Goal: Task Accomplishment & Management: Manage account settings

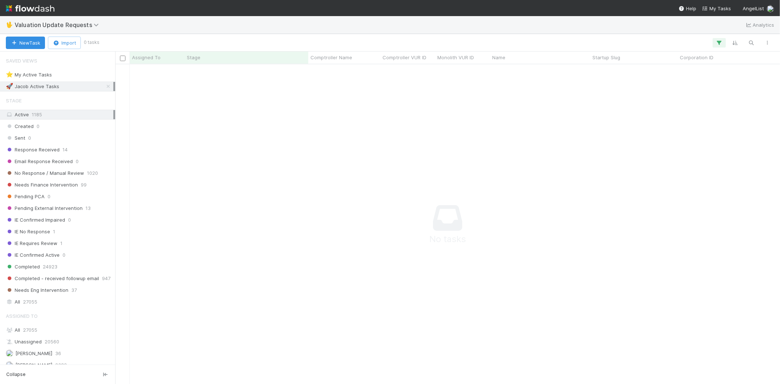
scroll to position [307, 652]
click at [715, 41] on icon "button" at bounding box center [718, 42] width 7 height 7
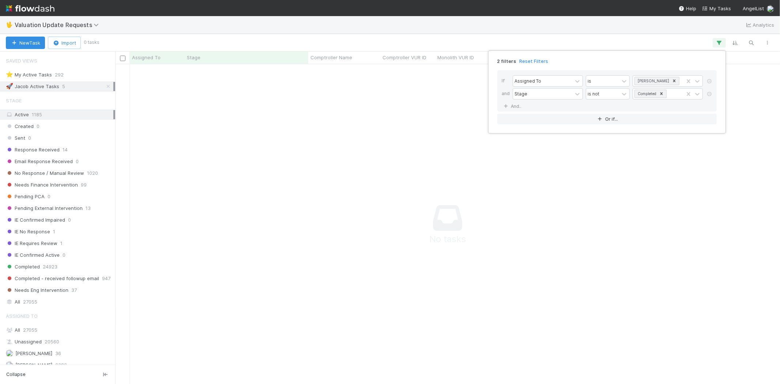
click at [539, 59] on link "Reset Filters" at bounding box center [533, 61] width 29 height 6
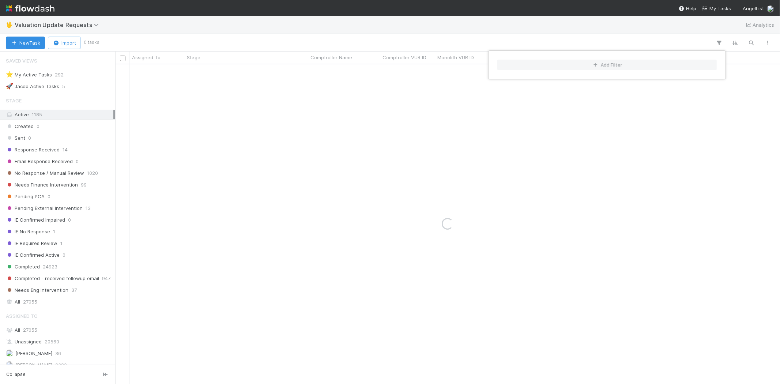
click at [406, 39] on div "Add Filter" at bounding box center [390, 192] width 780 height 384
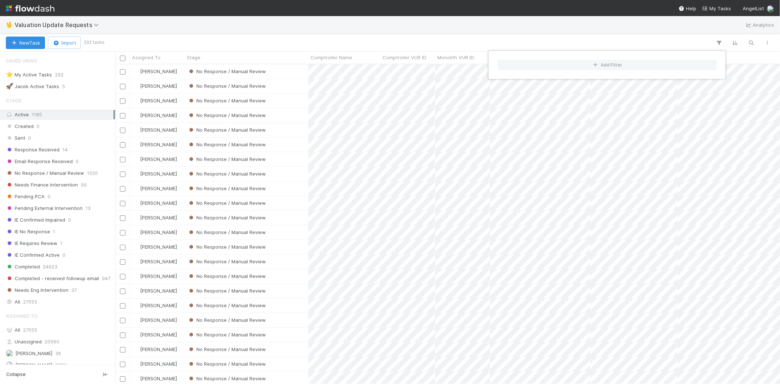
scroll to position [313, 658]
click at [69, 151] on div "Add Filter" at bounding box center [390, 192] width 780 height 384
click at [53, 149] on span "Response Received" at bounding box center [33, 149] width 54 height 9
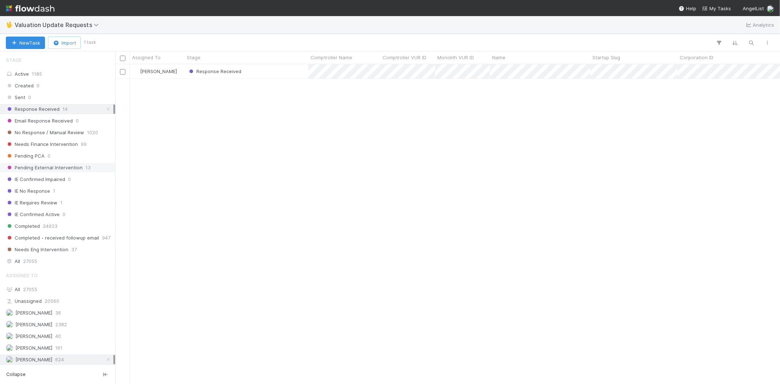
scroll to position [81, 0]
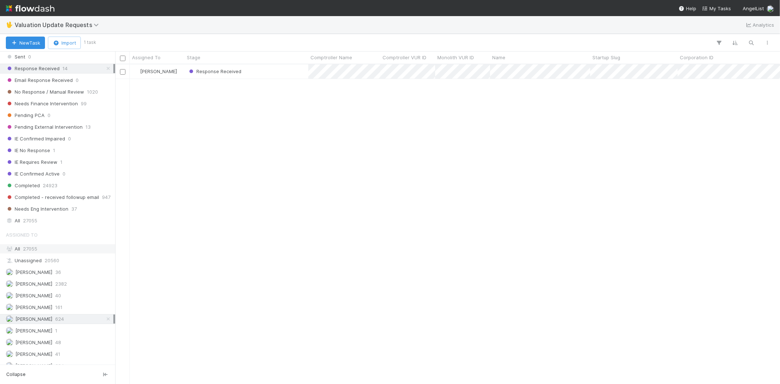
click at [49, 249] on div "All 27055" at bounding box center [59, 248] width 107 height 9
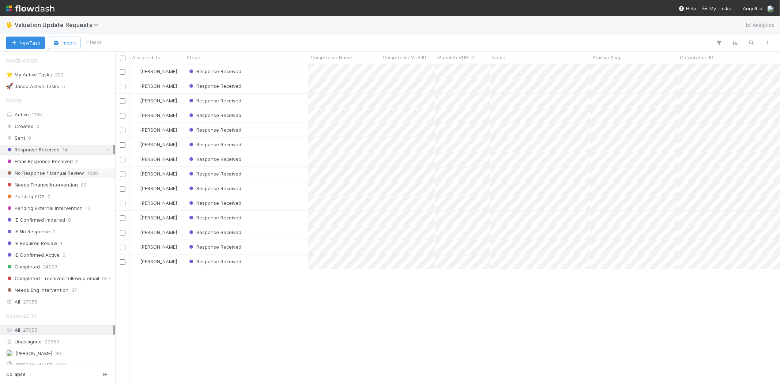
click at [59, 174] on span "No Response / Manual Review" at bounding box center [45, 172] width 78 height 9
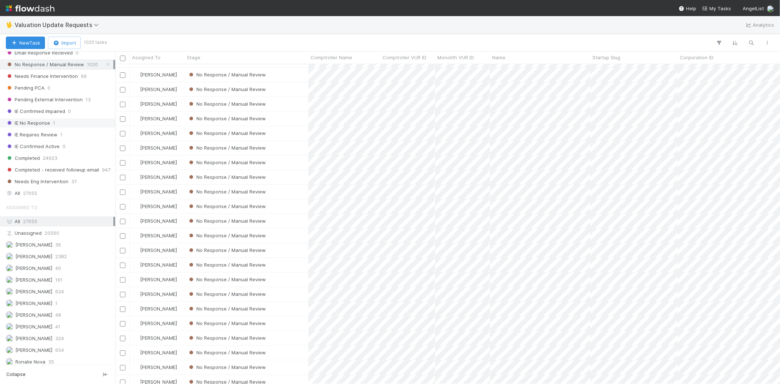
scroll to position [122, 0]
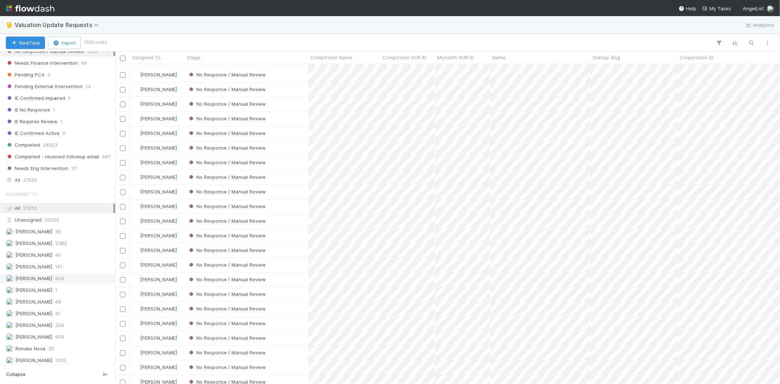
click at [64, 280] on span "624" at bounding box center [59, 278] width 9 height 9
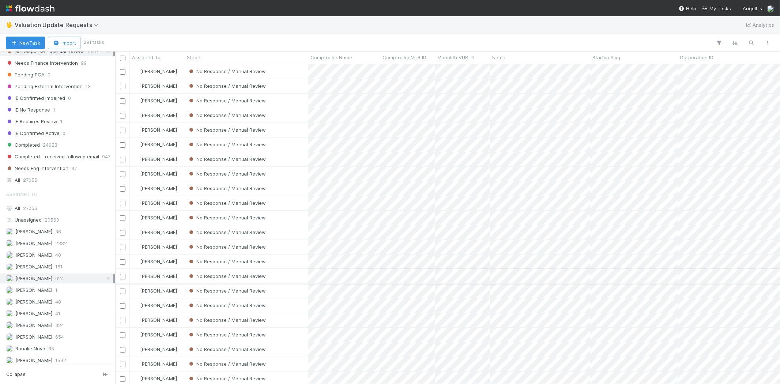
scroll to position [313, 658]
click at [73, 339] on div "Michael Capilitan 654" at bounding box center [59, 336] width 107 height 9
click at [64, 279] on span "624" at bounding box center [59, 278] width 9 height 9
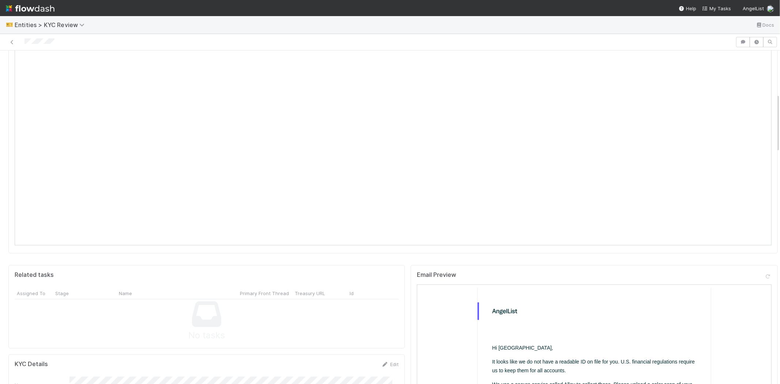
scroll to position [243, 0]
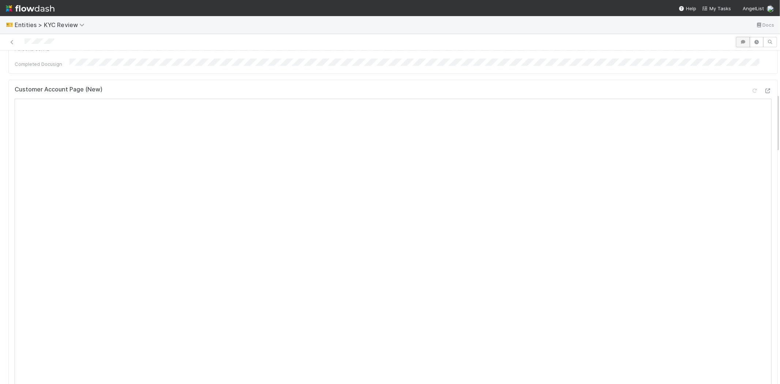
click at [739, 41] on icon "button" at bounding box center [742, 42] width 7 height 4
click at [673, 80] on span "Add a comment..." at bounding box center [670, 79] width 39 height 6
click at [676, 188] on button "Add Comment" at bounding box center [670, 191] width 42 height 12
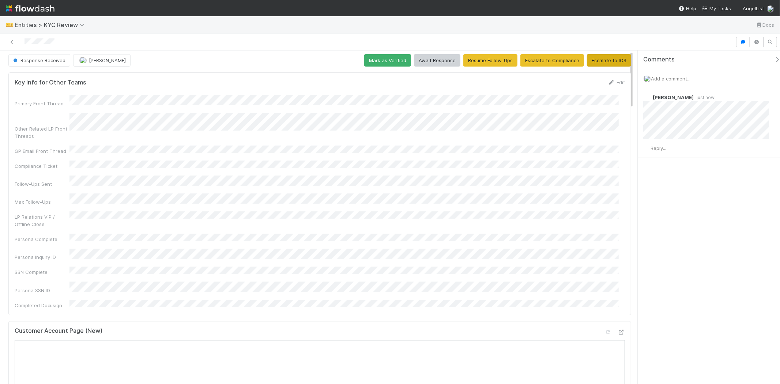
scroll to position [0, 0]
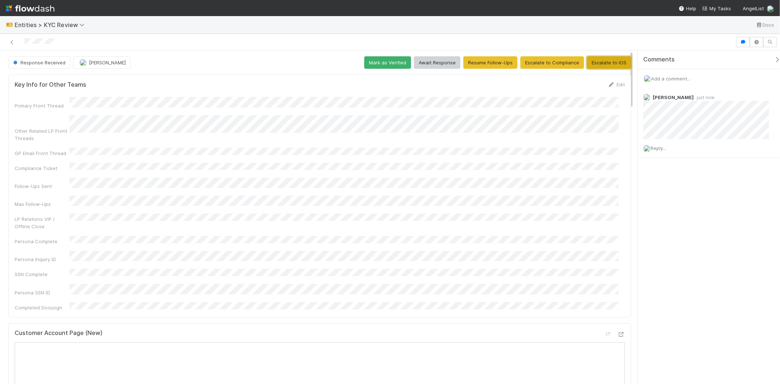
click at [600, 62] on button "Escalate to IOS" at bounding box center [609, 62] width 44 height 12
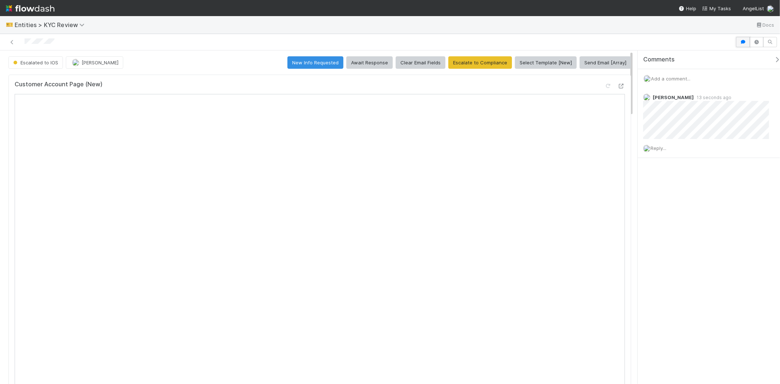
click at [739, 47] on button "button" at bounding box center [743, 42] width 14 height 10
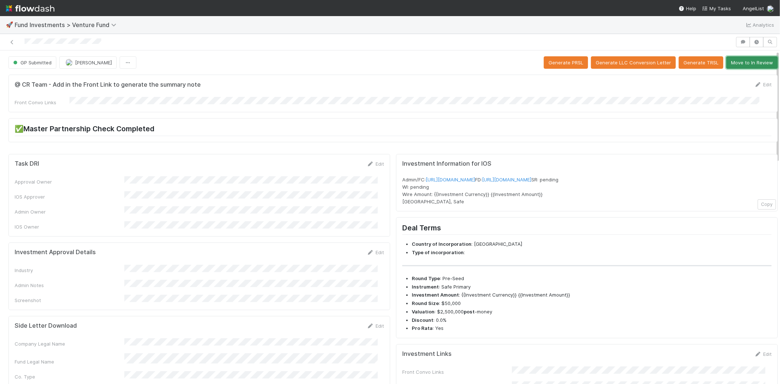
click at [728, 63] on button "Move to In Review" at bounding box center [752, 62] width 52 height 12
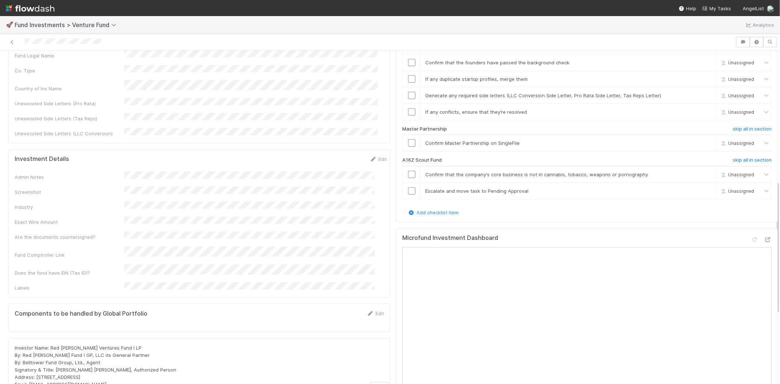
scroll to position [325, 0]
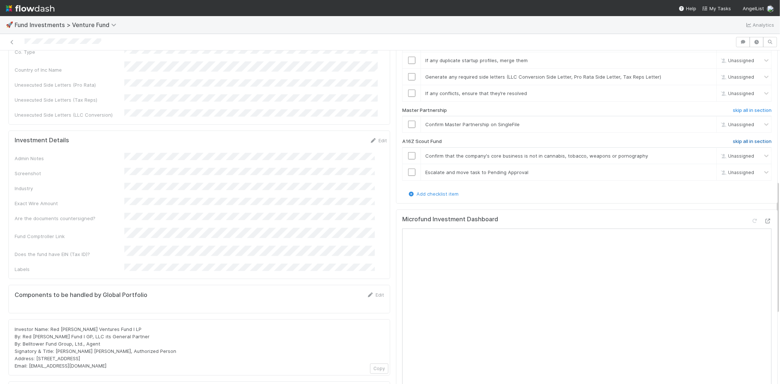
click at [739, 139] on h6 "skip all in section" at bounding box center [751, 142] width 39 height 6
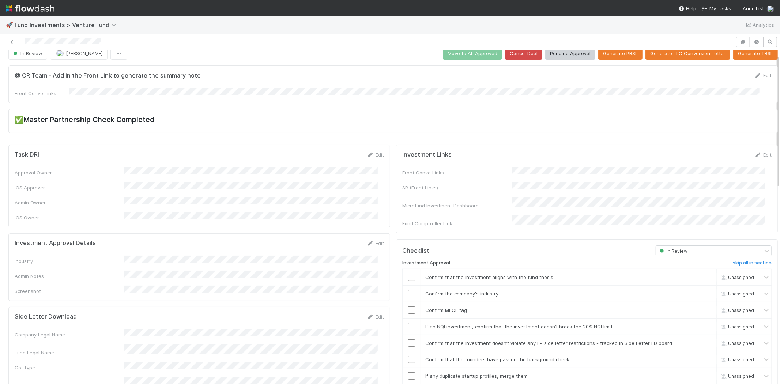
scroll to position [0, 0]
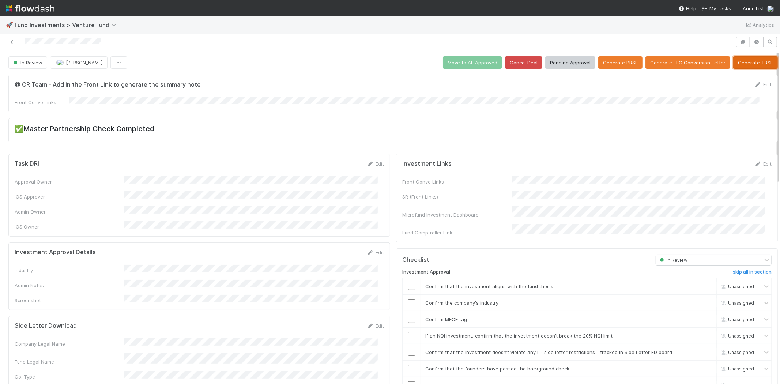
click at [742, 59] on button "Generate TRSL" at bounding box center [755, 62] width 45 height 12
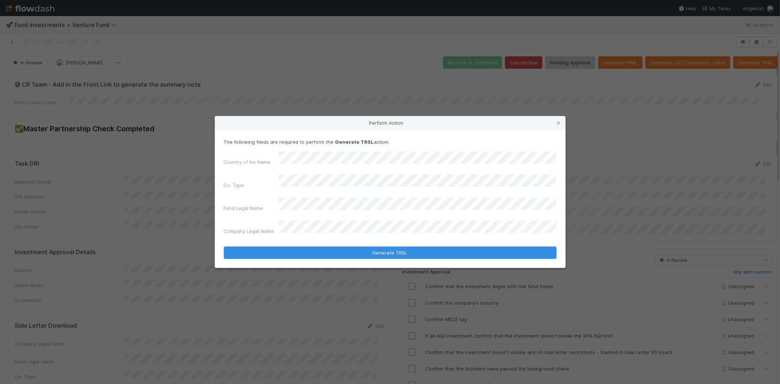
click at [224, 246] on button "Generate TRSL" at bounding box center [390, 252] width 333 height 12
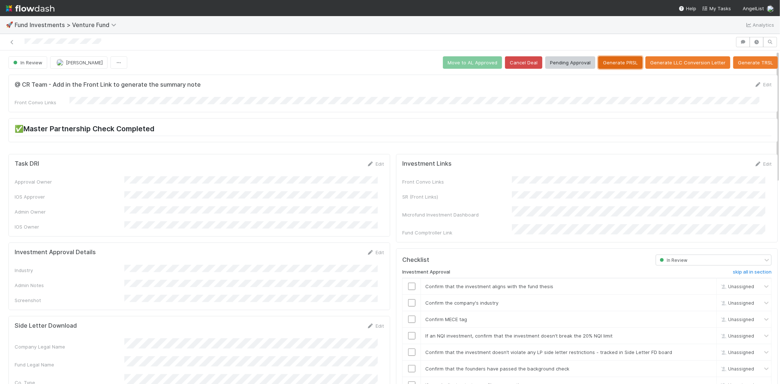
click at [608, 63] on button "Generate PRSL" at bounding box center [620, 62] width 44 height 12
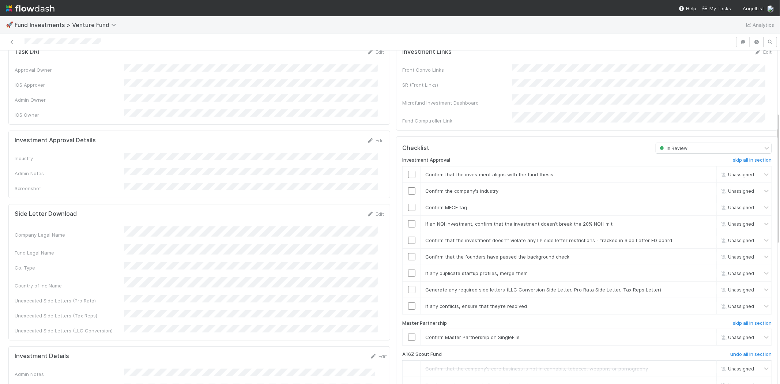
scroll to position [96, 0]
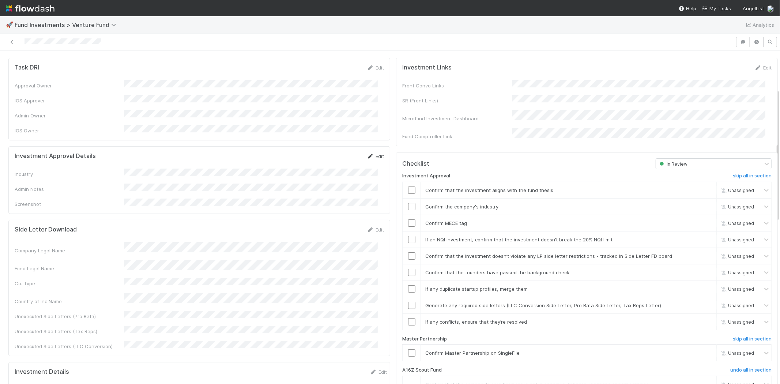
click at [367, 154] on icon at bounding box center [370, 156] width 7 height 5
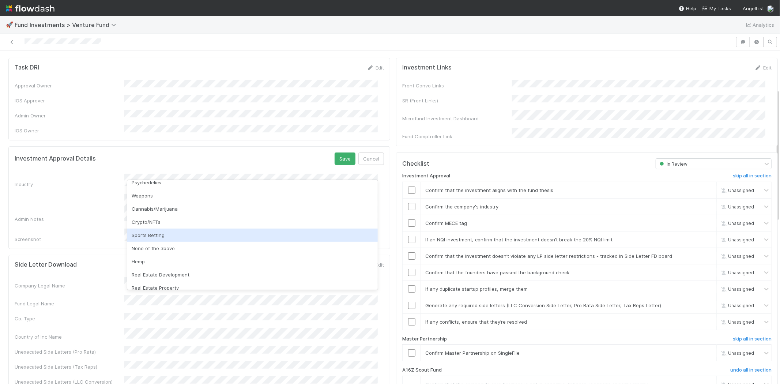
scroll to position [209, 0]
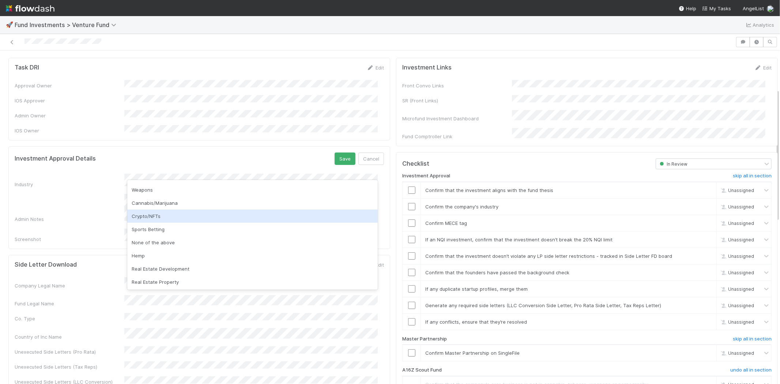
click at [169, 215] on div "Crypto/NFTs" at bounding box center [252, 215] width 250 height 13
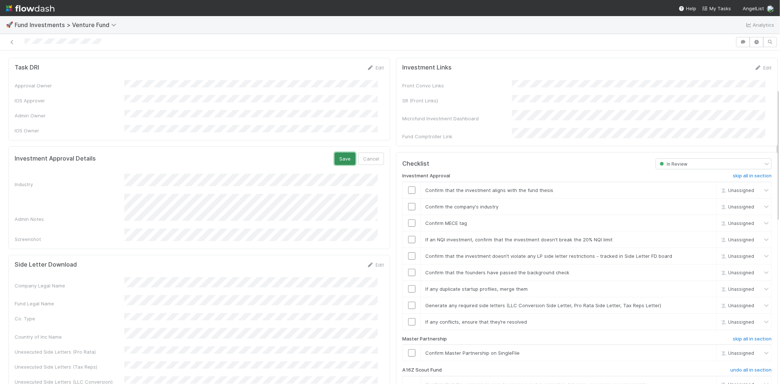
click at [334, 153] on button "Save" at bounding box center [344, 158] width 21 height 12
click at [408, 186] on input "checkbox" at bounding box center [411, 189] width 7 height 7
click at [408, 203] on input "checkbox" at bounding box center [411, 206] width 7 height 7
click at [408, 219] on input "checkbox" at bounding box center [411, 222] width 7 height 7
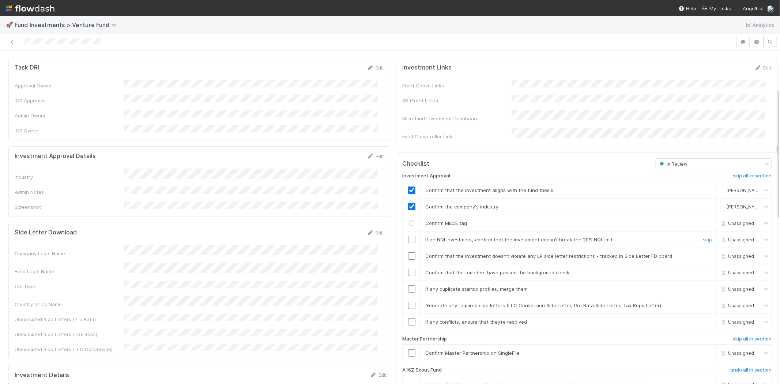
click at [405, 234] on td at bounding box center [411, 239] width 18 height 16
drag, startPoint x: 403, startPoint y: 231, endPoint x: 405, endPoint y: 237, distance: 5.8
click at [408, 236] on input "checkbox" at bounding box center [411, 239] width 7 height 7
click at [408, 252] on input "checkbox" at bounding box center [411, 255] width 7 height 7
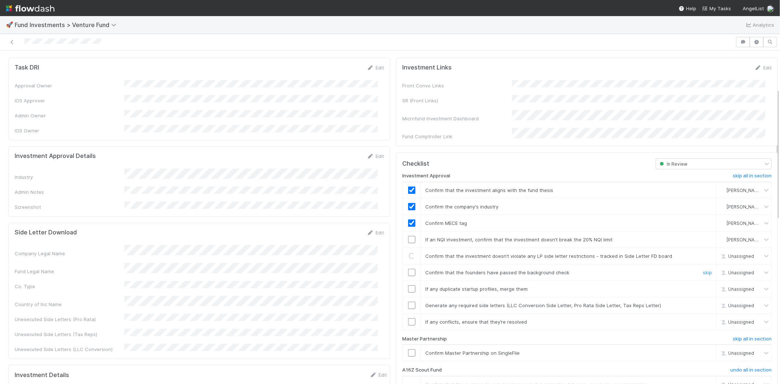
click at [408, 269] on input "checkbox" at bounding box center [411, 272] width 7 height 7
click at [405, 280] on td at bounding box center [411, 288] width 18 height 16
click at [406, 283] on td at bounding box center [411, 288] width 18 height 16
click at [408, 285] on input "checkbox" at bounding box center [411, 288] width 7 height 7
click at [408, 301] on input "checkbox" at bounding box center [411, 304] width 7 height 7
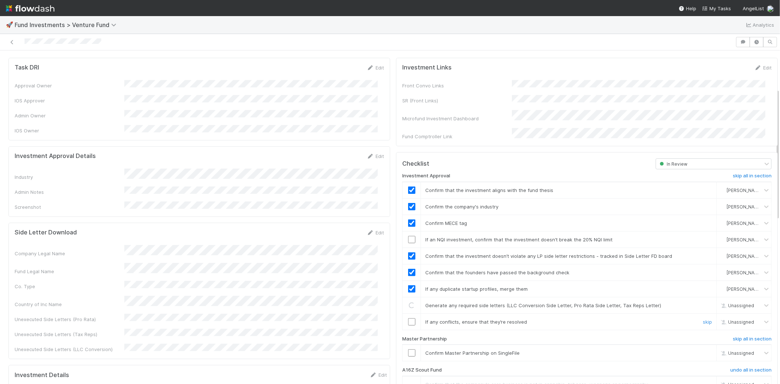
drag, startPoint x: 406, startPoint y: 314, endPoint x: 406, endPoint y: 333, distance: 19.7
click at [408, 318] on input "checkbox" at bounding box center [411, 321] width 7 height 7
click at [408, 349] on input "checkbox" at bounding box center [411, 352] width 7 height 7
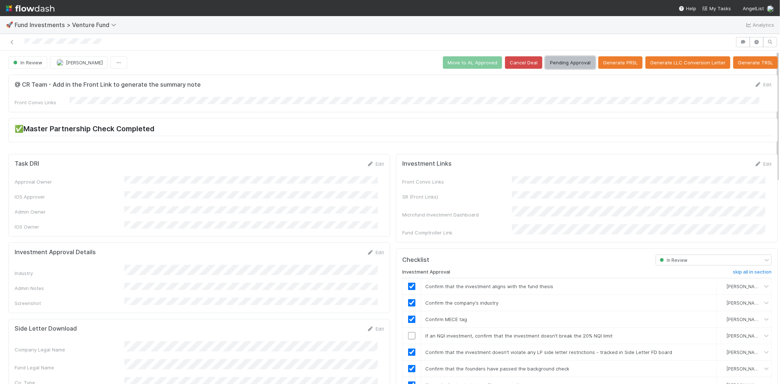
click at [561, 63] on button "Pending Approval" at bounding box center [570, 62] width 50 height 12
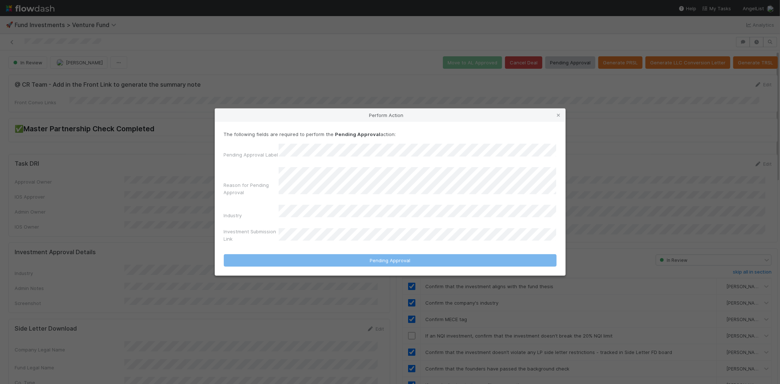
click at [309, 147] on div "The following fields are required to perform the Pending Approval action: Pendi…" at bounding box center [390, 187] width 333 height 115
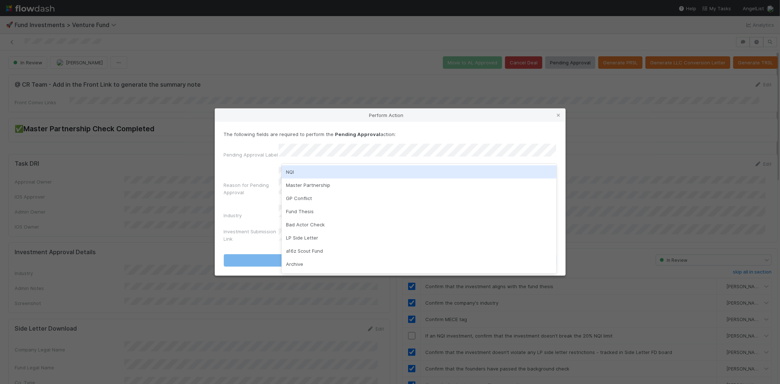
drag, startPoint x: 311, startPoint y: 170, endPoint x: 318, endPoint y: 161, distance: 11.7
click at [310, 170] on div "NQI" at bounding box center [418, 171] width 275 height 13
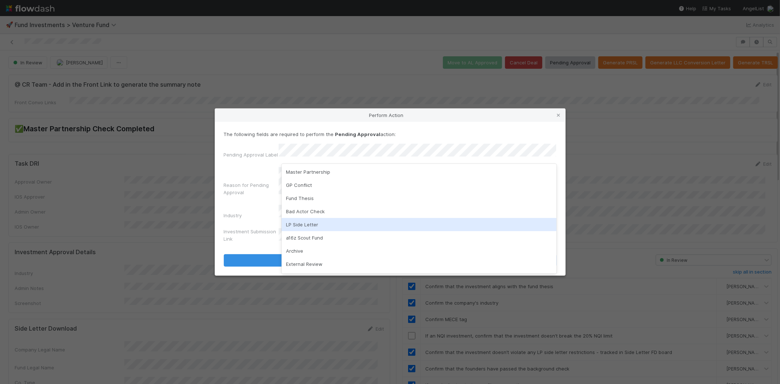
scroll to position [38, 0]
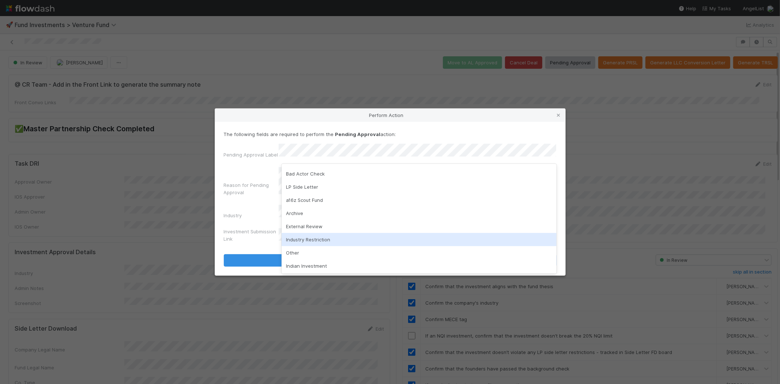
click at [318, 240] on div "Industry Restriction" at bounding box center [418, 239] width 275 height 13
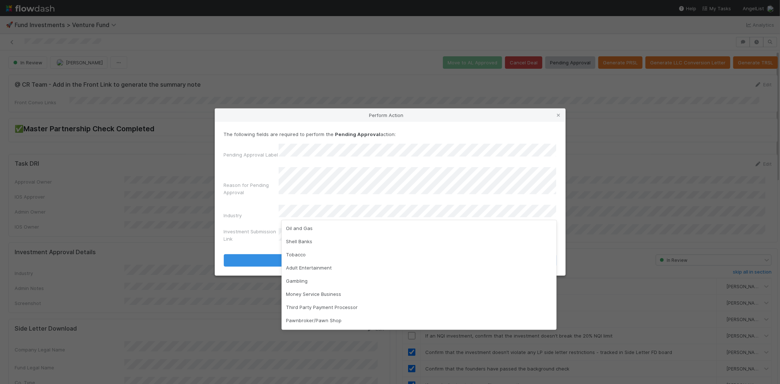
scroll to position [145, 0]
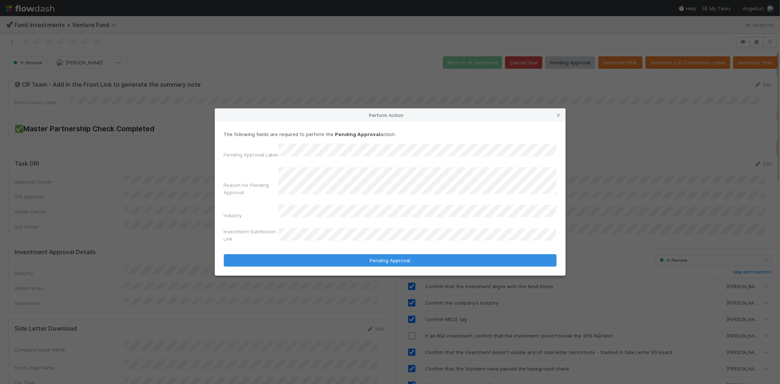
click at [224, 254] on button "Pending Approval" at bounding box center [390, 260] width 333 height 12
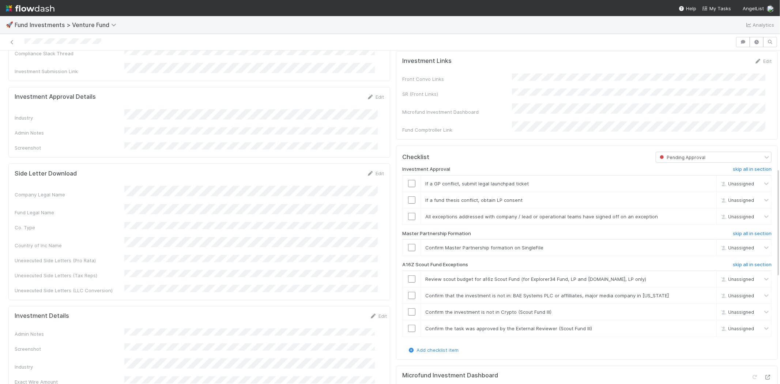
scroll to position [365, 0]
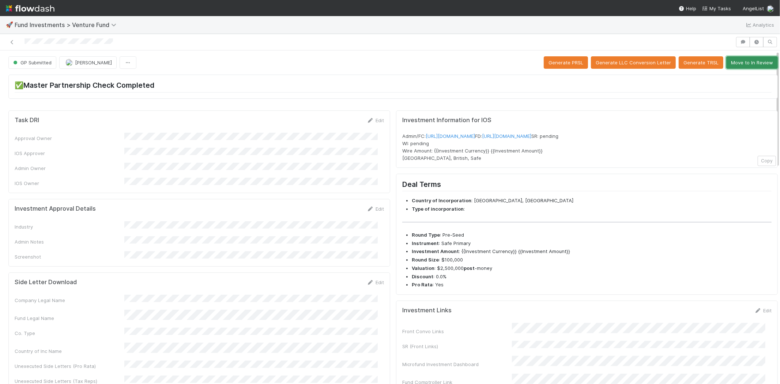
click at [757, 61] on button "Move to In Review" at bounding box center [752, 62] width 52 height 12
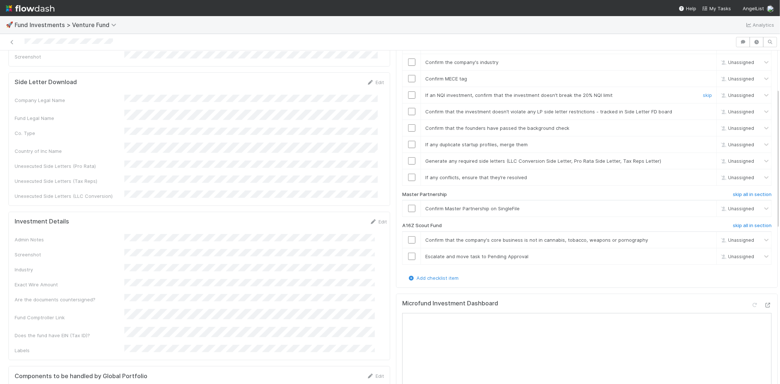
scroll to position [203, 0]
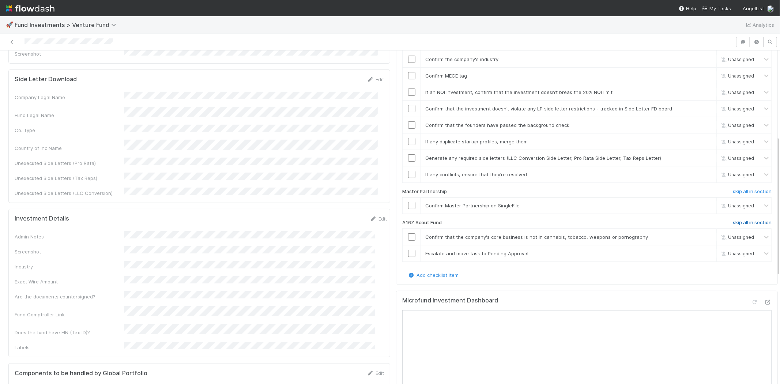
click at [742, 220] on h6 "skip all in section" at bounding box center [751, 223] width 39 height 6
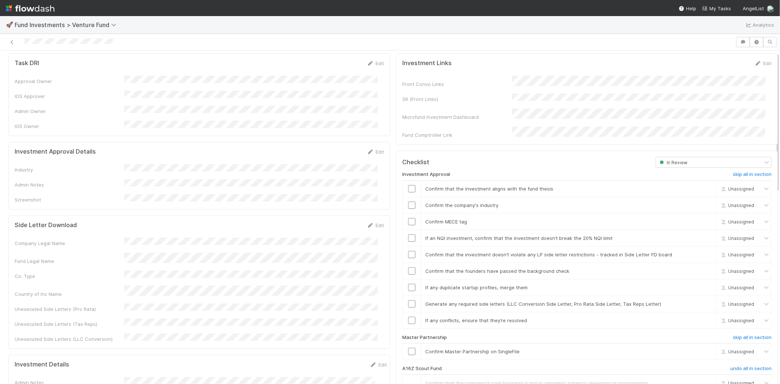
scroll to position [0, 0]
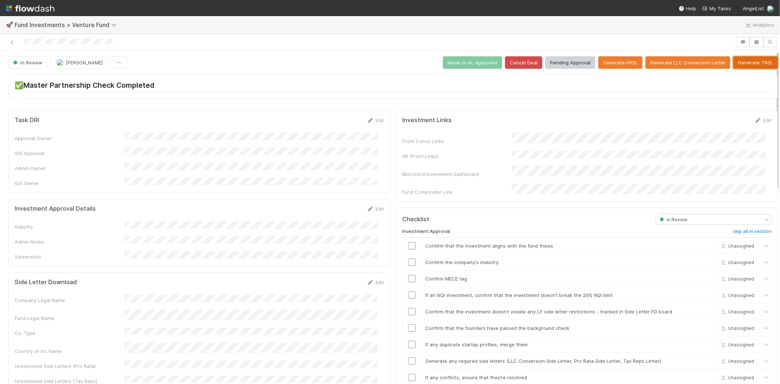
click at [742, 63] on button "Generate TRSL" at bounding box center [755, 62] width 45 height 12
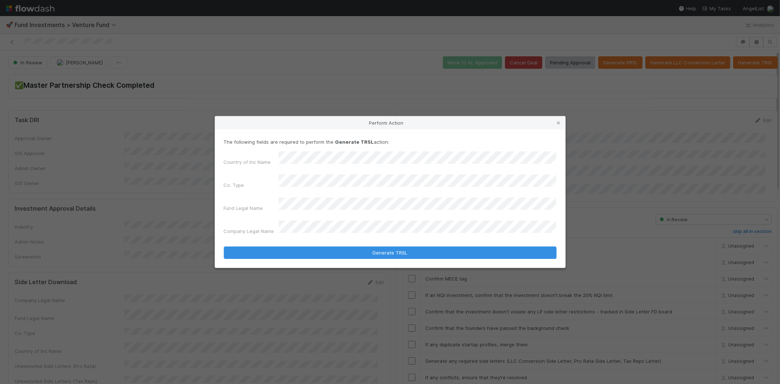
click at [224, 246] on button "Generate TRSL" at bounding box center [390, 252] width 333 height 12
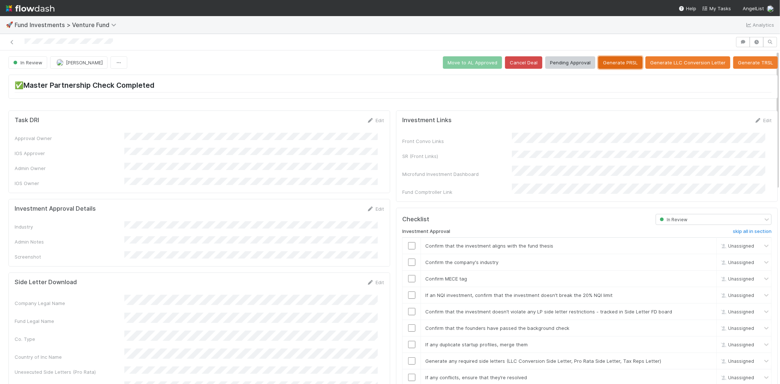
click at [620, 57] on button "Generate PRSL" at bounding box center [620, 62] width 44 height 12
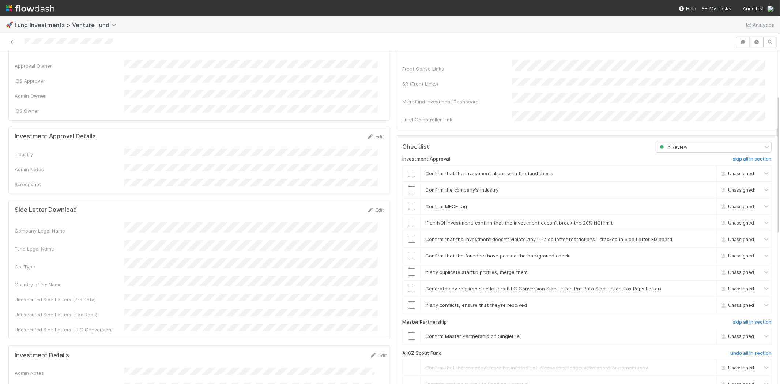
scroll to position [41, 0]
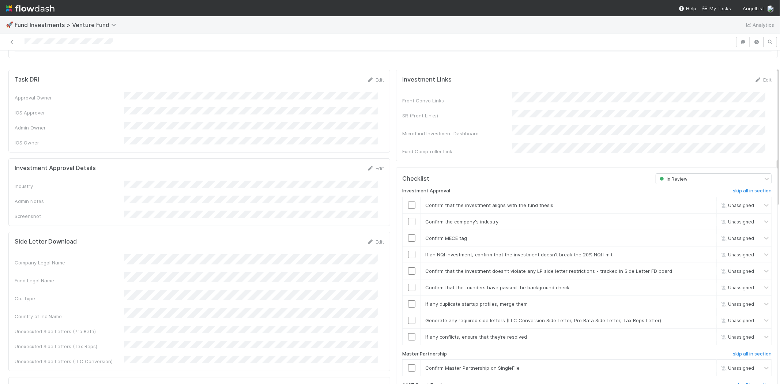
click at [371, 158] on div "Investment Approval Details Edit Industry Admin Notes Screenshot" at bounding box center [199, 192] width 382 height 68
click at [370, 164] on div "Edit" at bounding box center [375, 167] width 17 height 7
click at [369, 165] on link "Edit" at bounding box center [375, 168] width 17 height 6
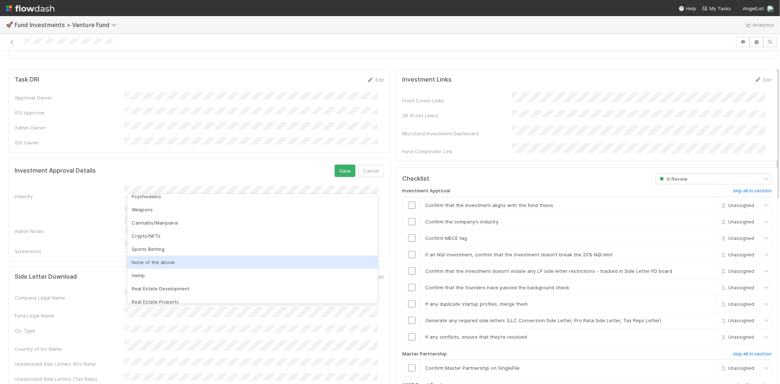
scroll to position [209, 0]
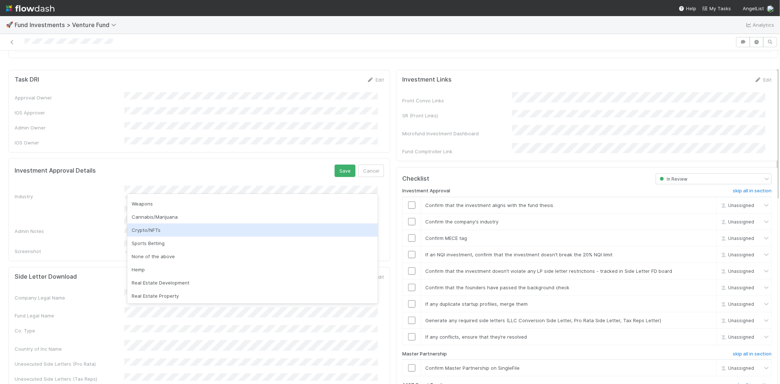
click at [156, 229] on div "Crypto/NFTs" at bounding box center [252, 229] width 250 height 13
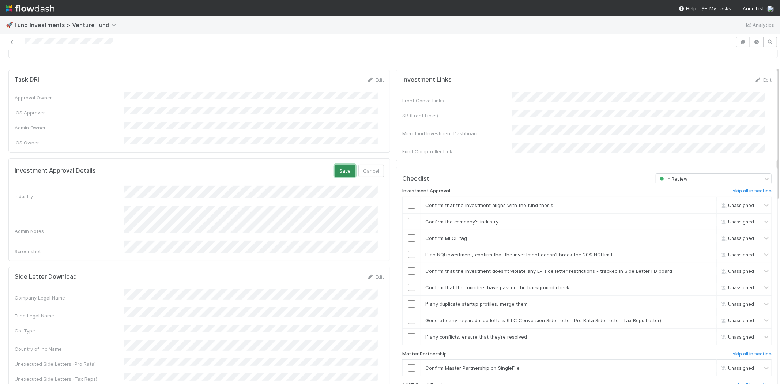
click at [338, 164] on button "Save" at bounding box center [344, 170] width 21 height 12
click at [408, 201] on input "checkbox" at bounding box center [411, 204] width 7 height 7
click at [408, 218] on input "checkbox" at bounding box center [411, 221] width 7 height 7
click at [408, 234] on input "checkbox" at bounding box center [411, 237] width 7 height 7
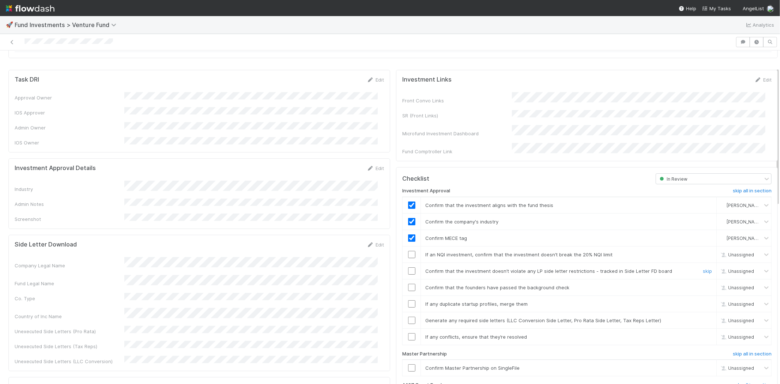
click at [408, 267] on input "checkbox" at bounding box center [411, 270] width 7 height 7
click at [408, 284] on input "checkbox" at bounding box center [411, 287] width 7 height 7
click at [408, 300] on input "checkbox" at bounding box center [411, 303] width 7 height 7
click at [408, 316] on input "checkbox" at bounding box center [411, 319] width 7 height 7
click at [408, 333] on input "checkbox" at bounding box center [411, 336] width 7 height 7
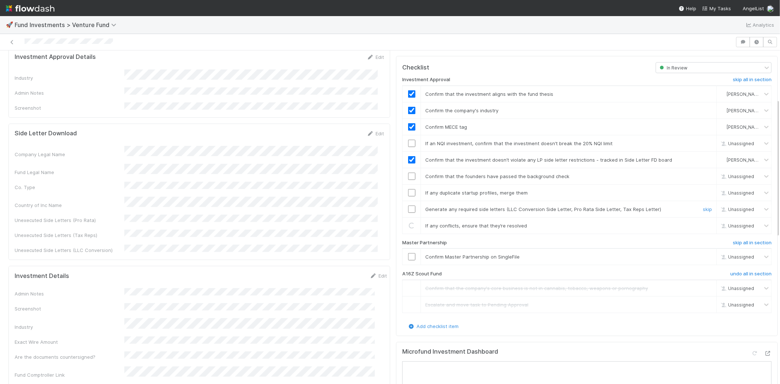
scroll to position [162, 0]
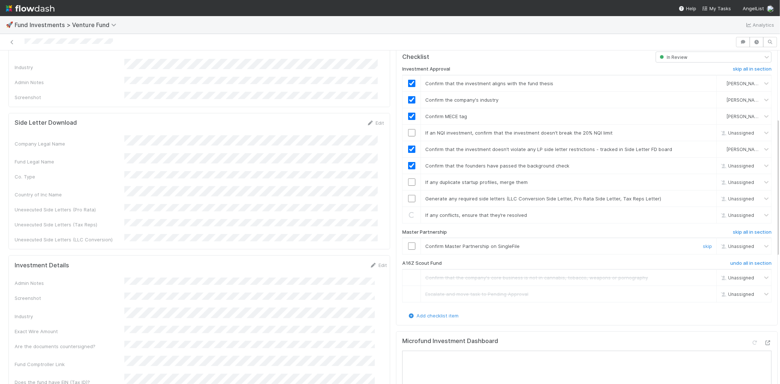
checkbox input "true"
click at [406, 245] on td at bounding box center [411, 246] width 18 height 16
click at [408, 242] on input "checkbox" at bounding box center [411, 245] width 7 height 7
click at [408, 178] on input "checkbox" at bounding box center [411, 181] width 7 height 7
click at [405, 190] on td at bounding box center [411, 198] width 18 height 16
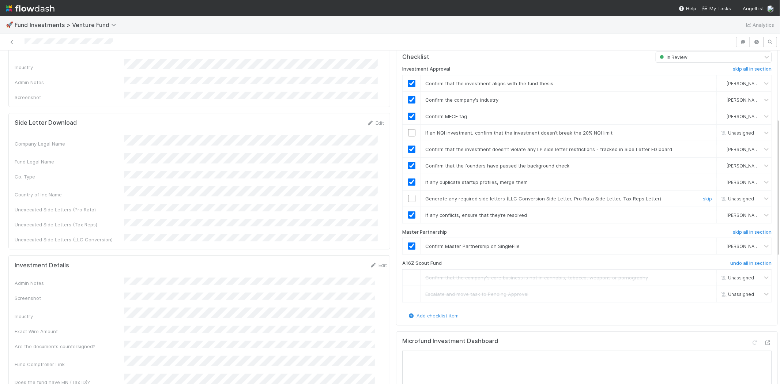
click at [408, 195] on input "checkbox" at bounding box center [411, 198] width 7 height 7
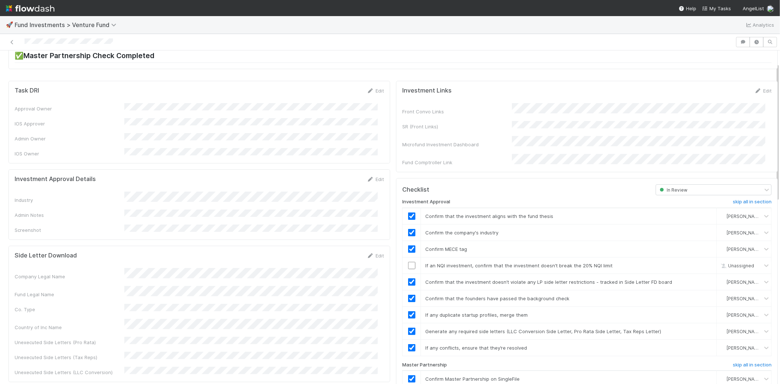
scroll to position [0, 0]
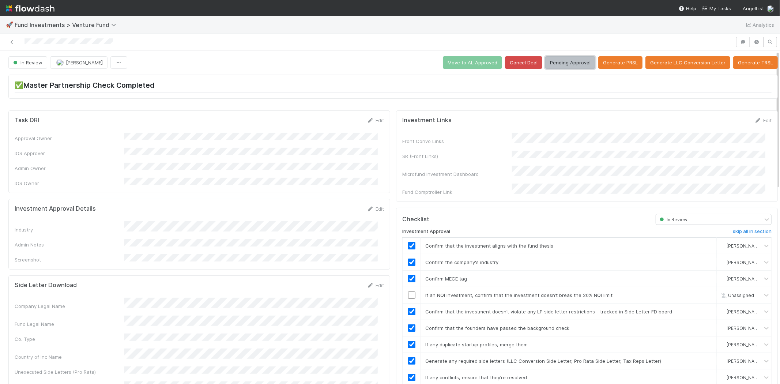
click at [552, 60] on button "Pending Approval" at bounding box center [570, 62] width 50 height 12
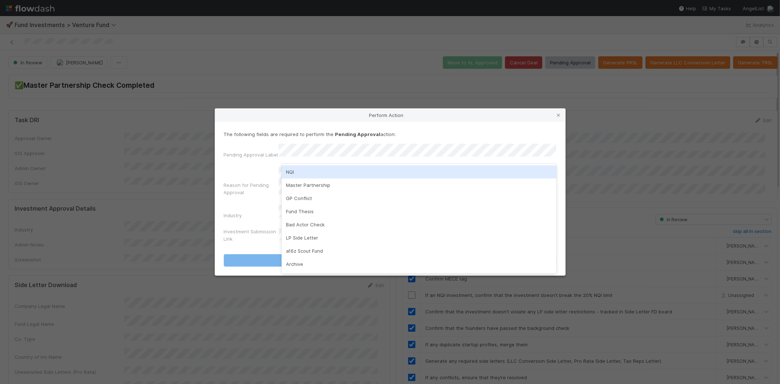
click at [308, 172] on div "NQI" at bounding box center [418, 171] width 275 height 13
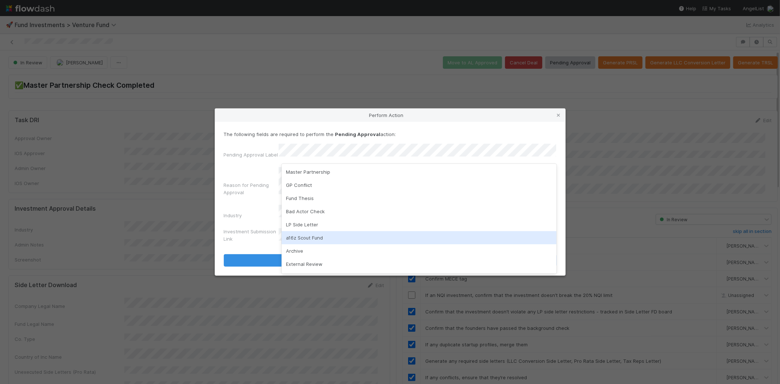
scroll to position [38, 0]
click at [324, 237] on div "Industry Restriction" at bounding box center [418, 239] width 275 height 13
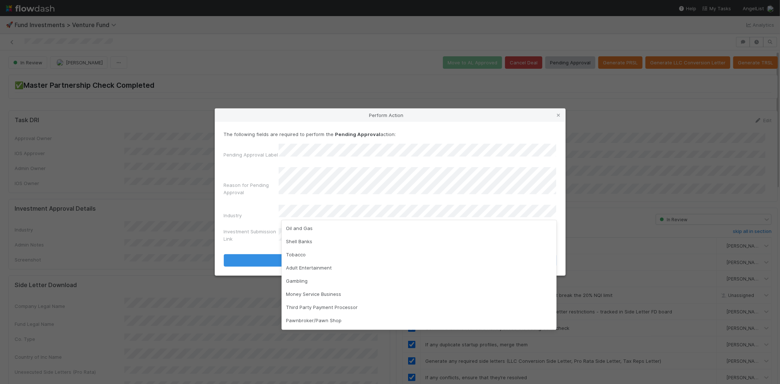
scroll to position [0, 0]
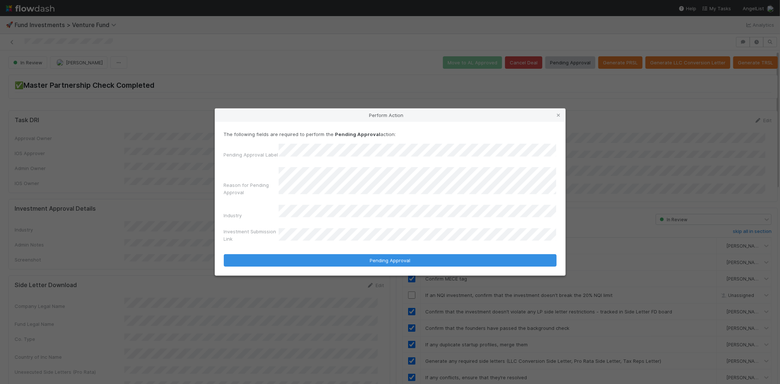
click at [224, 254] on button "Pending Approval" at bounding box center [390, 260] width 333 height 12
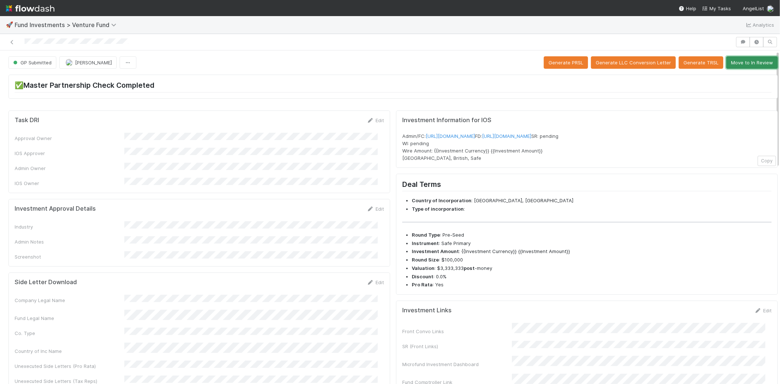
click at [740, 61] on button "Move to In Review" at bounding box center [752, 62] width 52 height 12
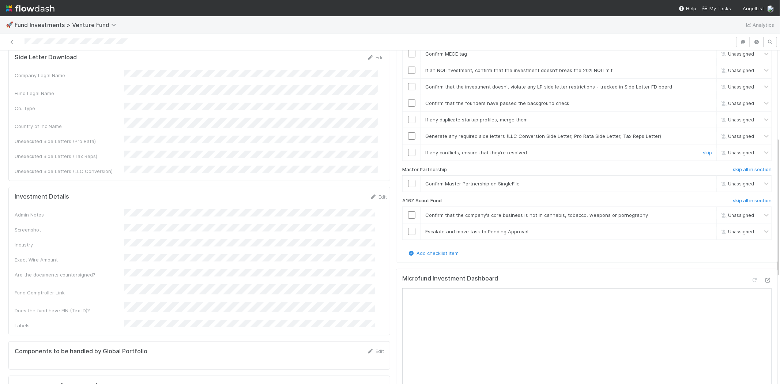
scroll to position [284, 0]
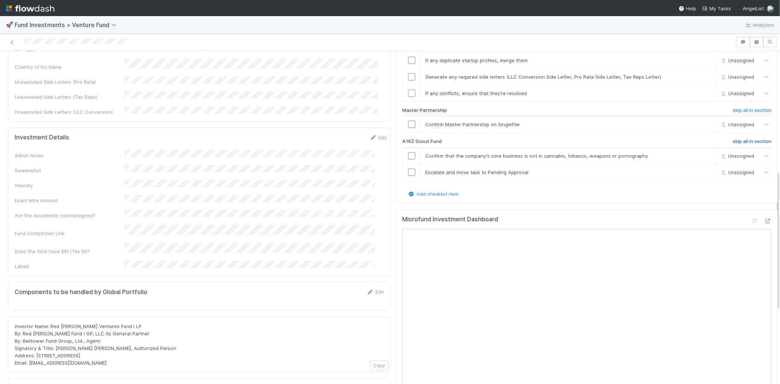
click at [744, 139] on h6 "skip all in section" at bounding box center [751, 142] width 39 height 6
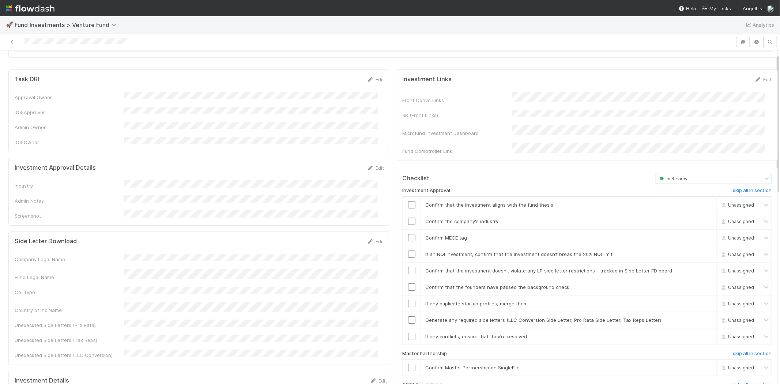
scroll to position [0, 0]
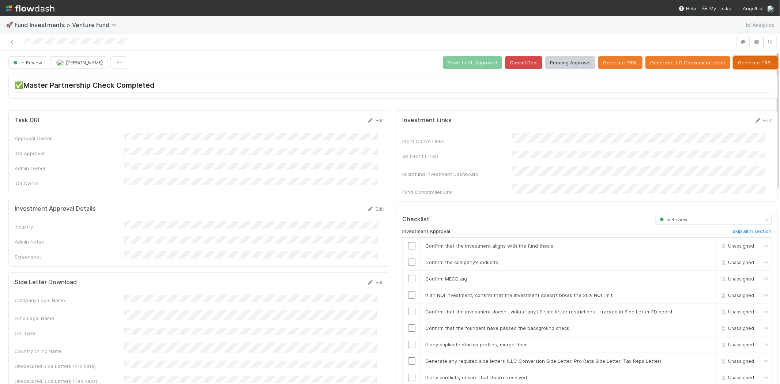
click at [752, 62] on button "Generate TRSL" at bounding box center [755, 62] width 45 height 12
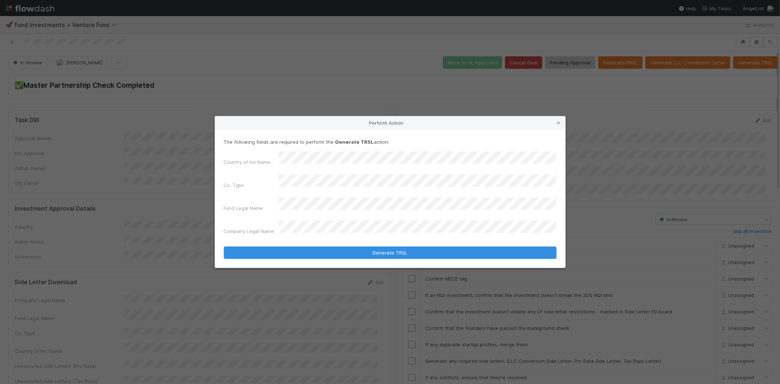
click at [224, 246] on button "Generate TRSL" at bounding box center [390, 252] width 333 height 12
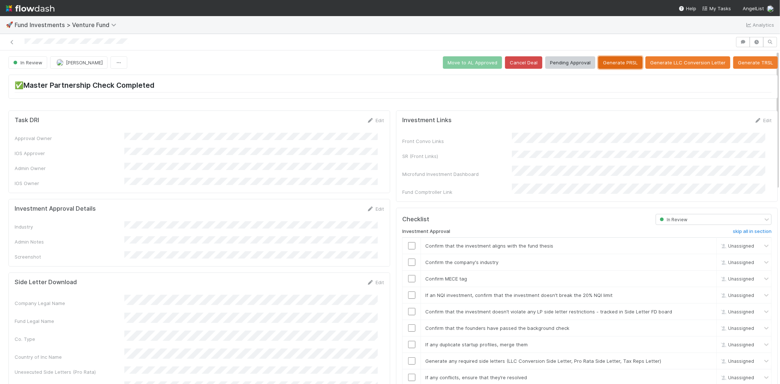
click at [607, 60] on button "Generate PRSL" at bounding box center [620, 62] width 44 height 12
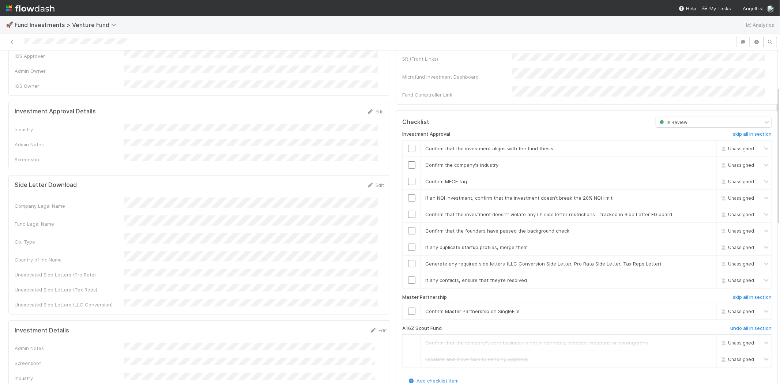
scroll to position [57, 0]
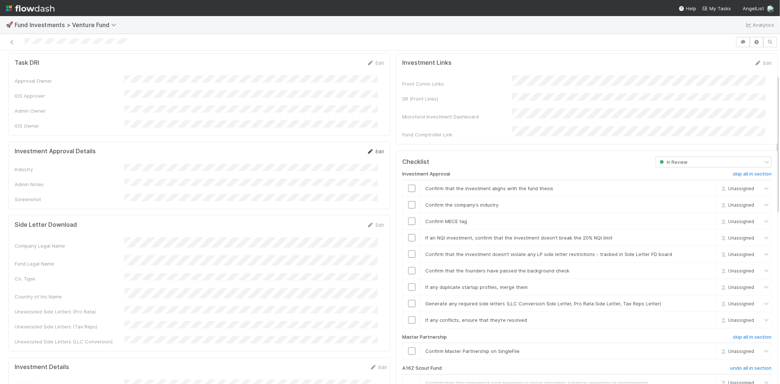
click at [371, 148] on link "Edit" at bounding box center [375, 151] width 17 height 6
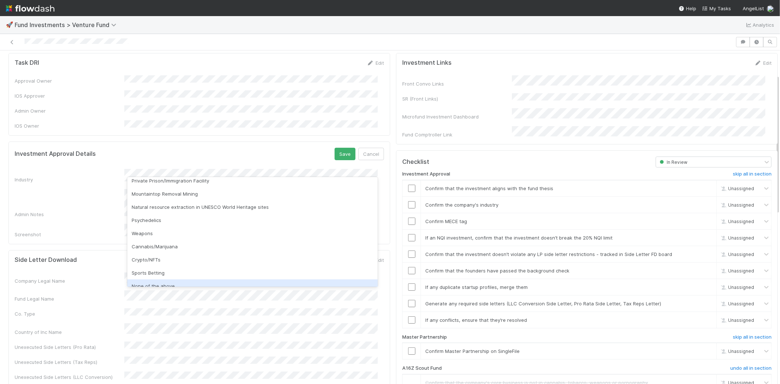
scroll to position [209, 0]
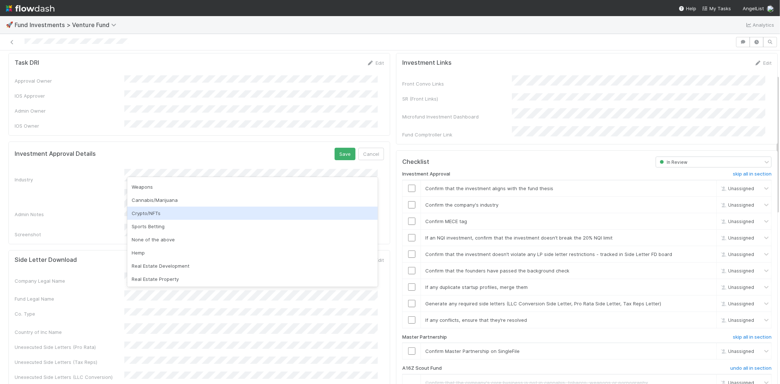
click at [155, 213] on div "Crypto/NFTs" at bounding box center [252, 212] width 250 height 13
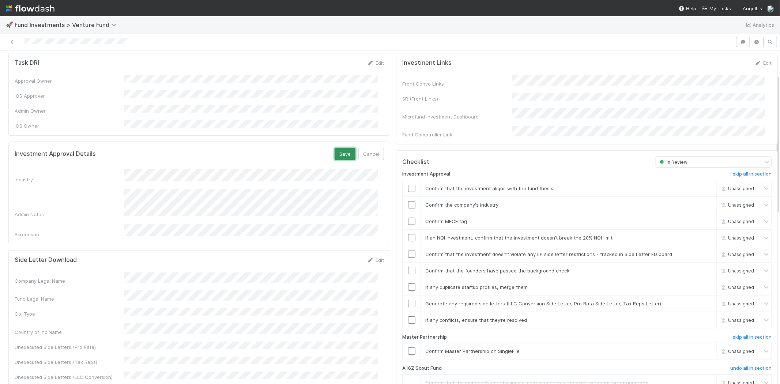
click at [336, 148] on button "Save" at bounding box center [344, 154] width 21 height 12
drag, startPoint x: 405, startPoint y: 179, endPoint x: 406, endPoint y: 192, distance: 12.9
click at [408, 185] on input "checkbox" at bounding box center [411, 188] width 7 height 7
click at [406, 196] on td at bounding box center [411, 204] width 18 height 16
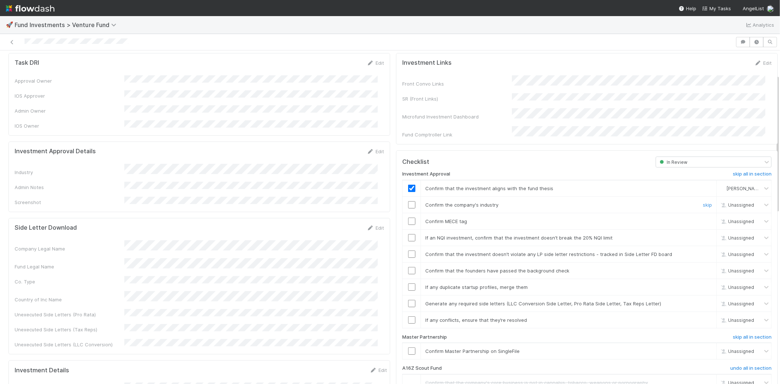
click at [408, 201] on input "checkbox" at bounding box center [411, 204] width 7 height 7
click at [408, 217] on input "checkbox" at bounding box center [411, 220] width 7 height 7
click at [408, 201] on input "checkbox" at bounding box center [411, 204] width 7 height 7
click at [408, 217] on input "checkbox" at bounding box center [411, 220] width 7 height 7
click at [408, 250] on input "checkbox" at bounding box center [411, 253] width 7 height 7
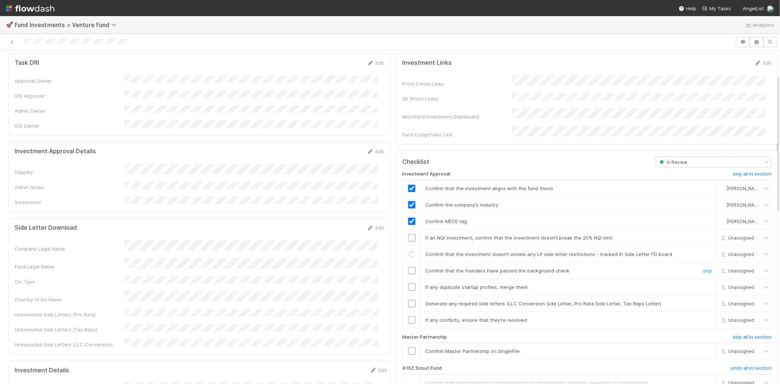
click at [408, 267] on input "checkbox" at bounding box center [411, 270] width 7 height 7
click at [405, 278] on td at bounding box center [411, 286] width 18 height 16
click at [408, 283] on input "checkbox" at bounding box center [411, 286] width 7 height 7
click at [406, 295] on td at bounding box center [411, 303] width 18 height 16
click at [408, 300] on input "checkbox" at bounding box center [411, 303] width 7 height 7
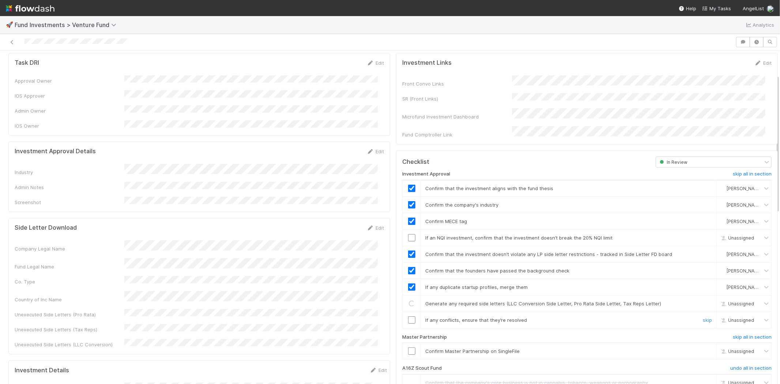
click at [408, 316] on input "checkbox" at bounding box center [411, 319] width 7 height 7
click at [408, 347] on input "checkbox" at bounding box center [411, 350] width 7 height 7
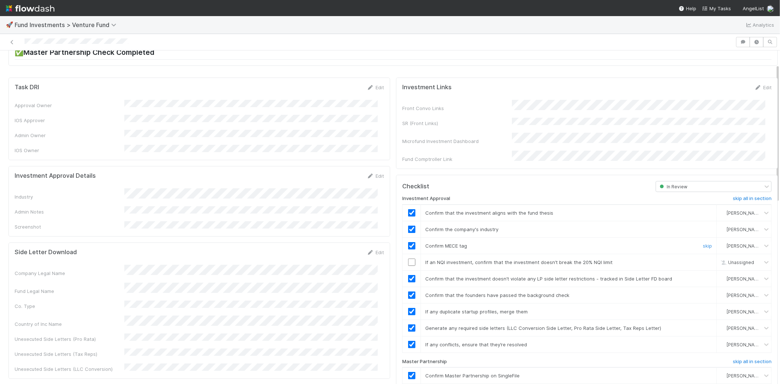
scroll to position [0, 0]
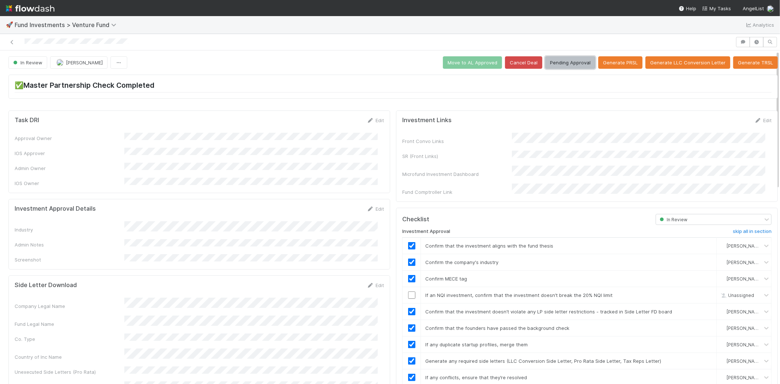
click at [560, 66] on button "Pending Approval" at bounding box center [570, 62] width 50 height 12
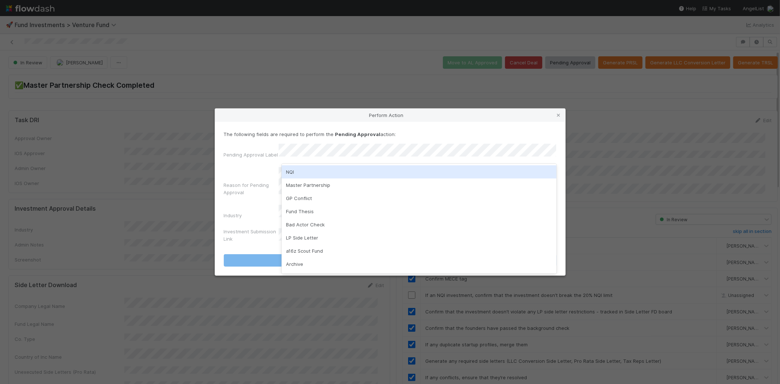
click at [298, 175] on div "NQI" at bounding box center [418, 171] width 275 height 13
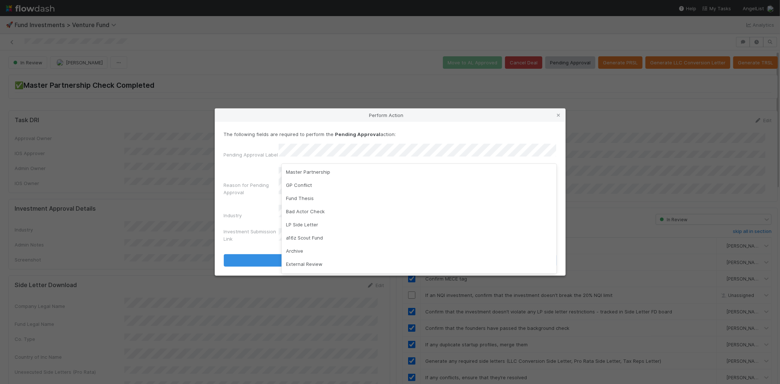
scroll to position [38, 0]
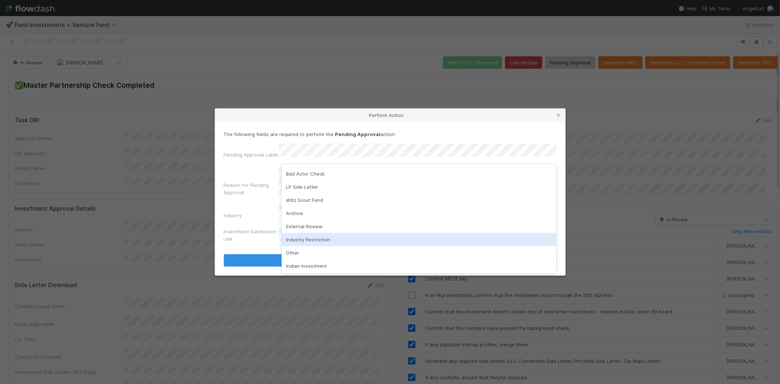
click at [312, 238] on div "Industry Restriction" at bounding box center [418, 239] width 275 height 13
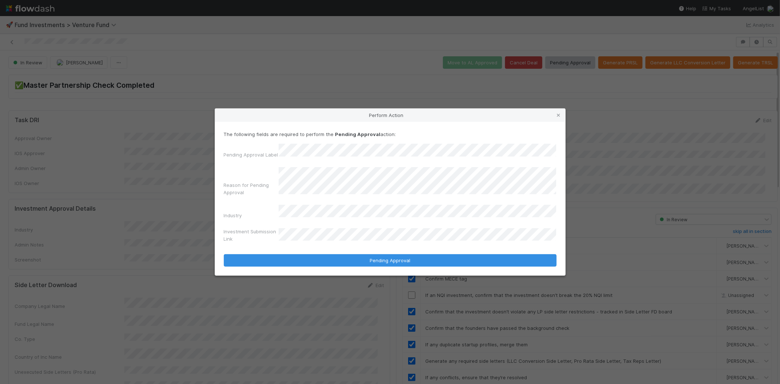
click at [224, 254] on button "Pending Approval" at bounding box center [390, 260] width 333 height 12
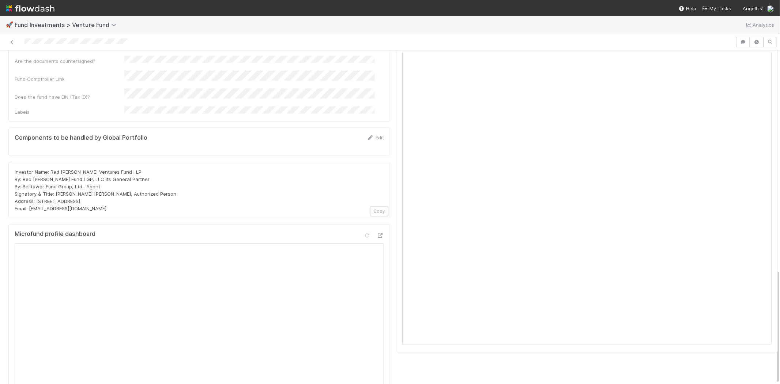
scroll to position [636, 0]
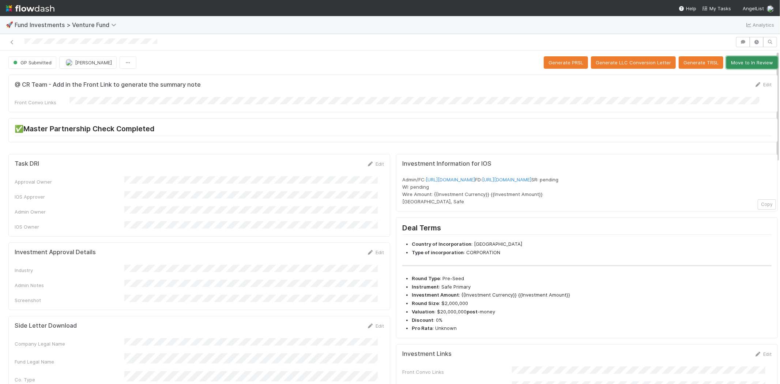
click at [736, 56] on button "Move to In Review" at bounding box center [752, 62] width 52 height 12
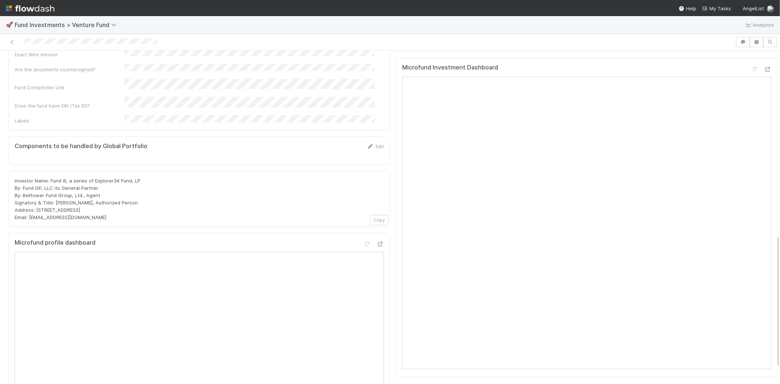
scroll to position [462, 0]
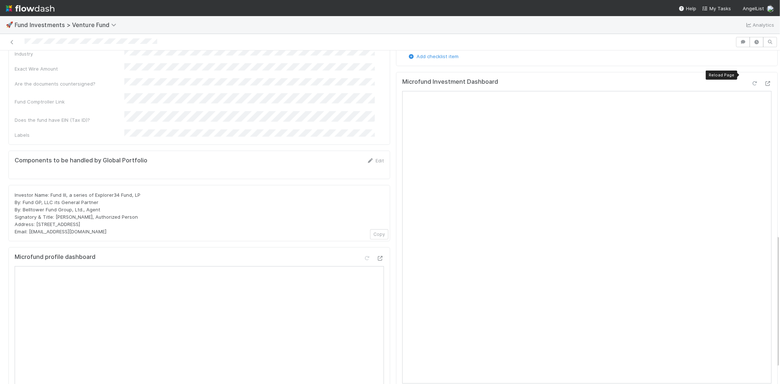
drag, startPoint x: 742, startPoint y: 75, endPoint x: 729, endPoint y: 82, distance: 14.4
click at [751, 81] on icon at bounding box center [754, 83] width 7 height 5
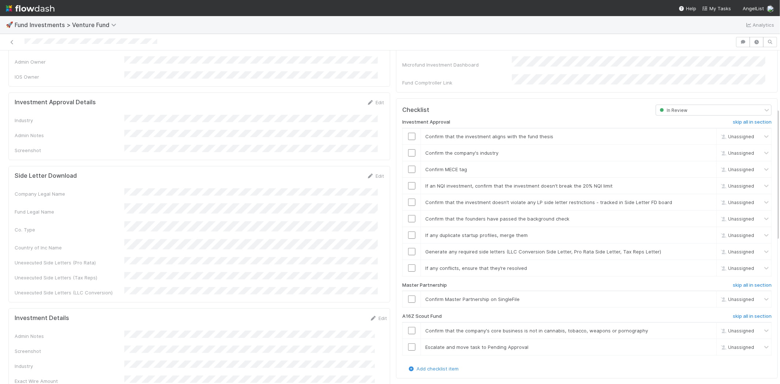
scroll to position [137, 0]
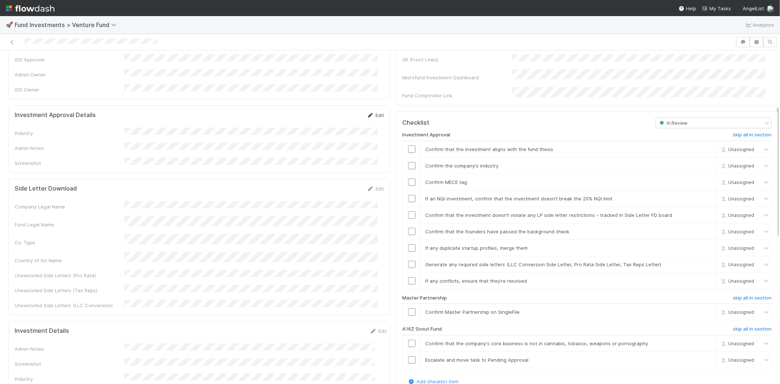
click at [368, 112] on link "Edit" at bounding box center [375, 115] width 17 height 6
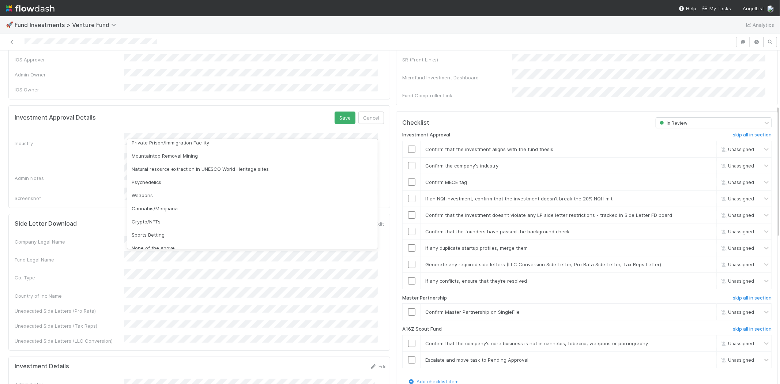
scroll to position [209, 0]
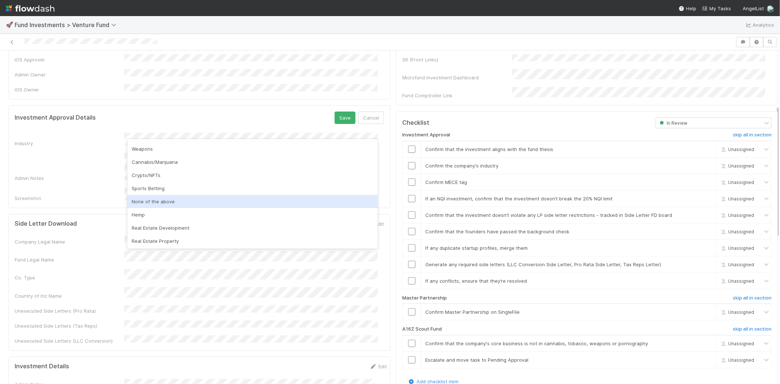
click at [154, 198] on div "None of the above" at bounding box center [252, 201] width 250 height 13
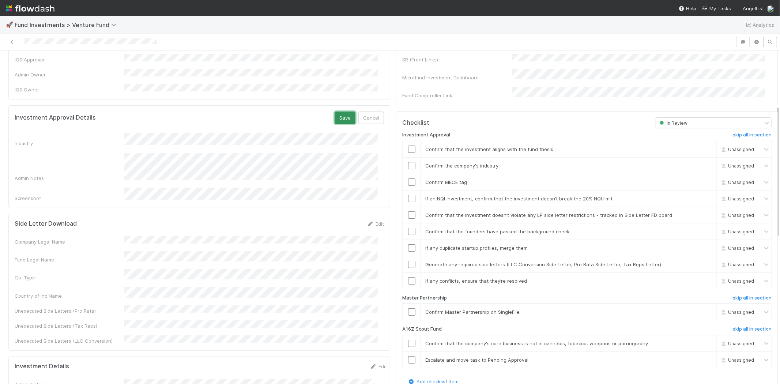
click at [341, 111] on button "Save" at bounding box center [344, 117] width 21 height 12
click at [408, 145] on input "checkbox" at bounding box center [411, 148] width 7 height 7
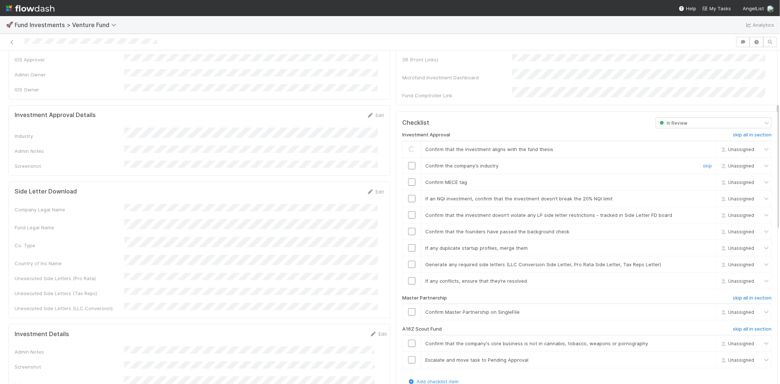
click at [408, 162] on input "checkbox" at bounding box center [411, 165] width 7 height 7
click at [408, 178] on input "checkbox" at bounding box center [411, 181] width 7 height 7
click at [408, 195] on input "checkbox" at bounding box center [411, 198] width 7 height 7
checkbox input "true"
click at [408, 162] on input "checkbox" at bounding box center [411, 165] width 7 height 7
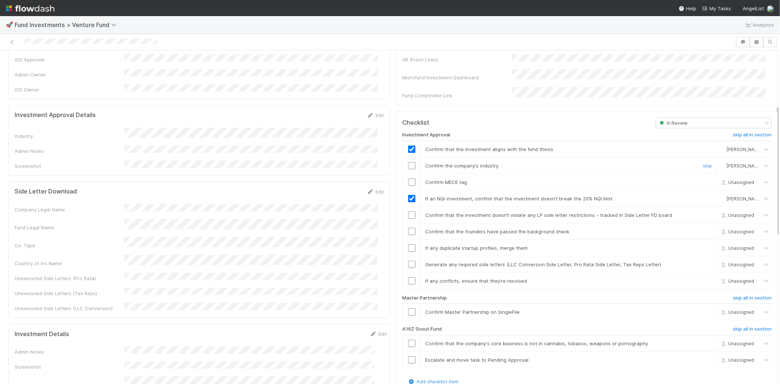
click at [408, 162] on input "checkbox" at bounding box center [411, 165] width 7 height 7
click at [406, 174] on td at bounding box center [411, 182] width 18 height 16
click at [408, 178] on input "checkbox" at bounding box center [411, 181] width 7 height 7
click at [408, 211] on input "checkbox" at bounding box center [411, 214] width 7 height 7
click at [408, 228] on input "checkbox" at bounding box center [411, 231] width 7 height 7
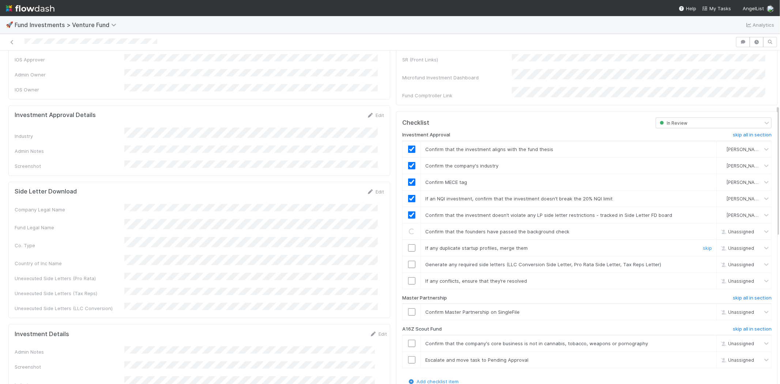
click at [408, 244] on input "checkbox" at bounding box center [411, 247] width 7 height 7
click at [408, 261] on input "checkbox" at bounding box center [411, 264] width 7 height 7
click at [408, 277] on input "checkbox" at bounding box center [411, 280] width 7 height 7
click at [408, 308] on input "checkbox" at bounding box center [411, 311] width 7 height 7
checkbox input "true"
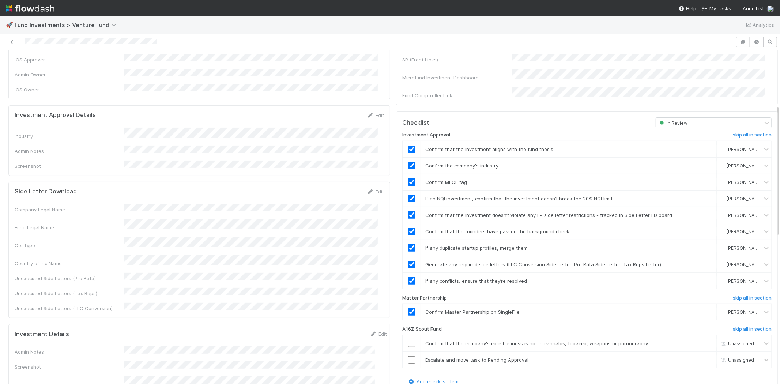
click at [182, 40] on div at bounding box center [367, 42] width 729 height 10
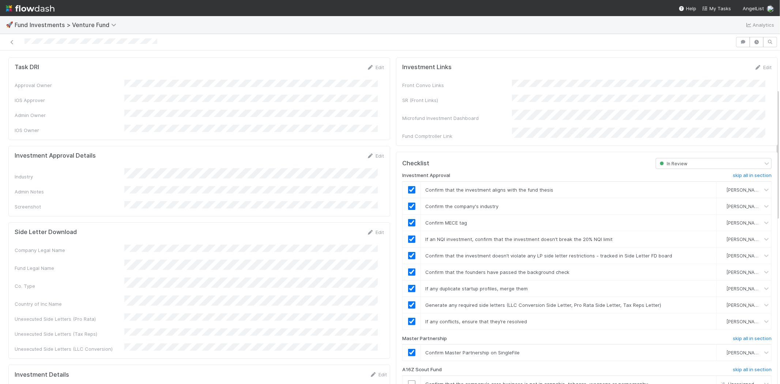
scroll to position [0, 0]
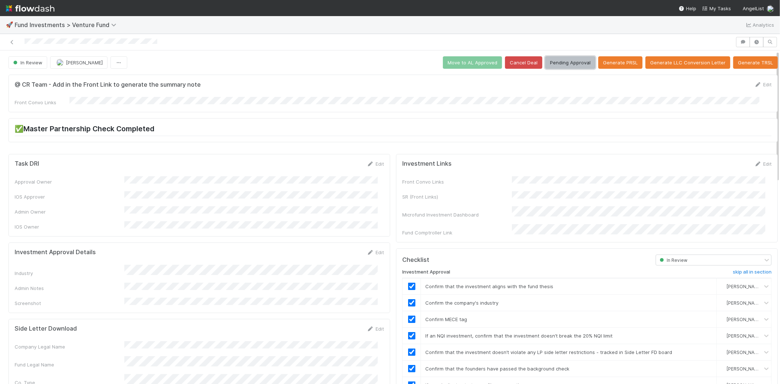
click at [565, 62] on button "Pending Approval" at bounding box center [570, 62] width 50 height 12
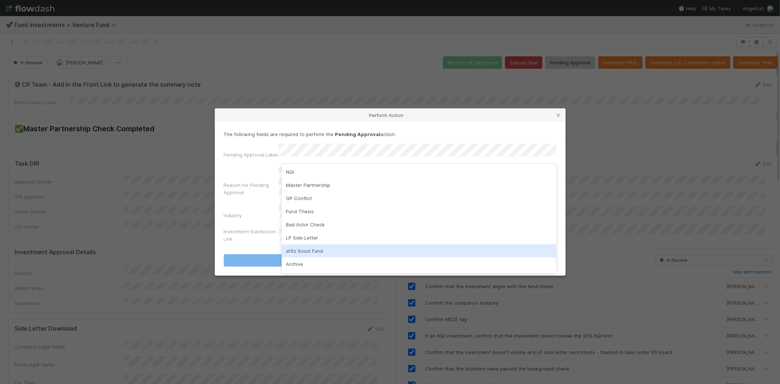
click at [300, 247] on div "a16z Scout Fund" at bounding box center [418, 250] width 275 height 13
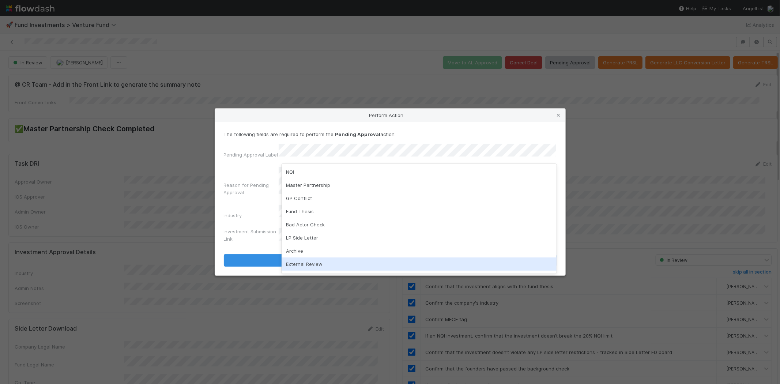
click at [317, 263] on div "External Review" at bounding box center [418, 263] width 275 height 13
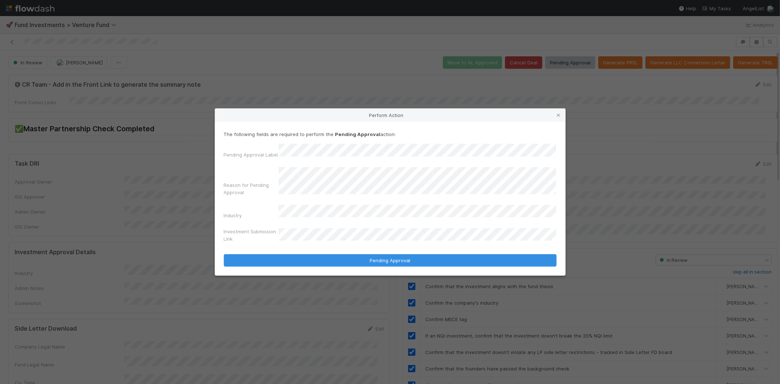
click at [224, 254] on button "Pending Approval" at bounding box center [390, 260] width 333 height 12
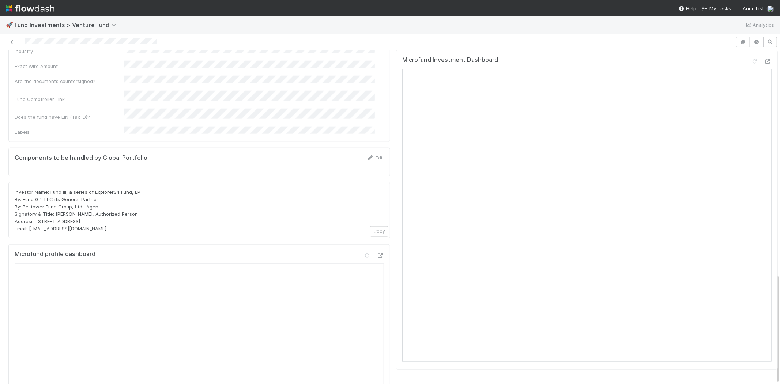
scroll to position [637, 0]
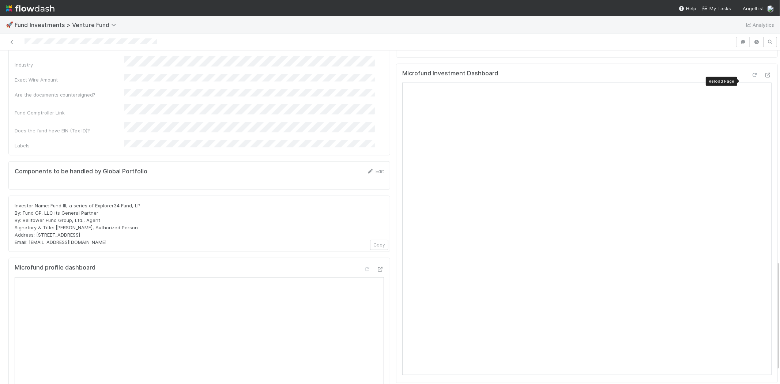
click at [751, 77] on icon at bounding box center [754, 75] width 7 height 5
click at [751, 81] on div at bounding box center [761, 76] width 20 height 10
click at [751, 77] on icon at bounding box center [754, 75] width 7 height 5
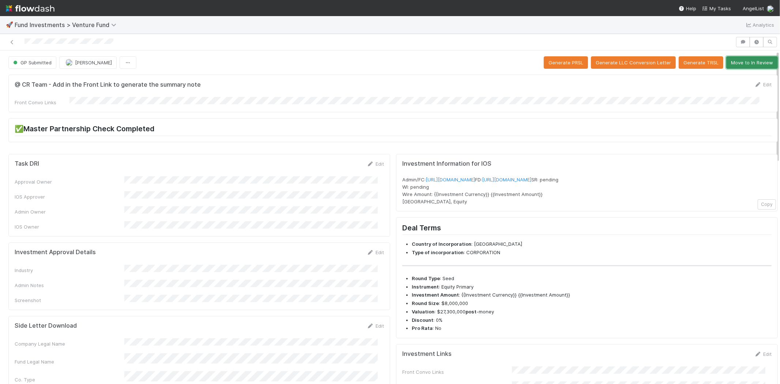
drag, startPoint x: 734, startPoint y: 61, endPoint x: 721, endPoint y: 67, distance: 14.3
click at [733, 61] on button "Move to In Review" at bounding box center [752, 62] width 52 height 12
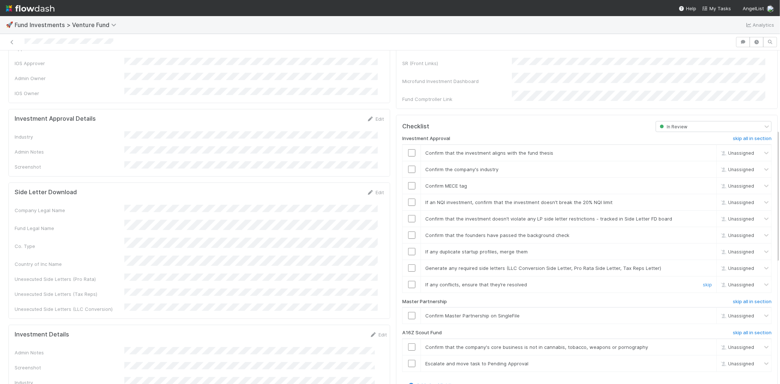
scroll to position [203, 0]
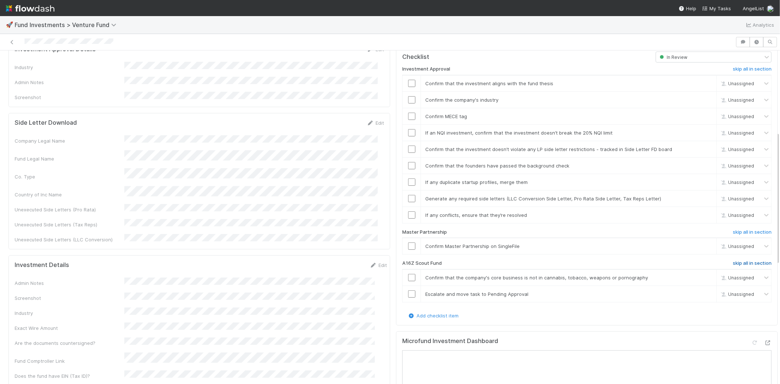
click at [743, 260] on h6 "skip all in section" at bounding box center [751, 263] width 39 height 6
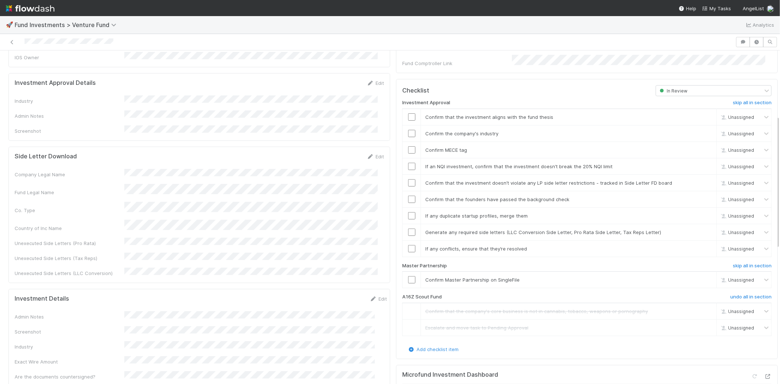
scroll to position [162, 0]
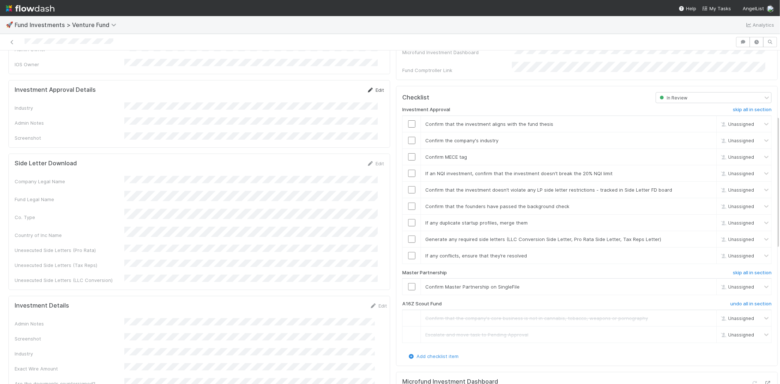
click at [367, 88] on icon at bounding box center [370, 90] width 7 height 5
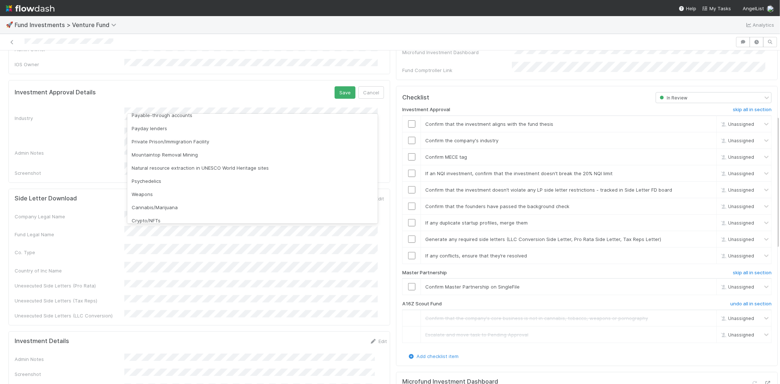
scroll to position [209, 0]
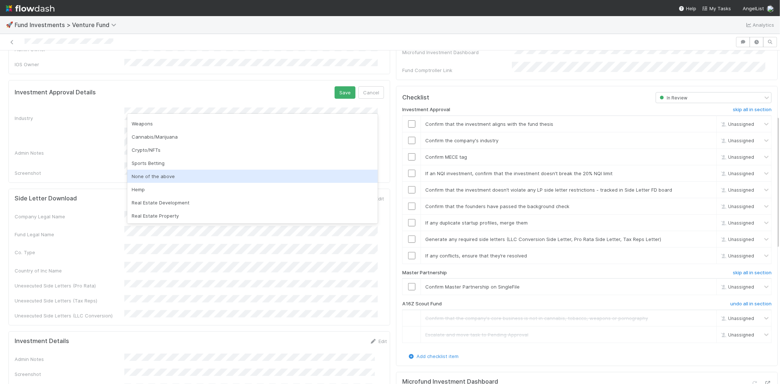
click at [159, 177] on div "None of the above" at bounding box center [252, 176] width 250 height 13
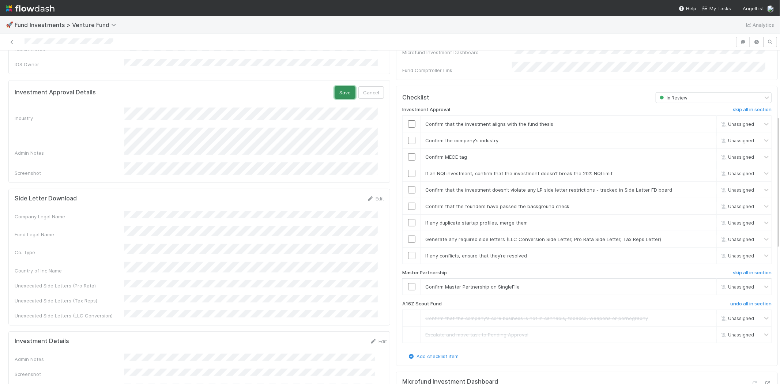
click at [342, 86] on button "Save" at bounding box center [344, 92] width 21 height 12
click at [408, 120] on input "checkbox" at bounding box center [411, 123] width 7 height 7
click at [408, 137] on input "checkbox" at bounding box center [411, 140] width 7 height 7
click at [408, 153] on input "checkbox" at bounding box center [411, 156] width 7 height 7
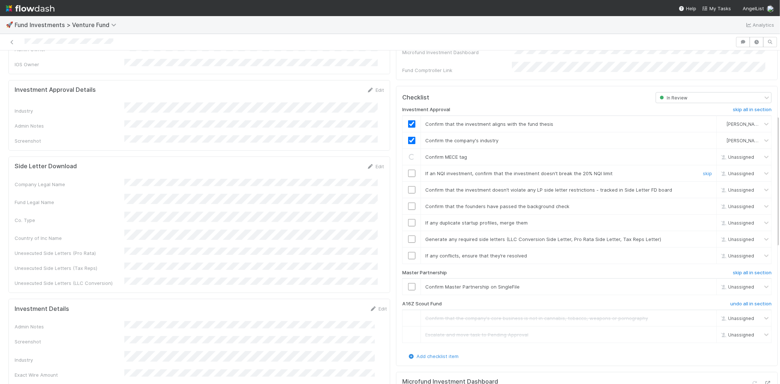
click at [408, 170] on input "checkbox" at bounding box center [411, 173] width 7 height 7
click at [402, 186] on div at bounding box center [411, 189] width 18 height 7
click at [408, 186] on input "checkbox" at bounding box center [411, 189] width 7 height 7
click at [408, 202] on input "checkbox" at bounding box center [411, 205] width 7 height 7
click at [408, 219] on input "checkbox" at bounding box center [411, 222] width 7 height 7
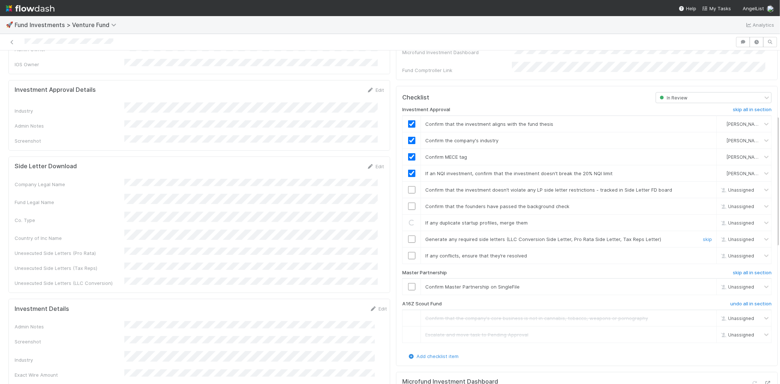
click at [408, 235] on input "checkbox" at bounding box center [411, 238] width 7 height 7
click at [408, 252] on input "checkbox" at bounding box center [411, 255] width 7 height 7
checkbox input "true"
click at [408, 202] on input "checkbox" at bounding box center [411, 205] width 7 height 7
click at [408, 219] on input "checkbox" at bounding box center [411, 222] width 7 height 7
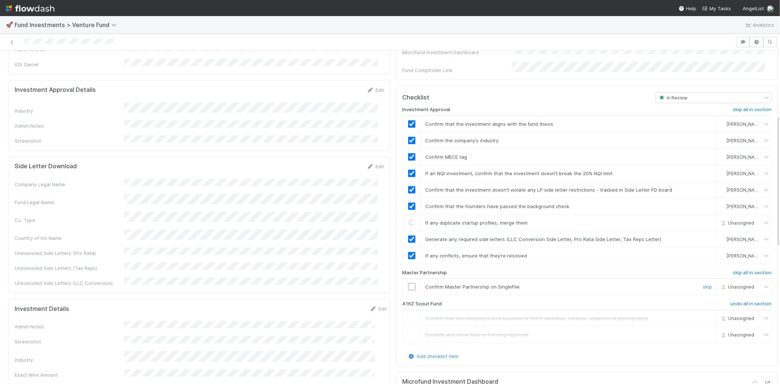
click at [408, 283] on input "checkbox" at bounding box center [411, 286] width 7 height 7
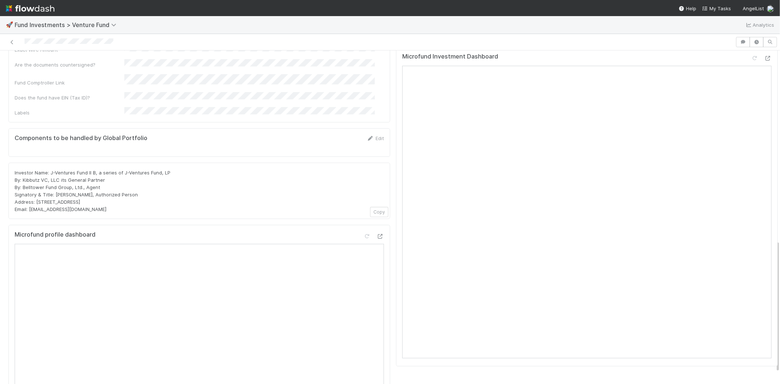
scroll to position [406, 0]
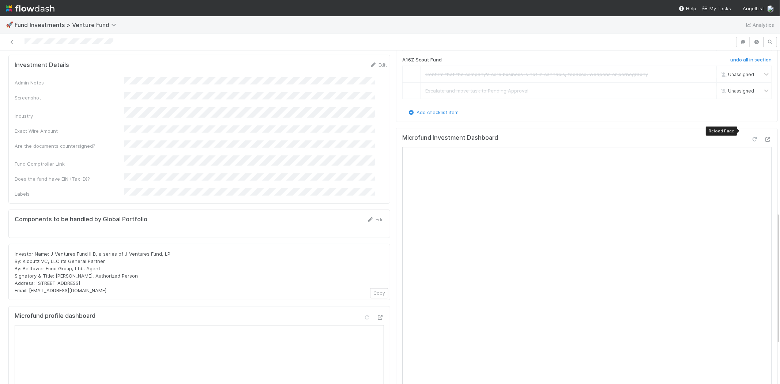
click at [751, 137] on icon at bounding box center [754, 139] width 7 height 5
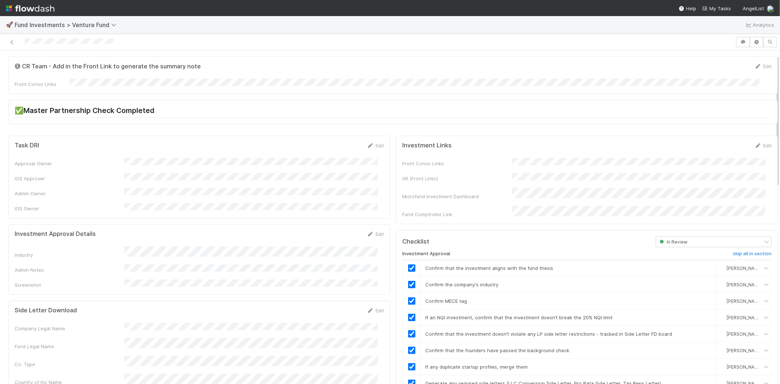
scroll to position [0, 0]
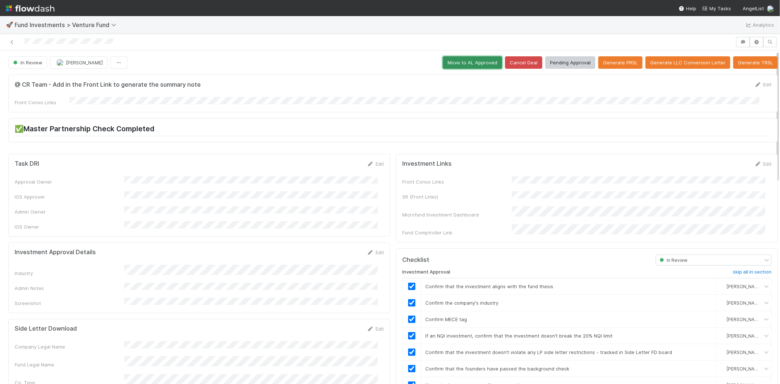
click at [453, 63] on button "Move to AL Approved" at bounding box center [472, 62] width 59 height 12
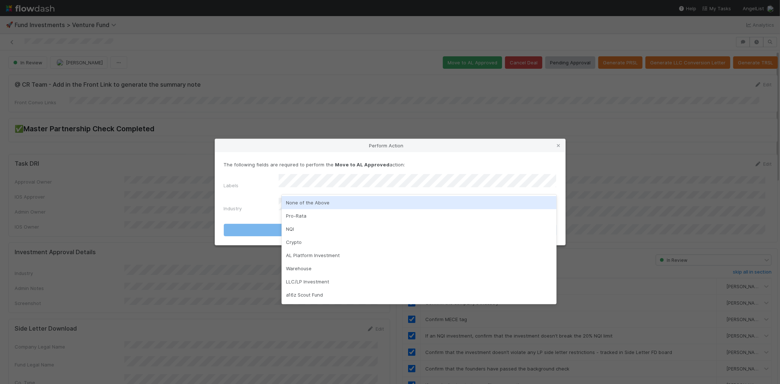
click at [301, 205] on div "None of the Above" at bounding box center [418, 202] width 275 height 13
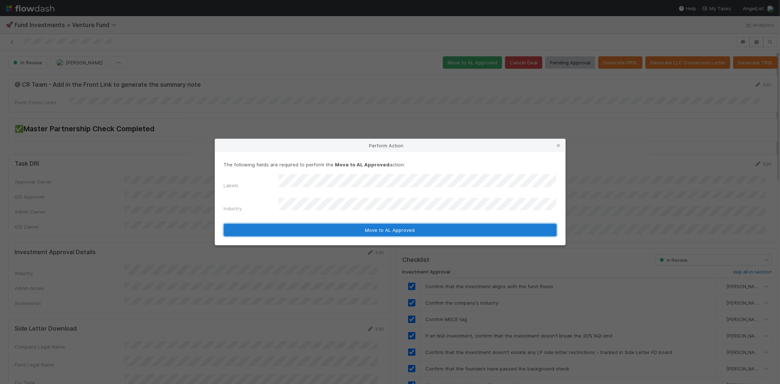
click at [286, 224] on button "Move to AL Approved" at bounding box center [390, 230] width 333 height 12
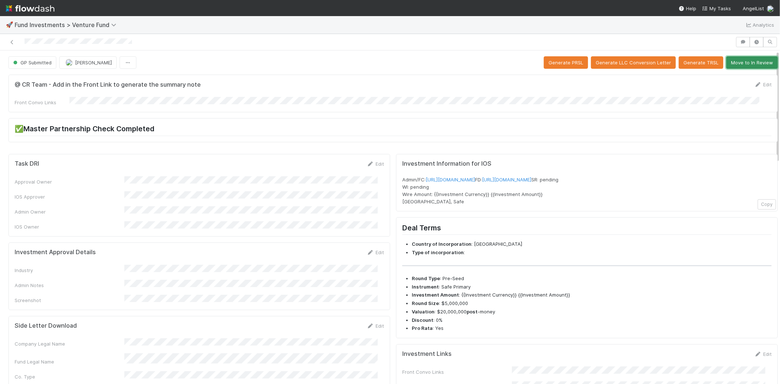
click at [740, 67] on button "Move to In Review" at bounding box center [752, 62] width 52 height 12
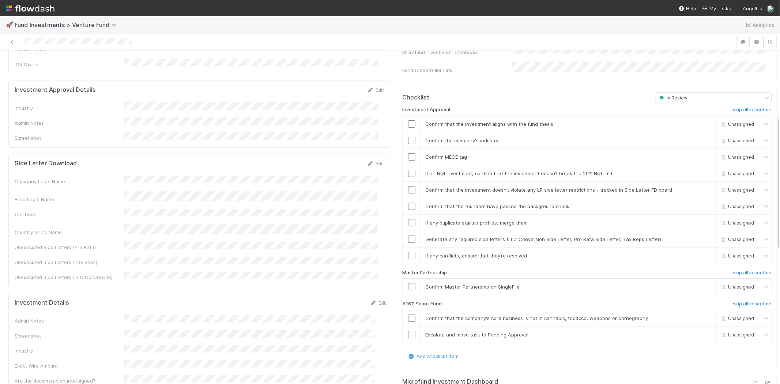
scroll to position [203, 0]
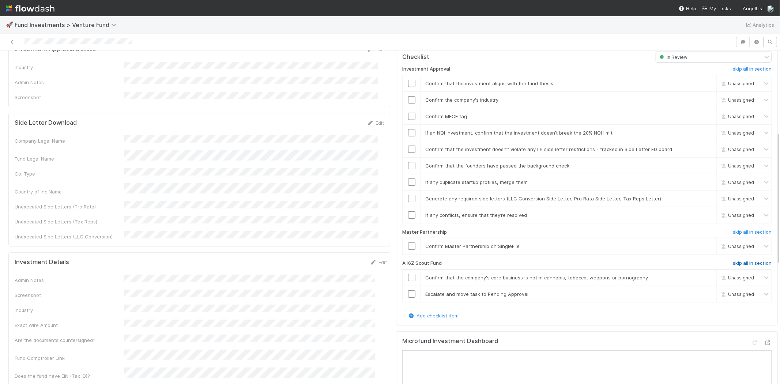
click at [734, 260] on h6 "skip all in section" at bounding box center [751, 263] width 39 height 6
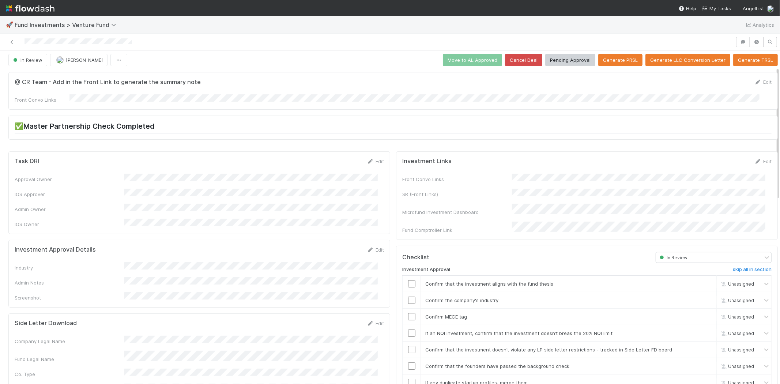
scroll to position [0, 0]
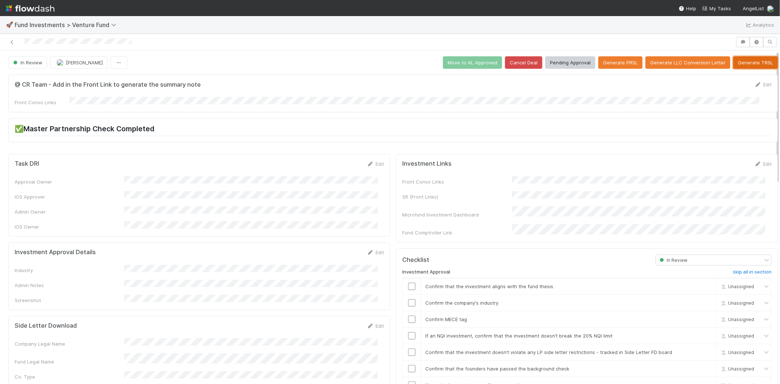
click at [759, 62] on button "Generate TRSL" at bounding box center [755, 62] width 45 height 12
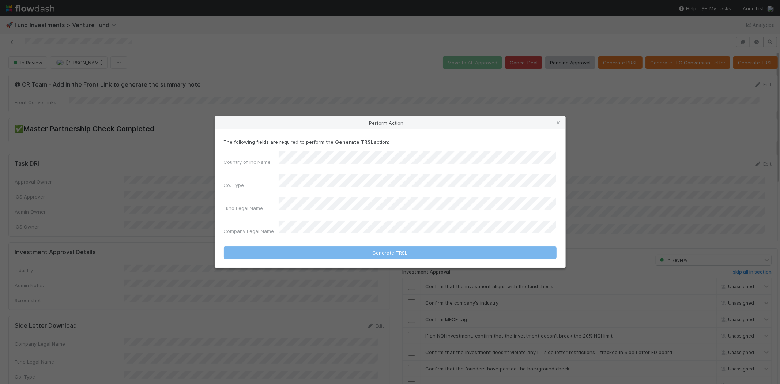
click at [360, 228] on div "Company Legal Name" at bounding box center [390, 228] width 333 height 17
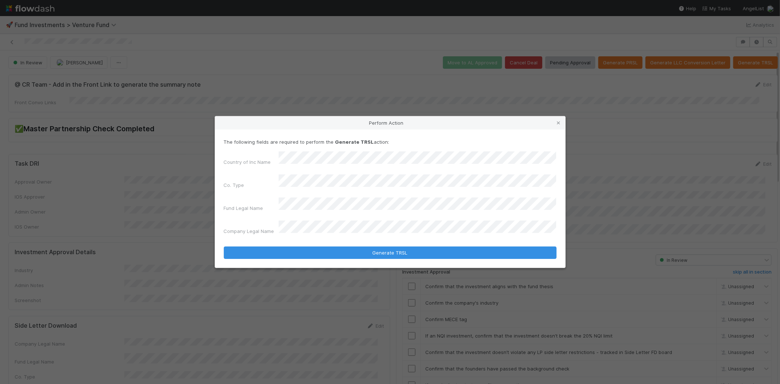
click at [224, 246] on button "Generate TRSL" at bounding box center [390, 252] width 333 height 12
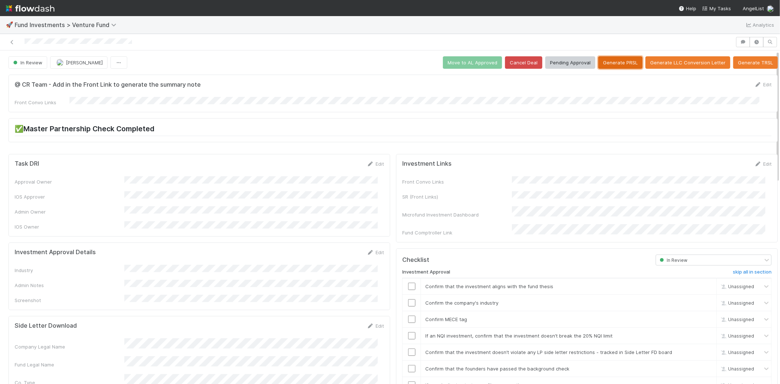
click at [611, 59] on button "Generate PRSL" at bounding box center [620, 62] width 44 height 12
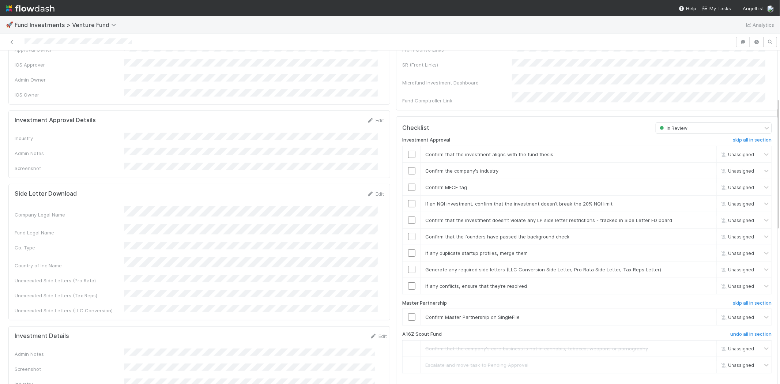
scroll to position [118, 0]
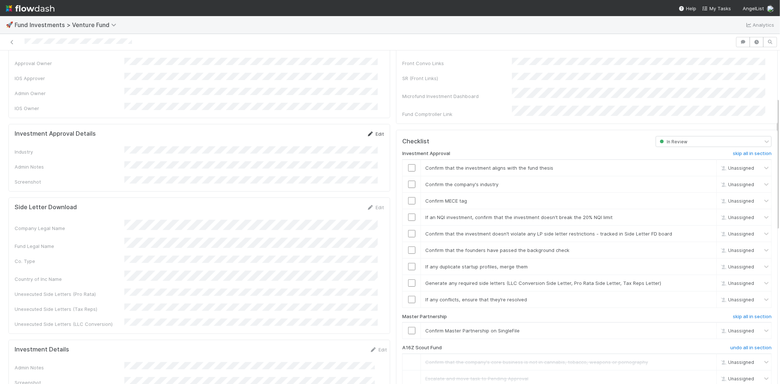
click at [371, 131] on link "Edit" at bounding box center [375, 134] width 17 height 6
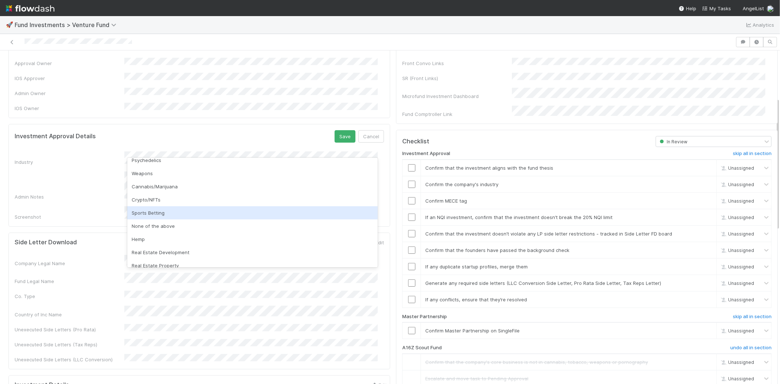
scroll to position [209, 0]
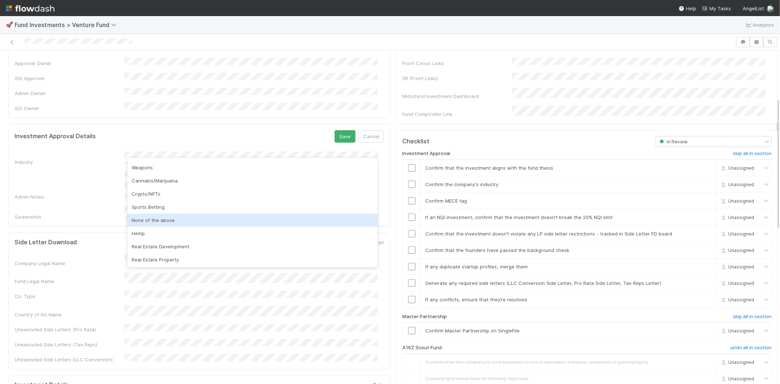
click at [172, 218] on div "None of the above" at bounding box center [252, 219] width 250 height 13
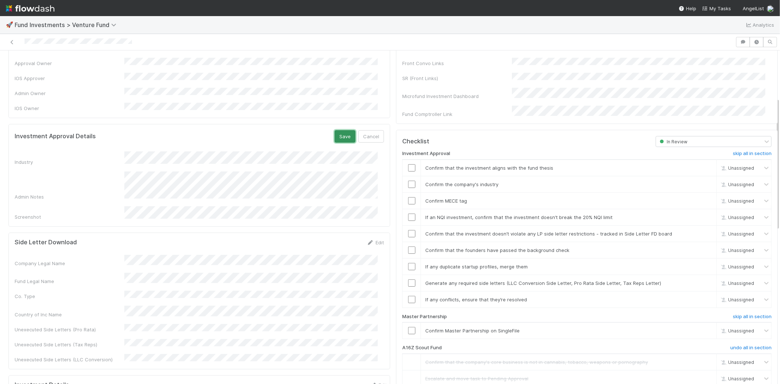
click at [338, 130] on button "Save" at bounding box center [344, 136] width 21 height 12
click at [408, 164] on input "checkbox" at bounding box center [411, 167] width 7 height 7
click at [408, 181] on input "checkbox" at bounding box center [411, 184] width 7 height 7
click at [408, 197] on input "checkbox" at bounding box center [411, 200] width 7 height 7
click at [408, 213] on input "checkbox" at bounding box center [411, 216] width 7 height 7
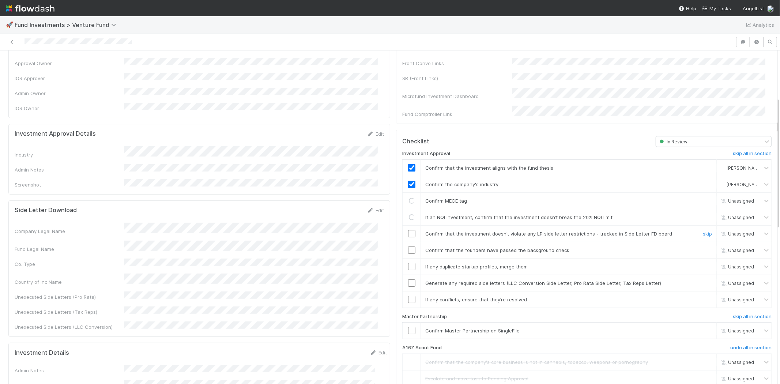
click at [408, 230] on input "checkbox" at bounding box center [411, 233] width 7 height 7
click at [408, 246] on input "checkbox" at bounding box center [411, 249] width 7 height 7
click at [408, 263] on input "checkbox" at bounding box center [411, 266] width 7 height 7
click at [407, 274] on td at bounding box center [411, 282] width 18 height 16
click at [408, 279] on input "checkbox" at bounding box center [411, 282] width 7 height 7
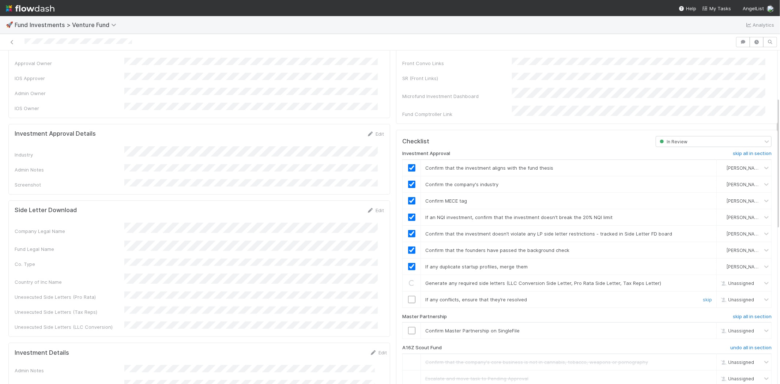
click at [408, 296] on input "checkbox" at bounding box center [411, 299] width 7 height 7
click at [408, 327] on input "checkbox" at bounding box center [411, 330] width 7 height 7
checkbox input "true"
click at [408, 296] on input "checkbox" at bounding box center [411, 299] width 7 height 7
click at [404, 326] on td at bounding box center [411, 330] width 18 height 16
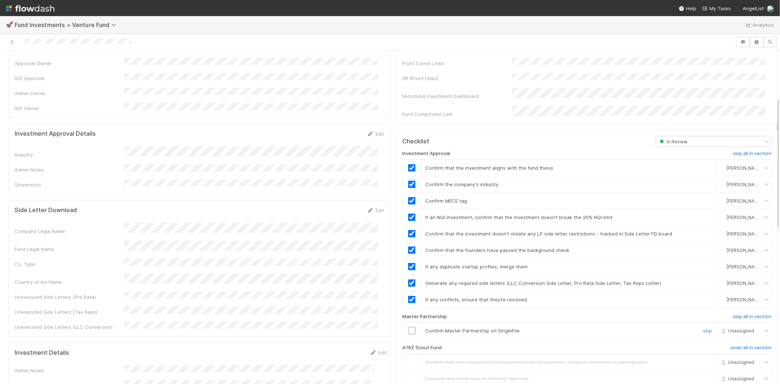
click at [408, 327] on input "checkbox" at bounding box center [411, 330] width 7 height 7
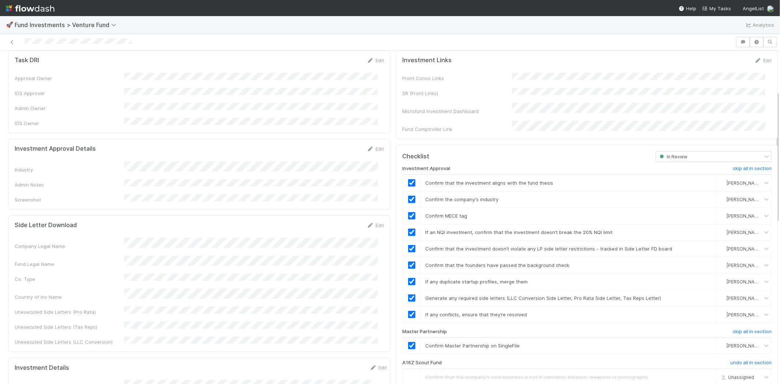
scroll to position [103, 0]
click at [373, 147] on link "Edit" at bounding box center [375, 150] width 17 height 6
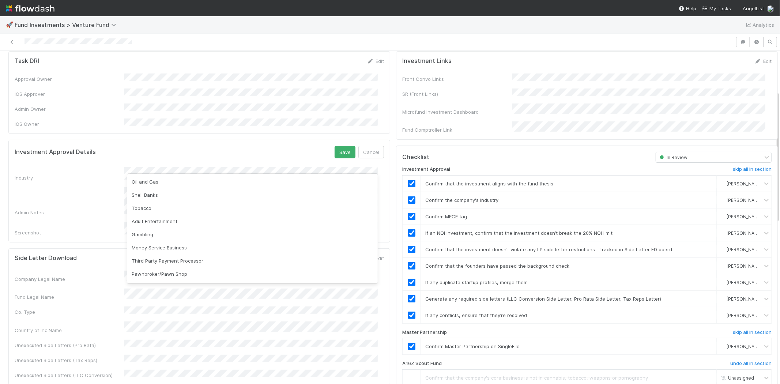
scroll to position [172, 0]
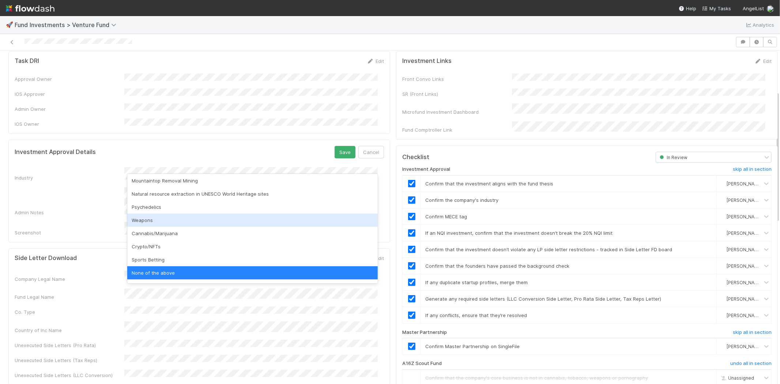
click at [175, 218] on div "Weapons" at bounding box center [252, 219] width 250 height 13
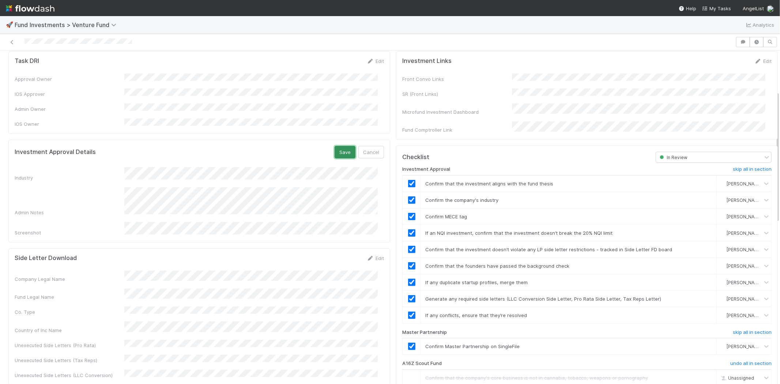
click at [334, 146] on button "Save" at bounding box center [344, 152] width 21 height 12
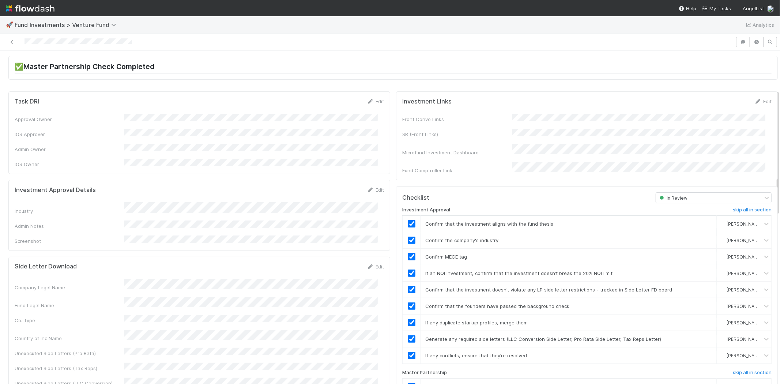
scroll to position [0, 0]
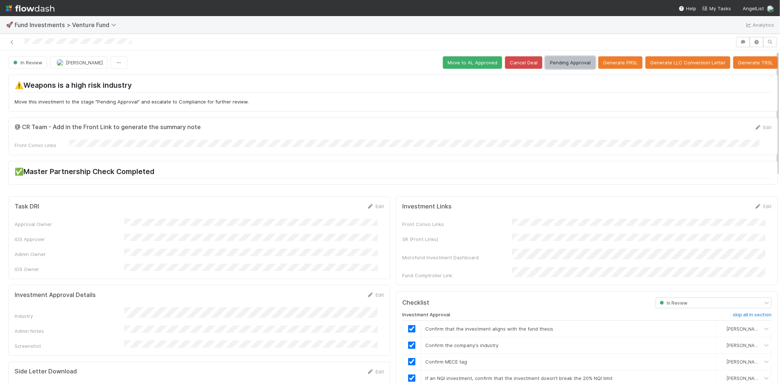
click at [556, 60] on button "Pending Approval" at bounding box center [570, 62] width 50 height 12
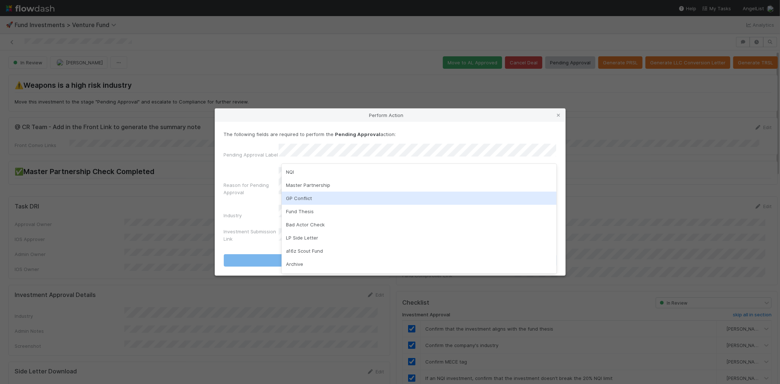
scroll to position [51, 0]
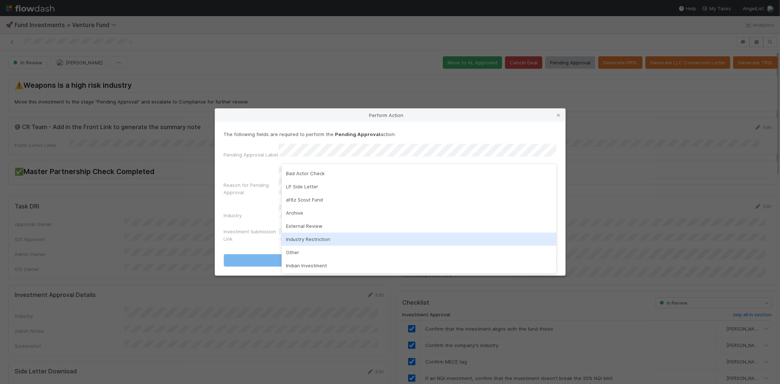
click at [311, 237] on div "Industry Restriction" at bounding box center [418, 238] width 275 height 13
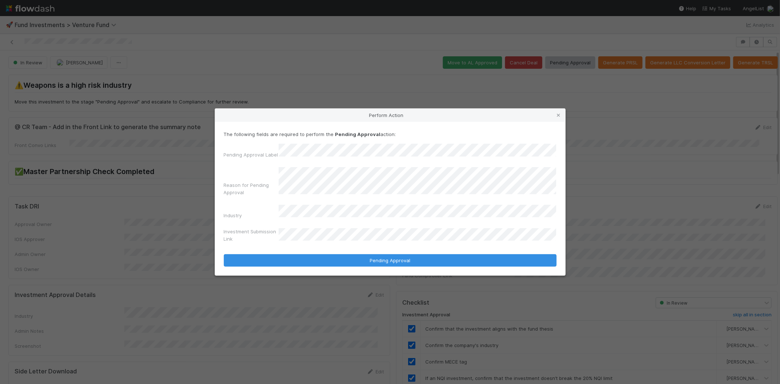
click at [224, 254] on button "Pending Approval" at bounding box center [390, 260] width 333 height 12
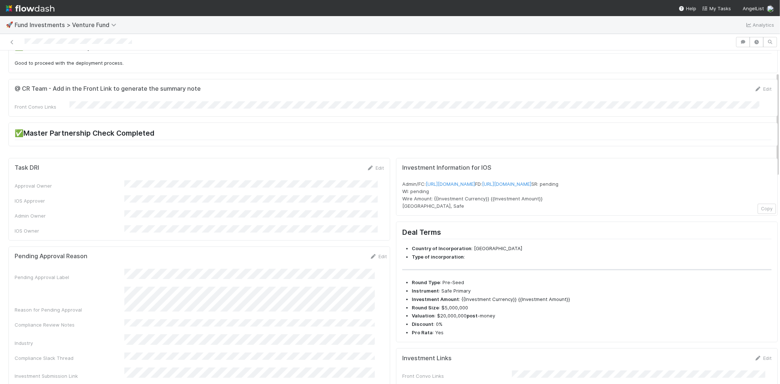
scroll to position [0, 0]
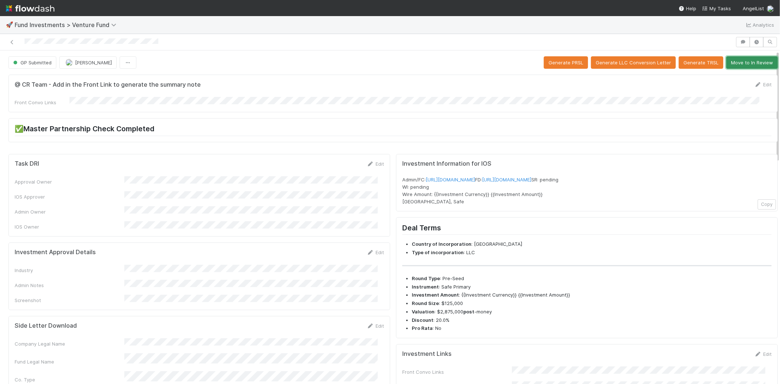
click at [734, 64] on button "Move to In Review" at bounding box center [752, 62] width 52 height 12
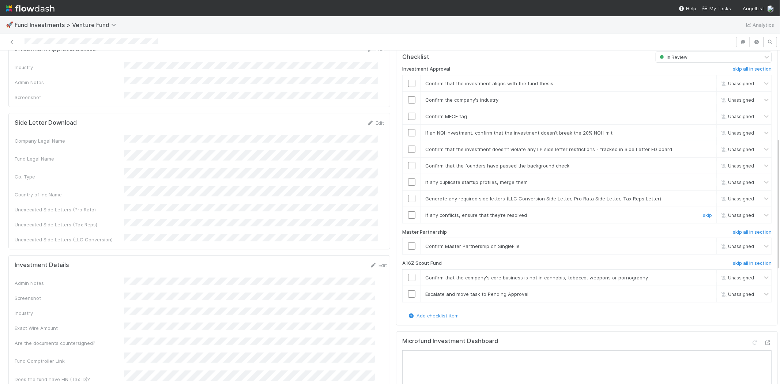
scroll to position [243, 0]
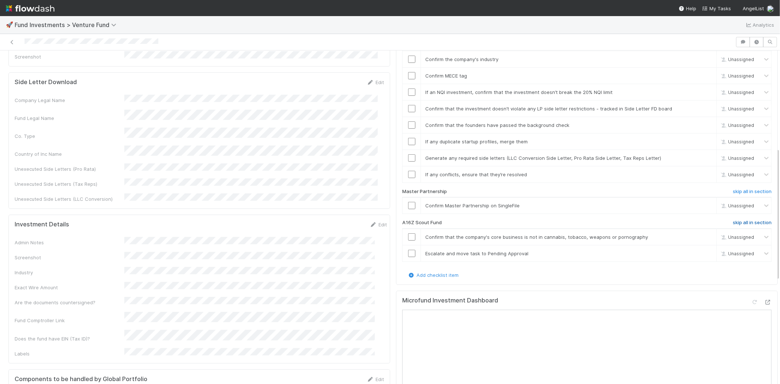
click at [732, 220] on h6 "skip all in section" at bounding box center [751, 223] width 39 height 6
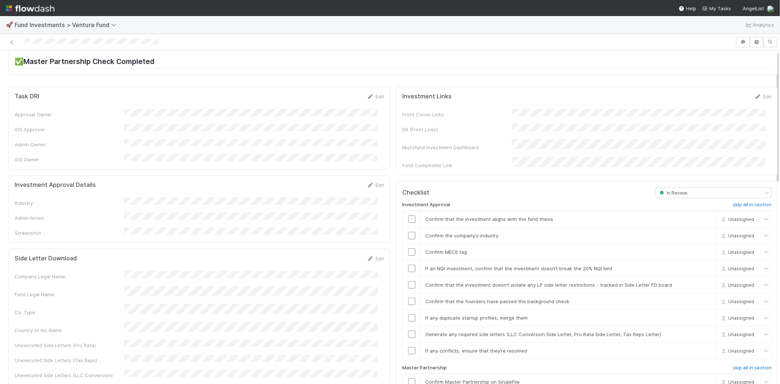
scroll to position [0, 0]
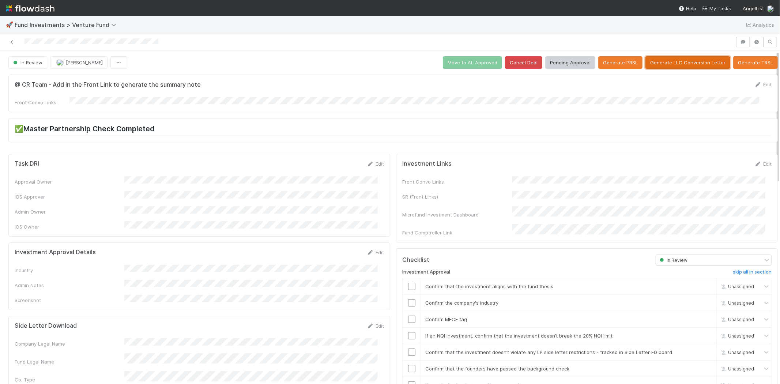
click at [657, 64] on button "Generate LLC Conversion Letter" at bounding box center [687, 62] width 85 height 12
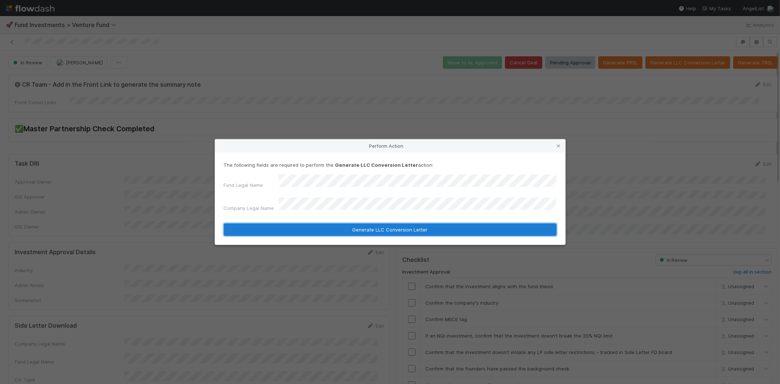
click at [287, 224] on button "Generate LLC Conversion Letter" at bounding box center [390, 229] width 333 height 12
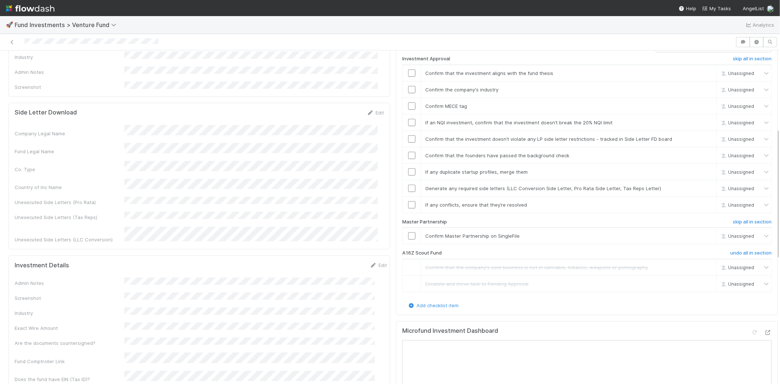
scroll to position [172, 0]
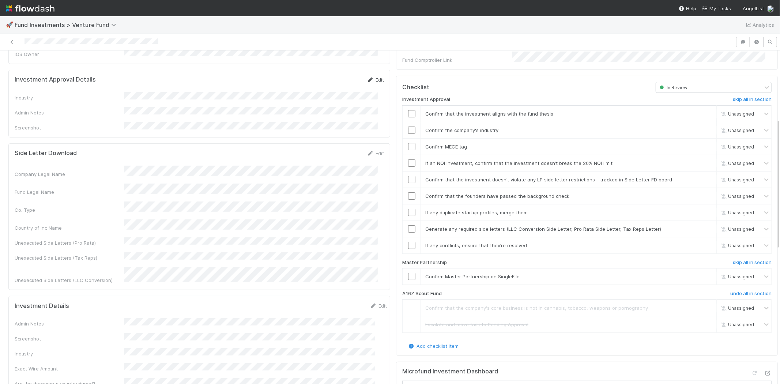
click at [367, 77] on icon at bounding box center [370, 79] width 7 height 5
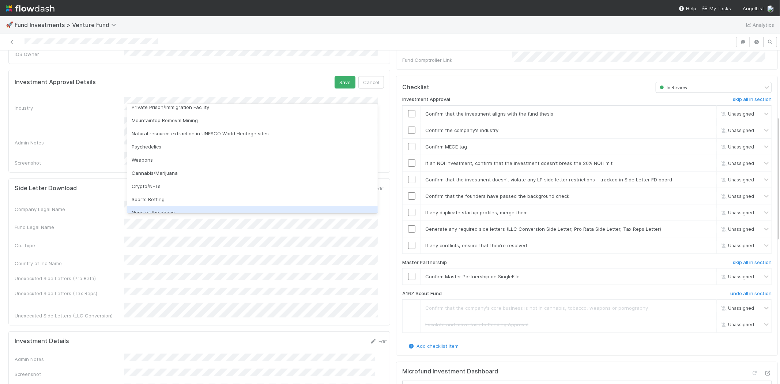
scroll to position [209, 0]
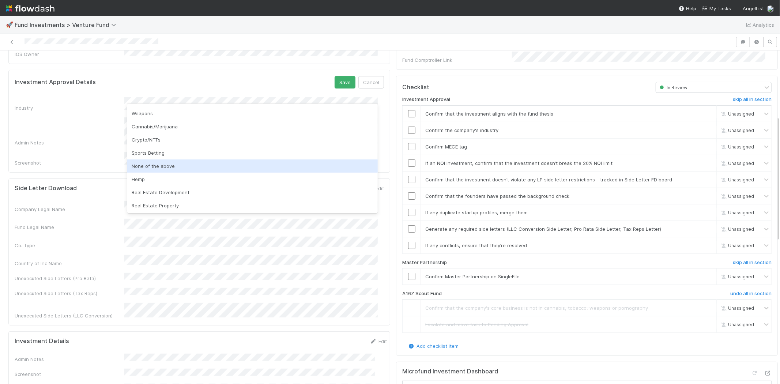
click at [162, 165] on div "None of the above" at bounding box center [252, 165] width 250 height 13
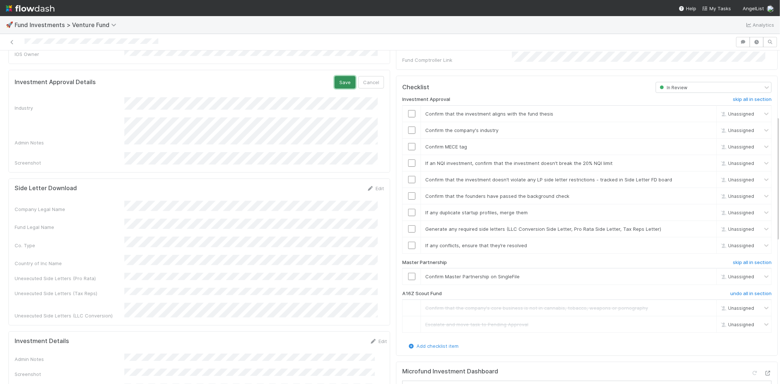
click at [335, 76] on button "Save" at bounding box center [344, 82] width 21 height 12
click at [408, 110] on input "checkbox" at bounding box center [411, 113] width 7 height 7
click at [408, 126] on input "checkbox" at bounding box center [411, 129] width 7 height 7
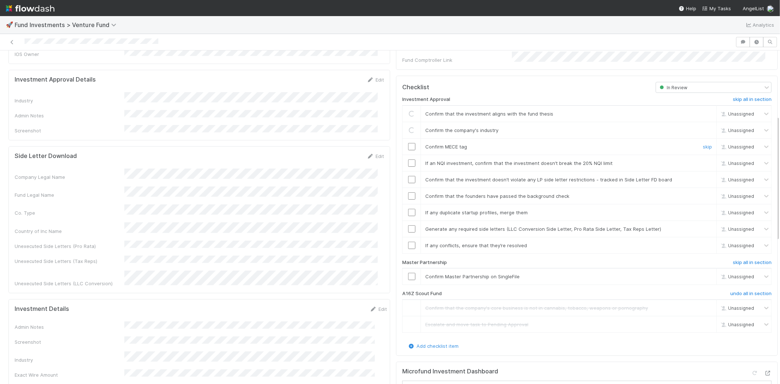
click at [408, 143] on input "checkbox" at bounding box center [411, 146] width 7 height 7
click at [408, 159] on input "checkbox" at bounding box center [411, 162] width 7 height 7
click at [408, 176] on input "checkbox" at bounding box center [411, 179] width 7 height 7
click at [408, 192] on input "checkbox" at bounding box center [411, 195] width 7 height 7
click at [408, 209] on input "checkbox" at bounding box center [411, 212] width 7 height 7
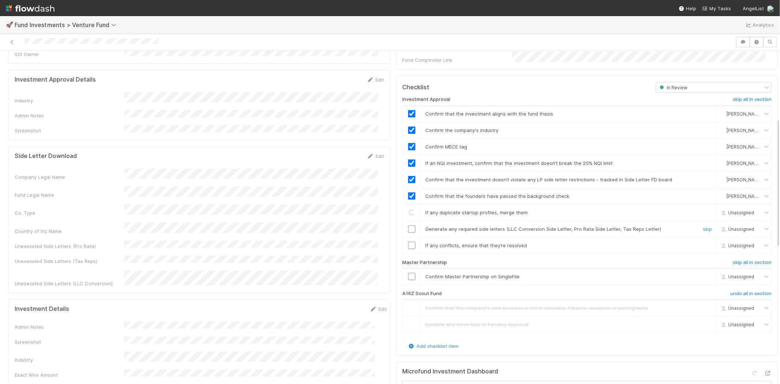
click at [408, 225] on input "checkbox" at bounding box center [411, 228] width 7 height 7
click at [408, 242] on input "checkbox" at bounding box center [411, 245] width 7 height 7
checkbox input "true"
click at [408, 242] on input "checkbox" at bounding box center [411, 245] width 7 height 7
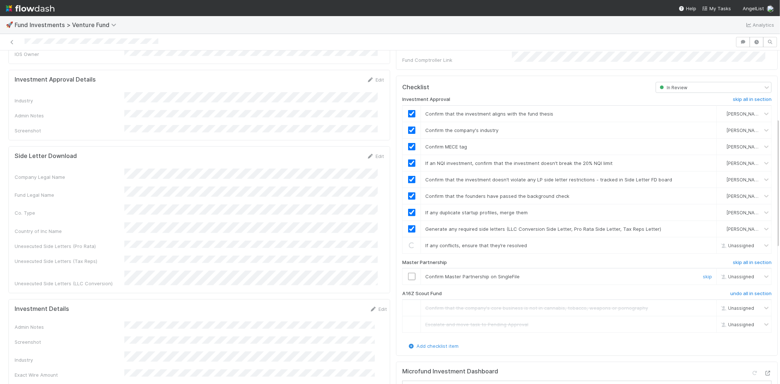
click at [408, 273] on input "checkbox" at bounding box center [411, 276] width 7 height 7
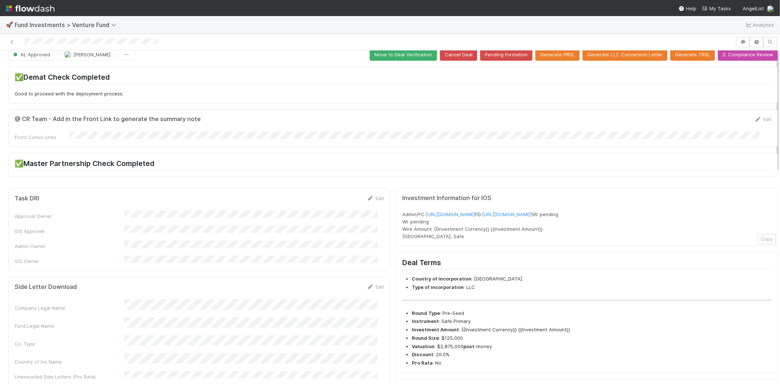
scroll to position [0, 0]
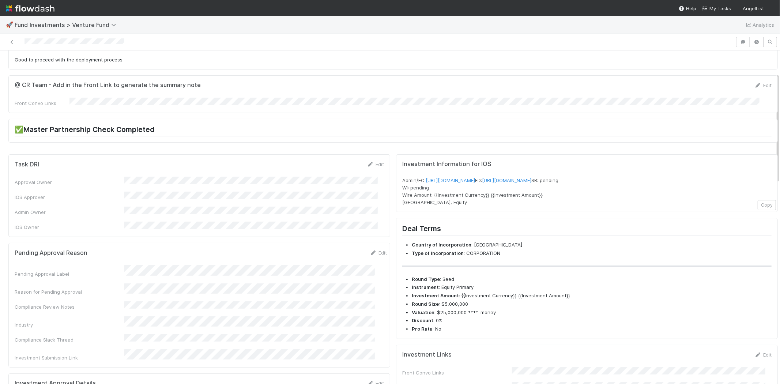
scroll to position [41, 0]
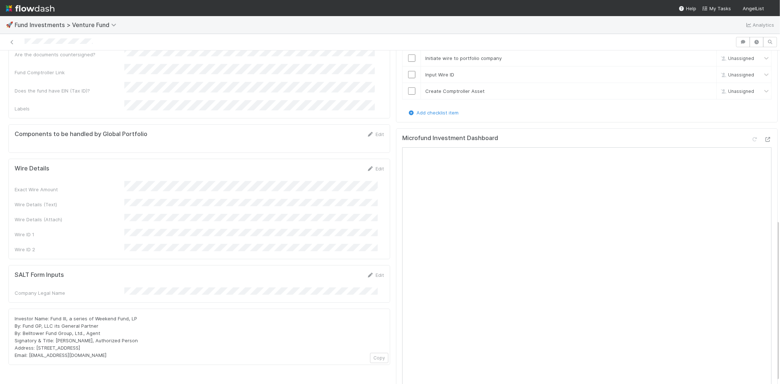
scroll to position [354, 0]
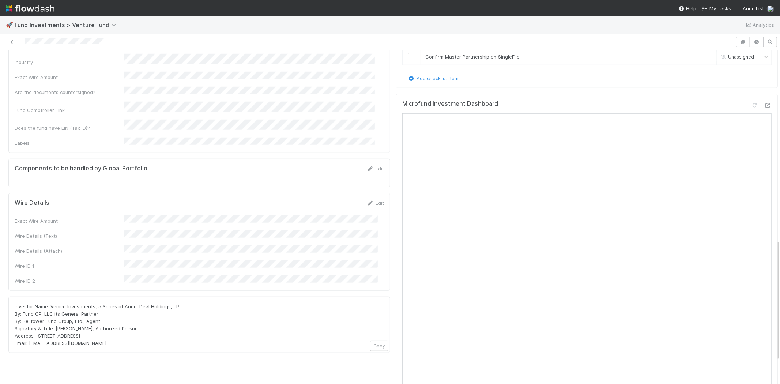
scroll to position [528, 0]
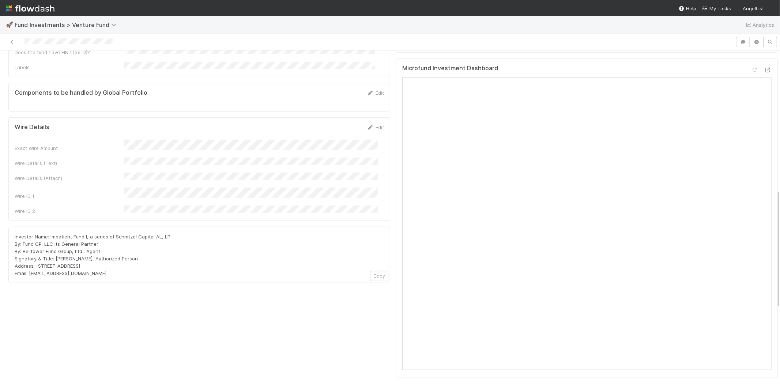
scroll to position [447, 0]
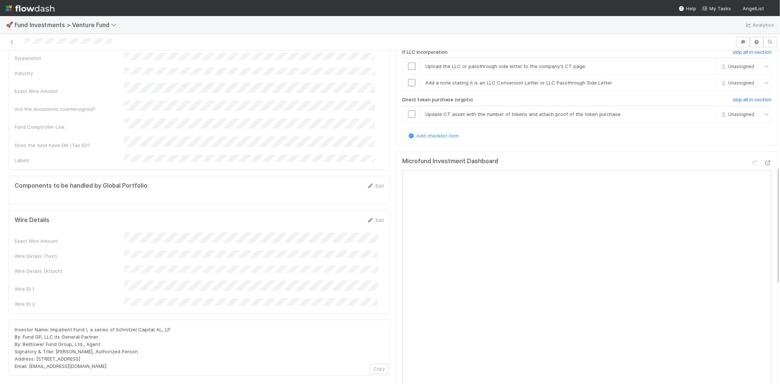
scroll to position [325, 0]
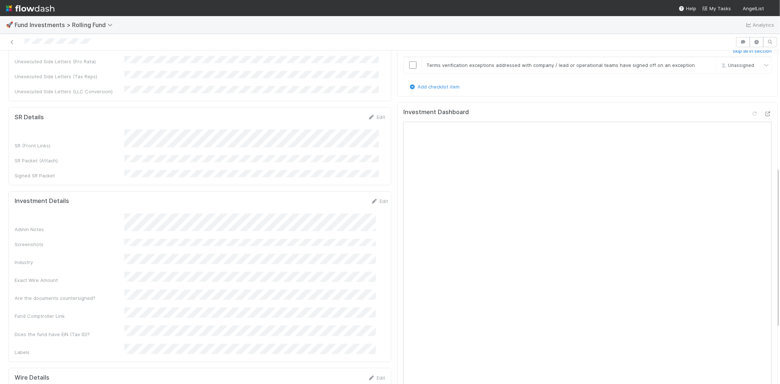
scroll to position [243, 0]
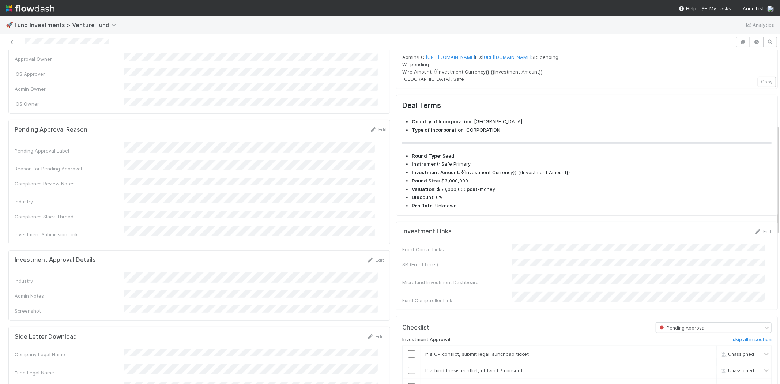
scroll to position [81, 0]
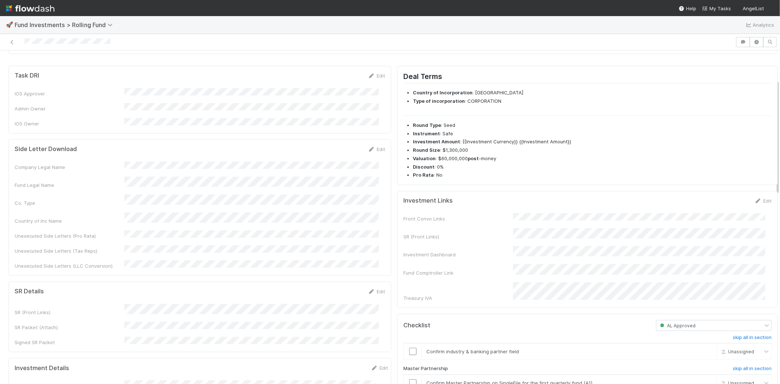
scroll to position [81, 0]
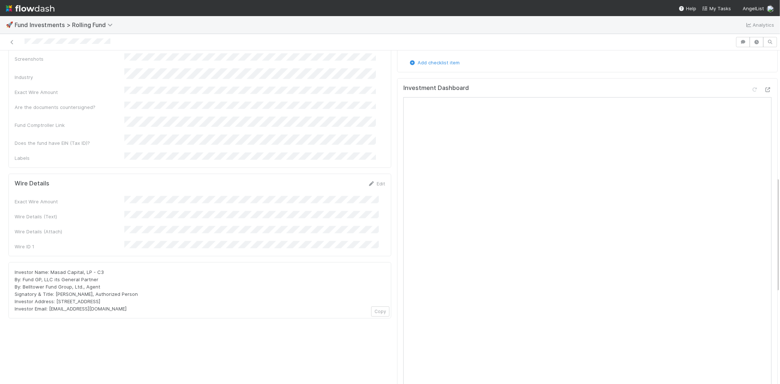
scroll to position [365, 0]
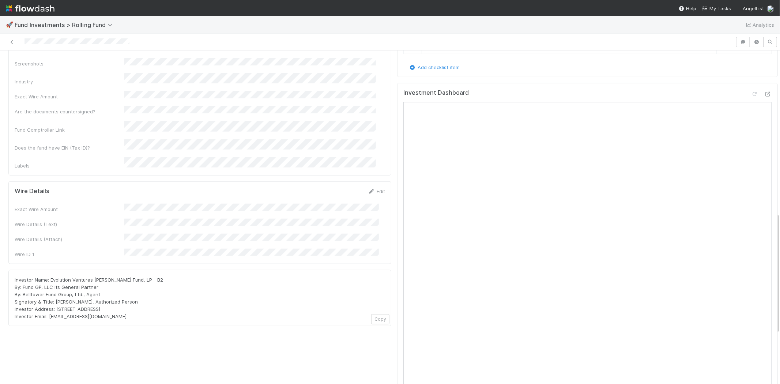
scroll to position [487, 0]
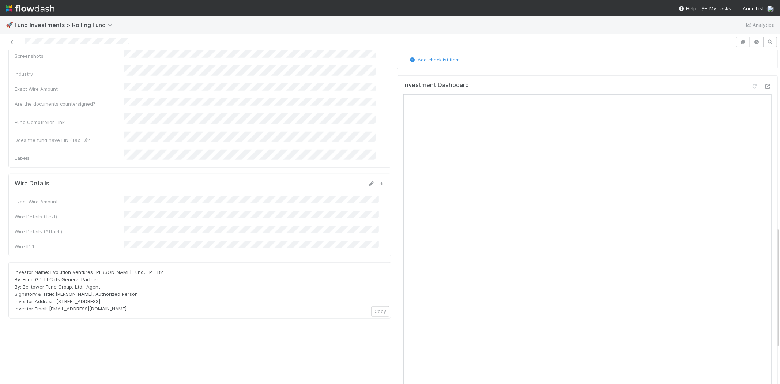
click at [312, 315] on div "Task DRI Edit IOS Approver Admin Owner IOS Owner Side Letter Download Edit Comp…" at bounding box center [199, 106] width 388 height 771
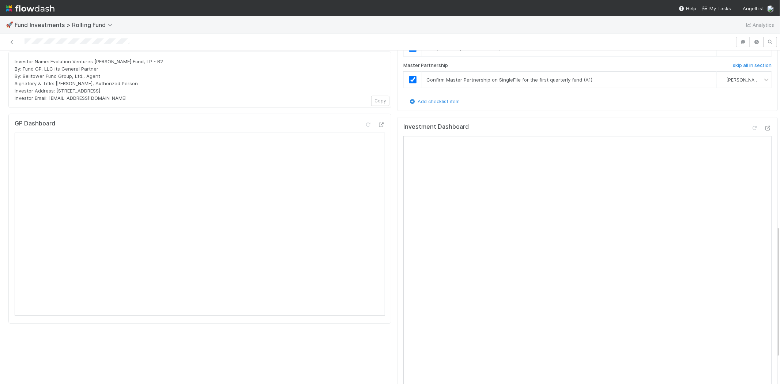
scroll to position [384, 0]
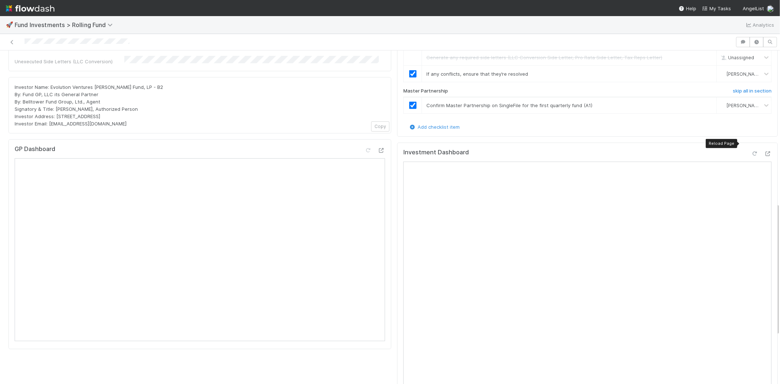
click at [751, 151] on icon at bounding box center [754, 153] width 7 height 5
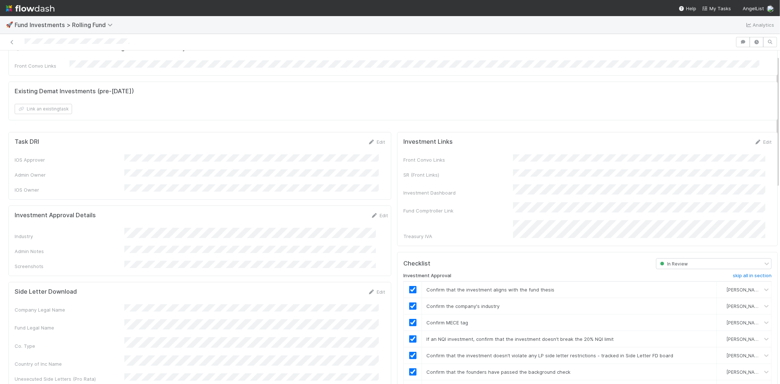
scroll to position [0, 0]
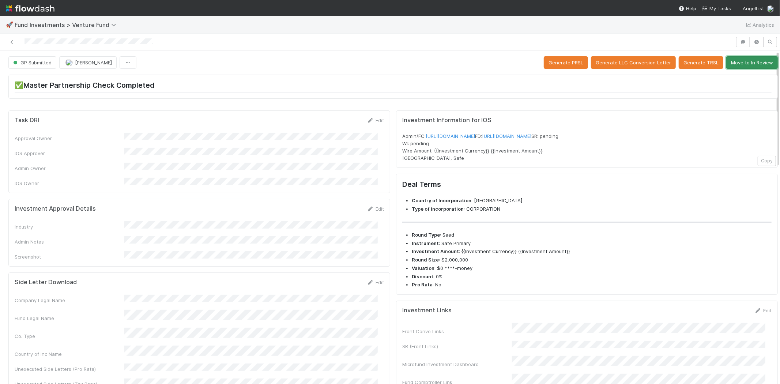
click at [743, 65] on button "Move to In Review" at bounding box center [752, 62] width 52 height 12
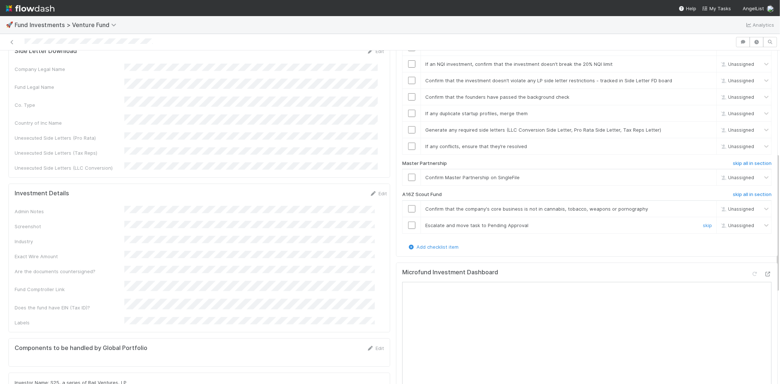
scroll to position [243, 0]
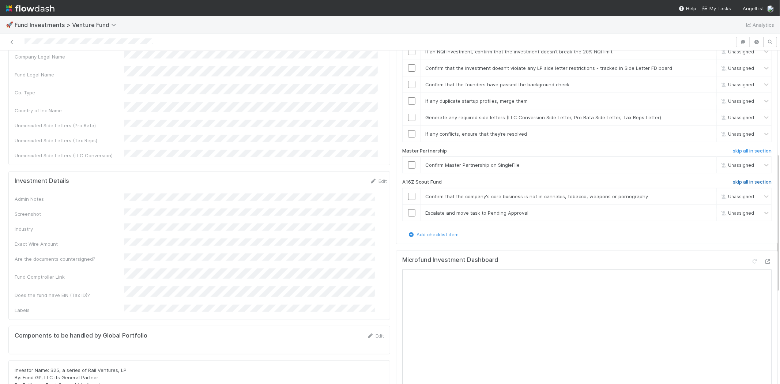
click at [732, 179] on h6 "skip all in section" at bounding box center [751, 182] width 39 height 6
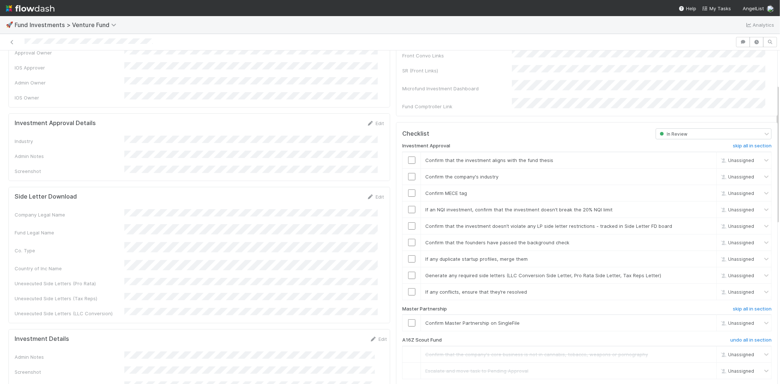
scroll to position [81, 0]
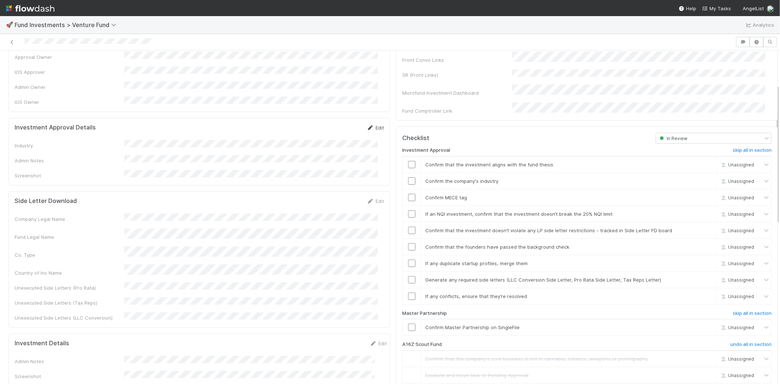
click at [369, 125] on link "Edit" at bounding box center [375, 128] width 17 height 6
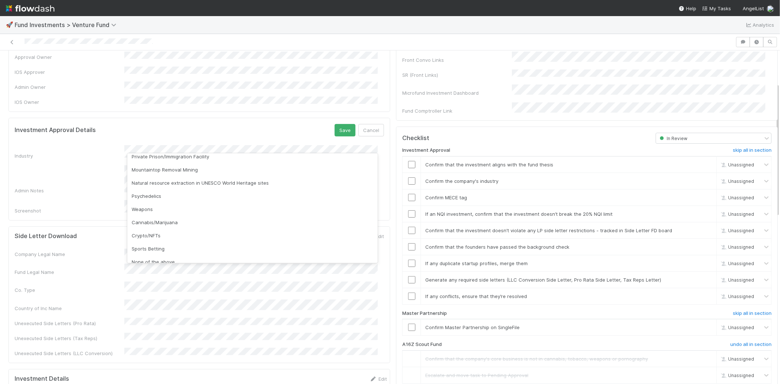
scroll to position [209, 0]
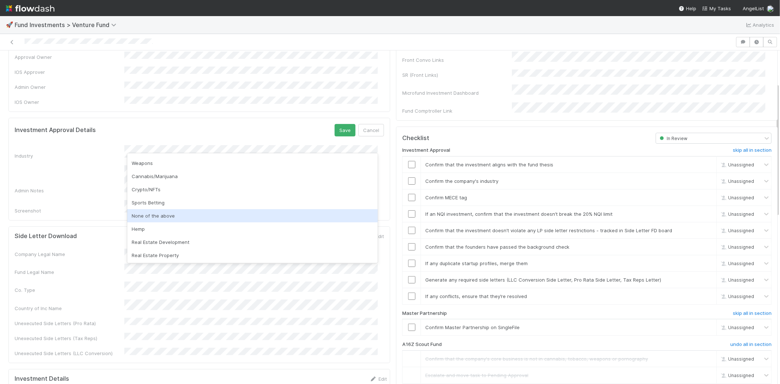
click at [149, 216] on div "None of the above" at bounding box center [252, 215] width 250 height 13
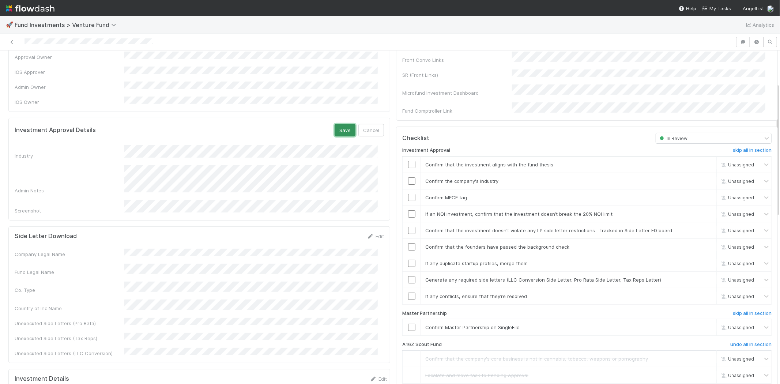
click at [340, 124] on button "Save" at bounding box center [344, 130] width 21 height 12
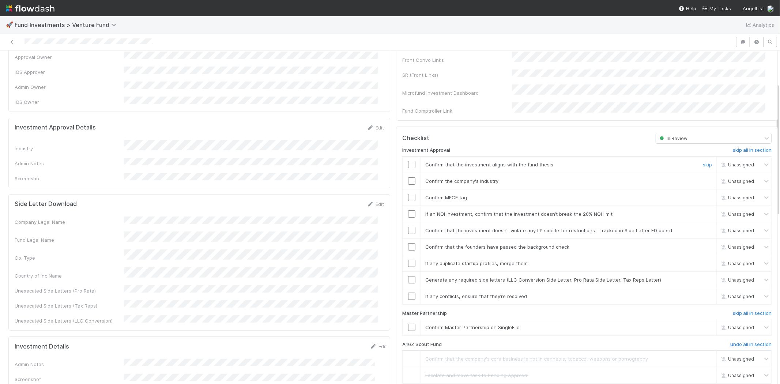
click at [408, 161] on input "checkbox" at bounding box center [411, 164] width 7 height 7
drag, startPoint x: 401, startPoint y: 177, endPoint x: 406, endPoint y: 177, distance: 5.5
click at [402, 177] on div at bounding box center [411, 180] width 18 height 7
click at [408, 177] on input "checkbox" at bounding box center [411, 180] width 7 height 7
click at [408, 194] on input "checkbox" at bounding box center [411, 197] width 7 height 7
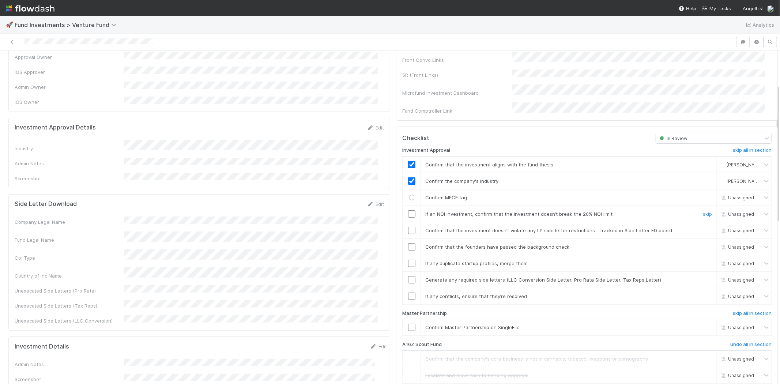
click at [408, 210] on input "checkbox" at bounding box center [411, 213] width 7 height 7
click at [408, 227] on input "checkbox" at bounding box center [411, 230] width 7 height 7
click at [408, 243] on input "checkbox" at bounding box center [411, 246] width 7 height 7
checkbox input "true"
click at [408, 210] on input "checkbox" at bounding box center [411, 213] width 7 height 7
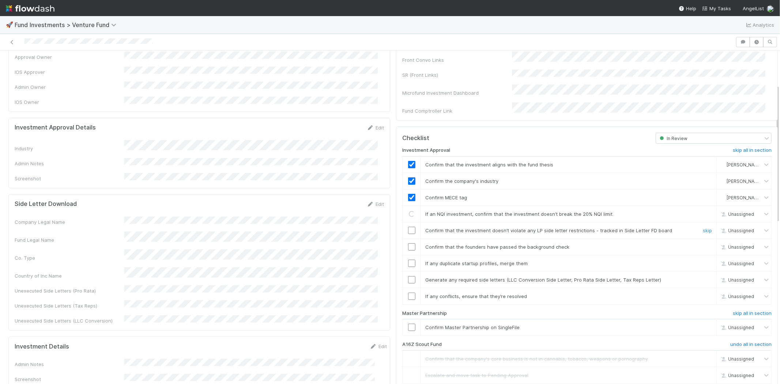
click at [406, 222] on td at bounding box center [411, 230] width 18 height 16
click at [408, 227] on input "checkbox" at bounding box center [411, 230] width 7 height 7
click at [408, 243] on input "checkbox" at bounding box center [411, 246] width 7 height 7
click at [408, 259] on input "checkbox" at bounding box center [411, 262] width 7 height 7
click at [408, 276] on input "checkbox" at bounding box center [411, 279] width 7 height 7
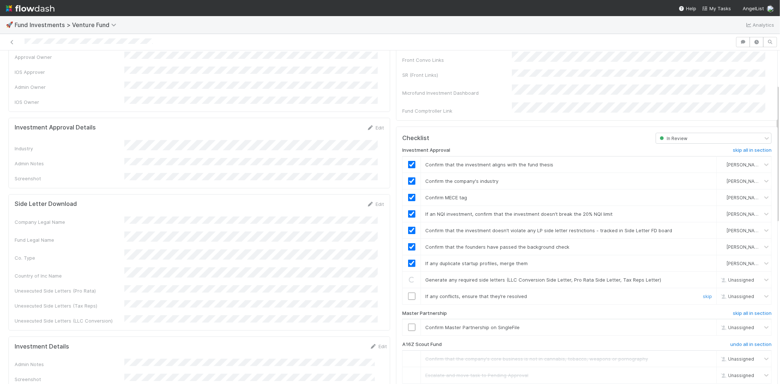
drag, startPoint x: 406, startPoint y: 286, endPoint x: 406, endPoint y: 297, distance: 10.6
click at [408, 292] on input "checkbox" at bounding box center [411, 295] width 7 height 7
click at [408, 323] on input "checkbox" at bounding box center [411, 326] width 7 height 7
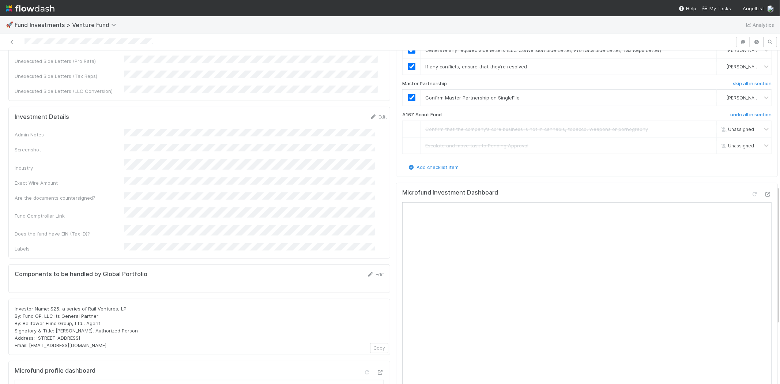
scroll to position [325, 0]
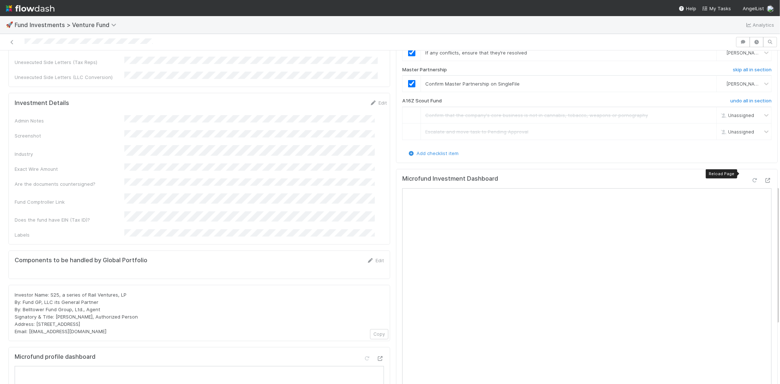
click at [751, 178] on icon at bounding box center [754, 180] width 7 height 5
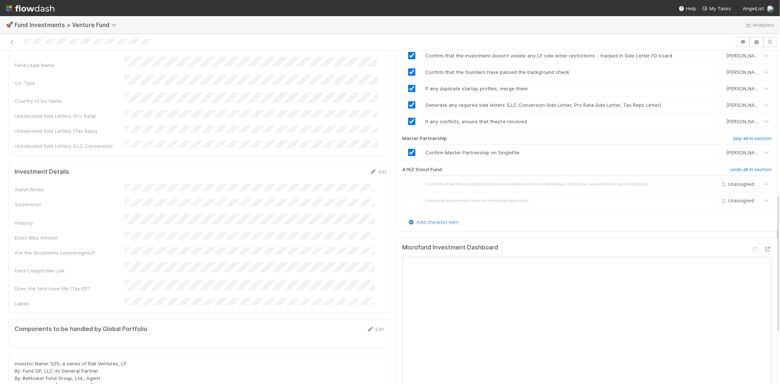
scroll to position [365, 0]
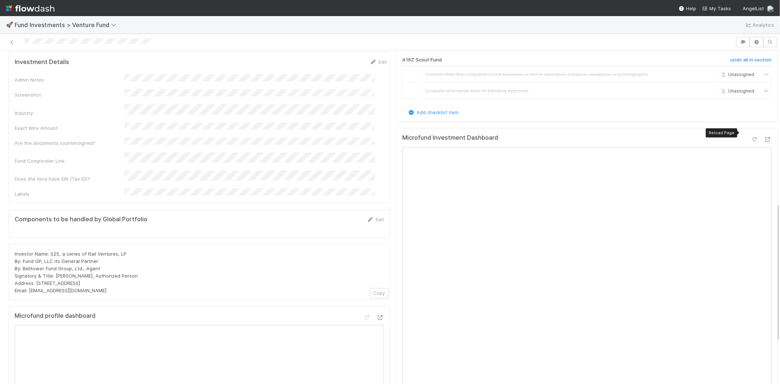
click at [751, 137] on icon at bounding box center [754, 139] width 7 height 5
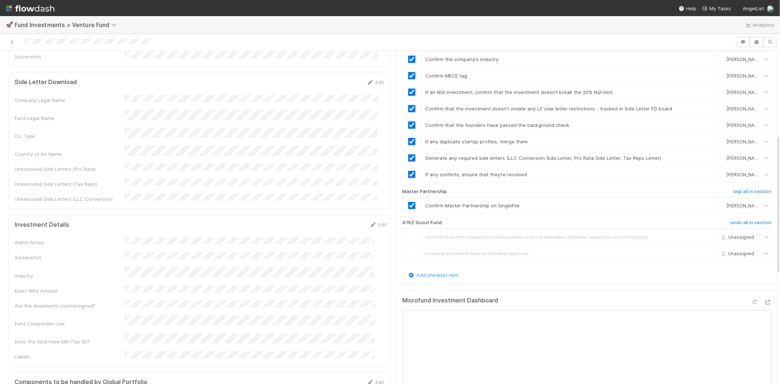
scroll to position [0, 0]
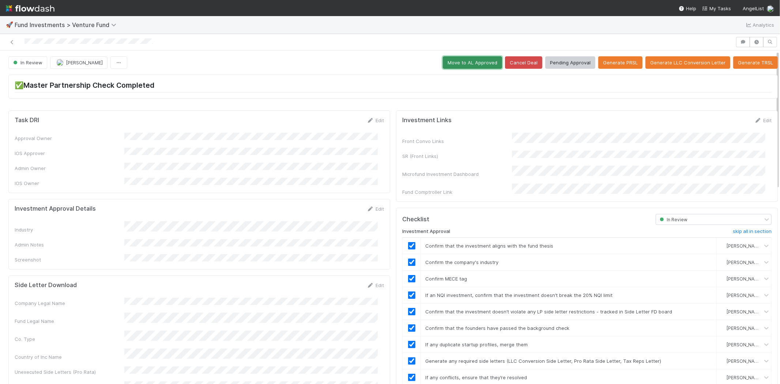
click at [452, 61] on button "Move to AL Approved" at bounding box center [472, 62] width 59 height 12
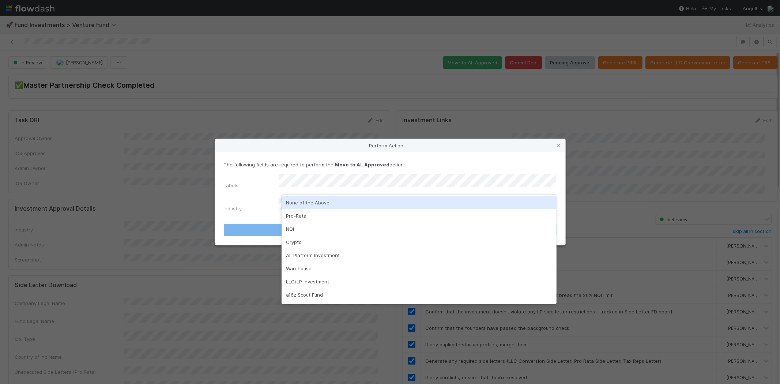
click at [289, 206] on div "None of the Above" at bounding box center [418, 202] width 275 height 13
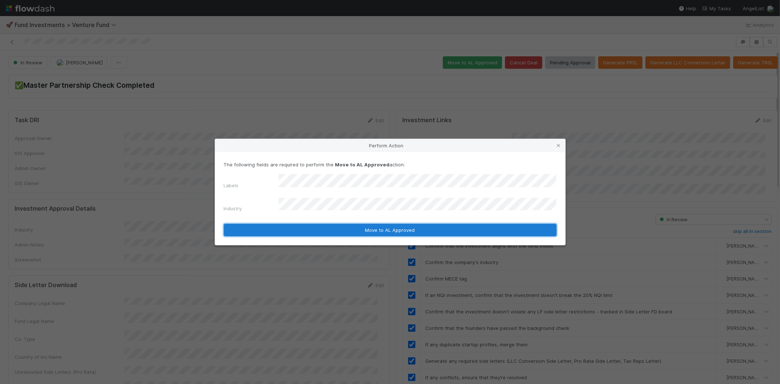
click at [283, 227] on button "Move to AL Approved" at bounding box center [390, 230] width 333 height 12
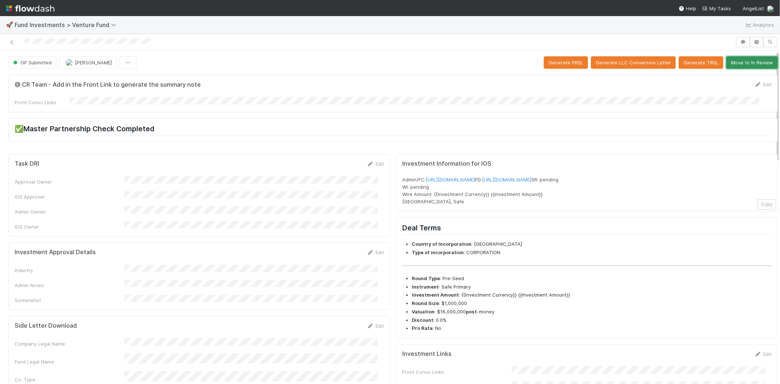
click at [736, 62] on button "Move to In Review" at bounding box center [752, 62] width 52 height 12
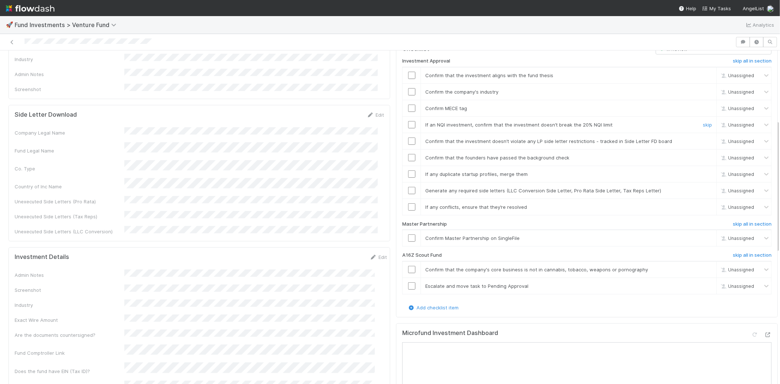
scroll to position [284, 0]
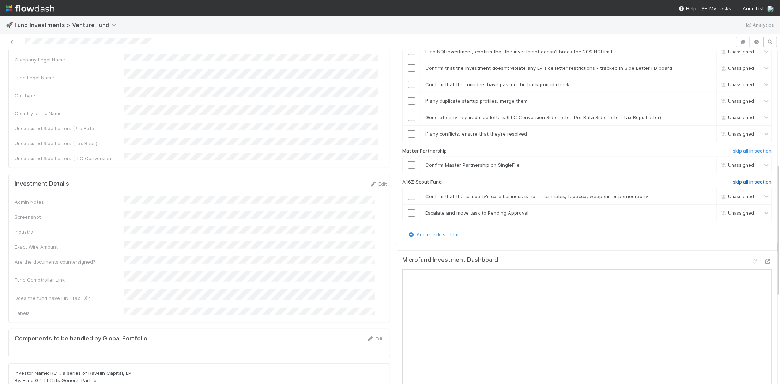
click at [736, 179] on h6 "skip all in section" at bounding box center [751, 182] width 39 height 6
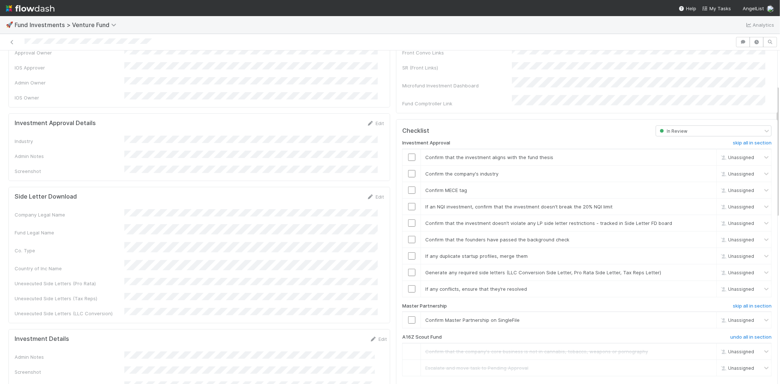
scroll to position [81, 0]
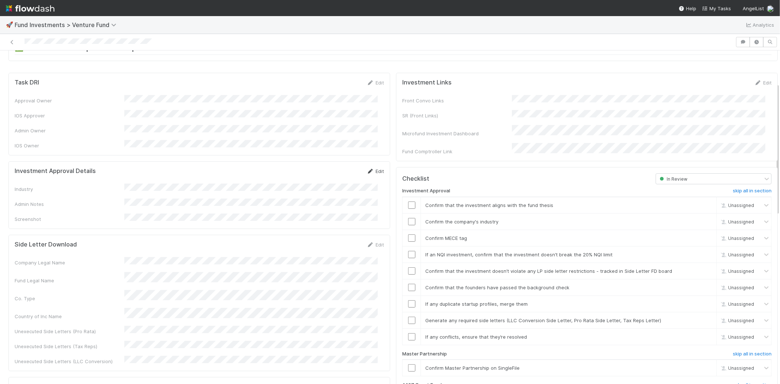
click at [371, 168] on link "Edit" at bounding box center [375, 171] width 17 height 6
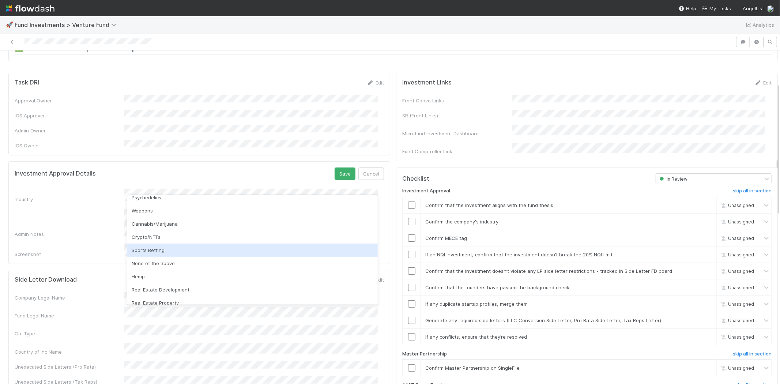
scroll to position [209, 0]
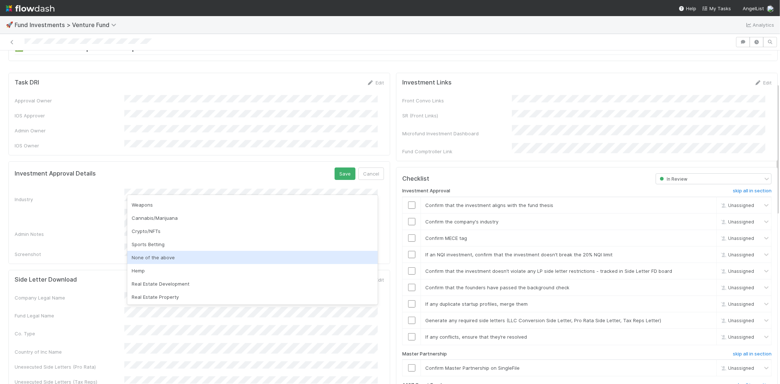
click at [170, 256] on div "None of the above" at bounding box center [252, 257] width 250 height 13
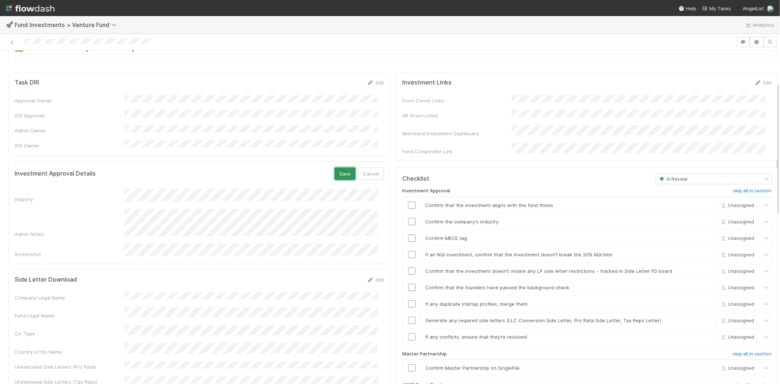
click at [337, 167] on button "Save" at bounding box center [344, 173] width 21 height 12
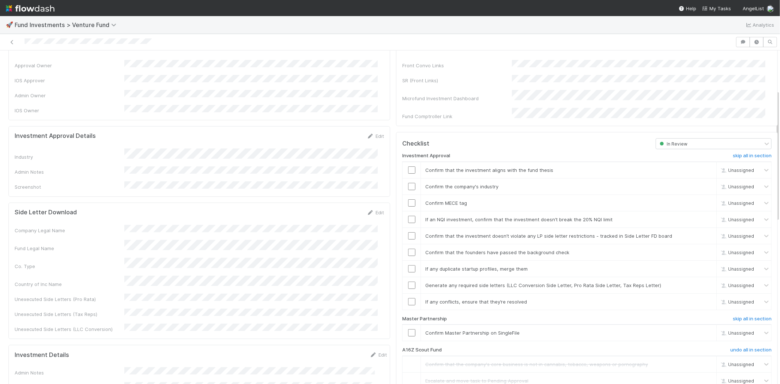
scroll to position [162, 0]
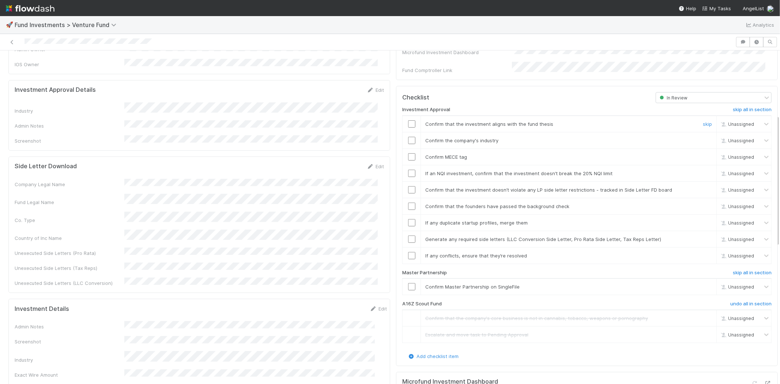
click at [408, 120] on input "checkbox" at bounding box center [411, 123] width 7 height 7
click at [408, 137] on input "checkbox" at bounding box center [411, 140] width 7 height 7
click at [408, 153] on input "checkbox" at bounding box center [411, 156] width 7 height 7
click at [408, 120] on input "checkbox" at bounding box center [411, 123] width 7 height 7
click at [408, 137] on input "checkbox" at bounding box center [411, 140] width 7 height 7
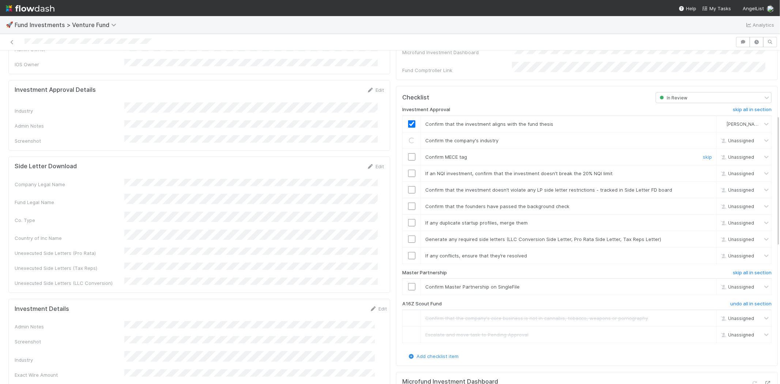
click at [408, 153] on input "checkbox" at bounding box center [411, 156] width 7 height 7
click at [408, 170] on input "checkbox" at bounding box center [411, 173] width 7 height 7
click at [408, 186] on input "checkbox" at bounding box center [411, 189] width 7 height 7
click at [408, 202] on input "checkbox" at bounding box center [411, 205] width 7 height 7
click at [408, 219] on input "checkbox" at bounding box center [411, 222] width 7 height 7
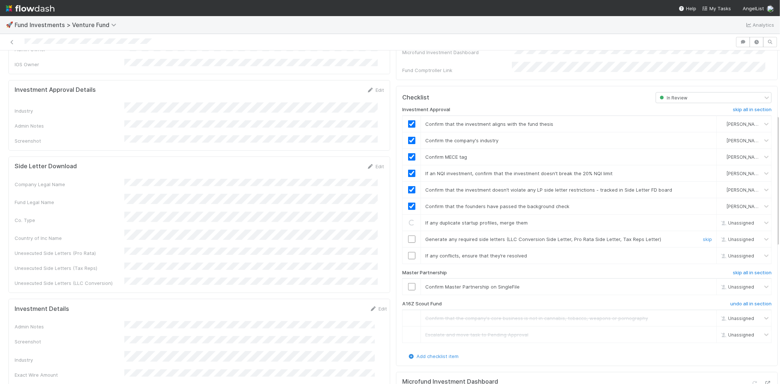
click at [408, 235] on input "checkbox" at bounding box center [411, 238] width 7 height 7
click at [408, 252] on input "checkbox" at bounding box center [411, 255] width 7 height 7
click at [408, 283] on input "checkbox" at bounding box center [411, 286] width 7 height 7
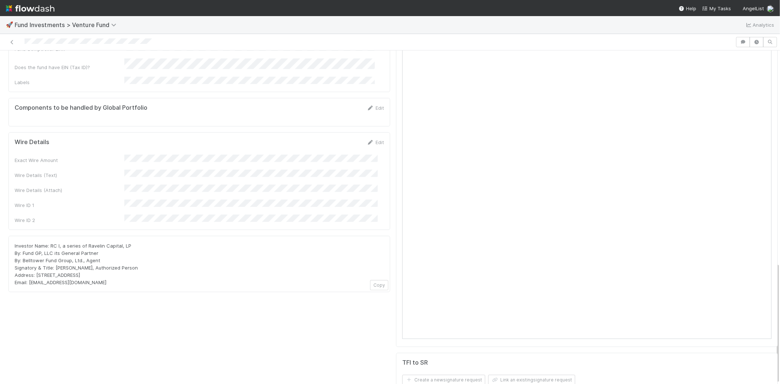
scroll to position [583, 0]
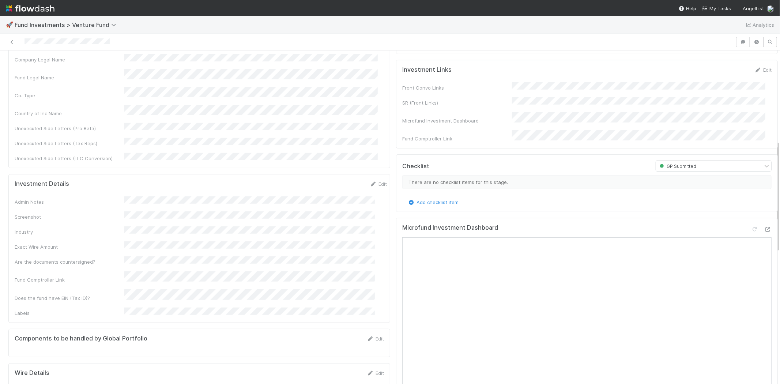
scroll to position [81, 0]
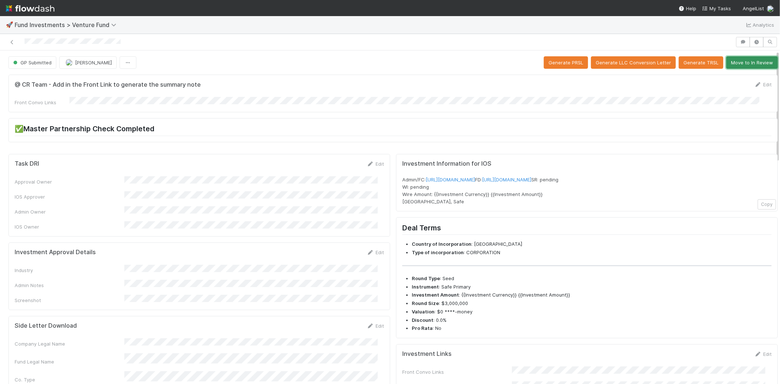
click at [731, 60] on button "Move to In Review" at bounding box center [752, 62] width 52 height 12
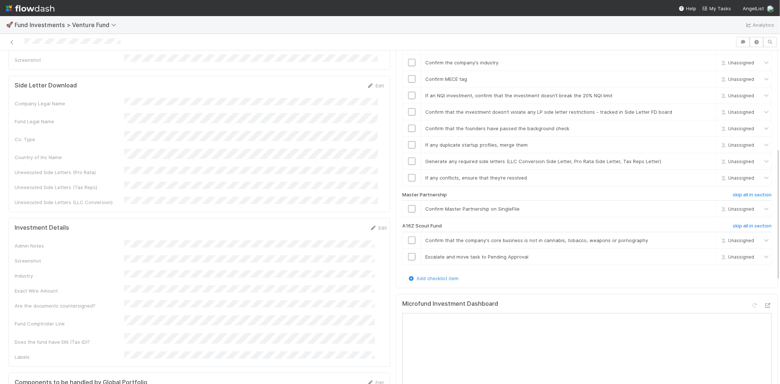
scroll to position [243, 0]
click at [737, 220] on h6 "skip all in section" at bounding box center [751, 223] width 39 height 6
click at [732, 220] on h6 "skip all in section" at bounding box center [751, 223] width 39 height 6
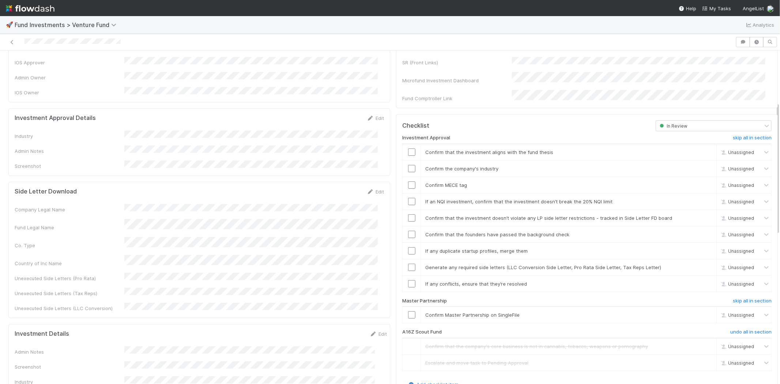
scroll to position [122, 0]
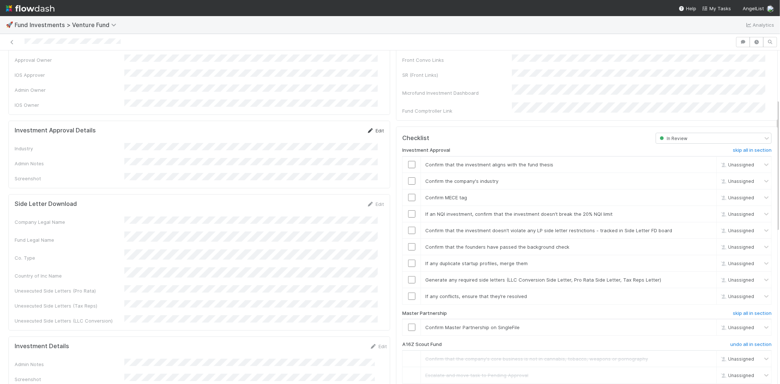
click at [367, 128] on icon at bounding box center [370, 130] width 7 height 5
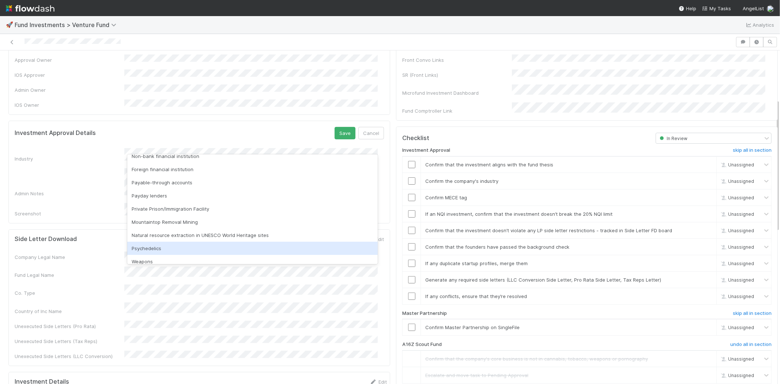
scroll to position [209, 0]
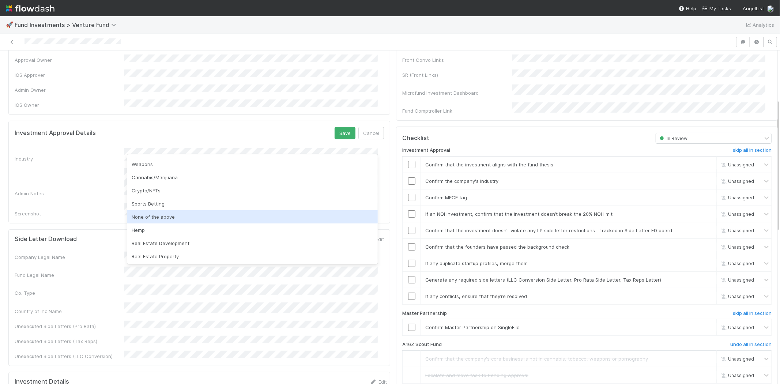
click at [178, 216] on div "None of the above" at bounding box center [252, 216] width 250 height 13
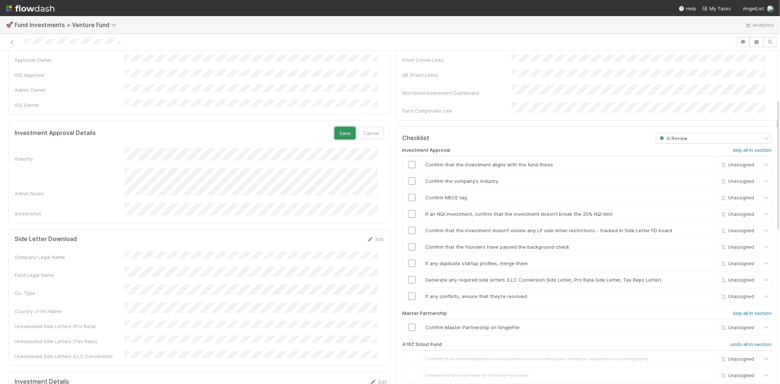
click at [335, 127] on button "Save" at bounding box center [344, 133] width 21 height 12
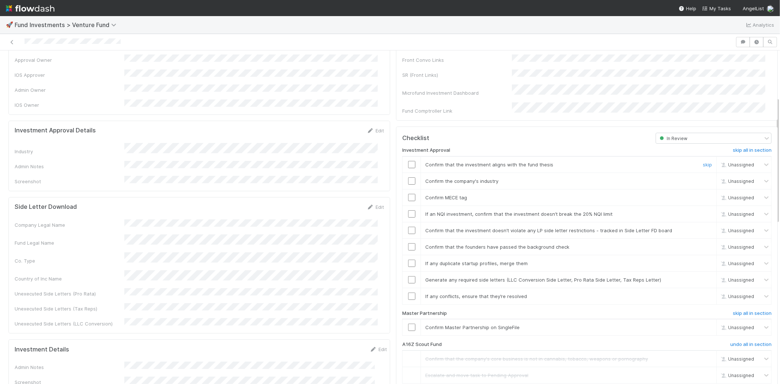
click at [408, 161] on input "checkbox" at bounding box center [411, 164] width 7 height 7
click at [408, 177] on input "checkbox" at bounding box center [411, 180] width 7 height 7
click at [408, 194] on input "checkbox" at bounding box center [411, 197] width 7 height 7
click at [408, 210] on input "checkbox" at bounding box center [411, 213] width 7 height 7
click at [408, 227] on input "checkbox" at bounding box center [411, 230] width 7 height 7
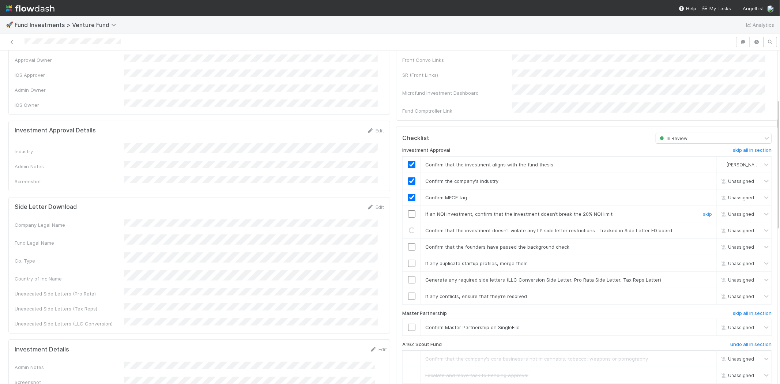
checkbox input "true"
click at [408, 210] on input "checkbox" at bounding box center [411, 213] width 7 height 7
click at [408, 227] on input "checkbox" at bounding box center [411, 230] width 7 height 7
click at [408, 243] on input "checkbox" at bounding box center [411, 246] width 7 height 7
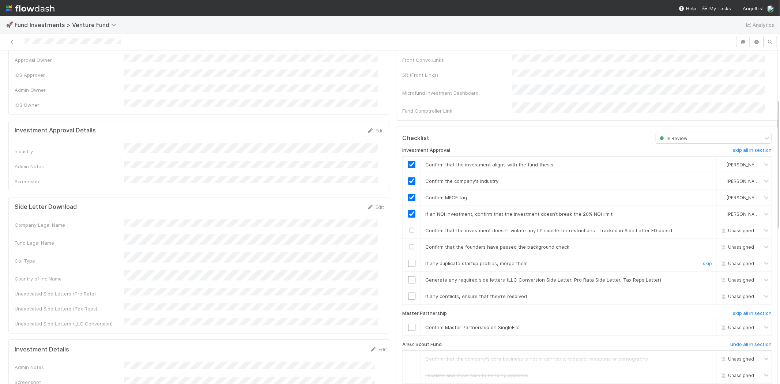
click at [408, 259] on input "checkbox" at bounding box center [411, 262] width 7 height 7
click at [408, 276] on input "checkbox" at bounding box center [411, 279] width 7 height 7
click at [408, 292] on input "checkbox" at bounding box center [411, 295] width 7 height 7
click at [408, 323] on input "checkbox" at bounding box center [411, 326] width 7 height 7
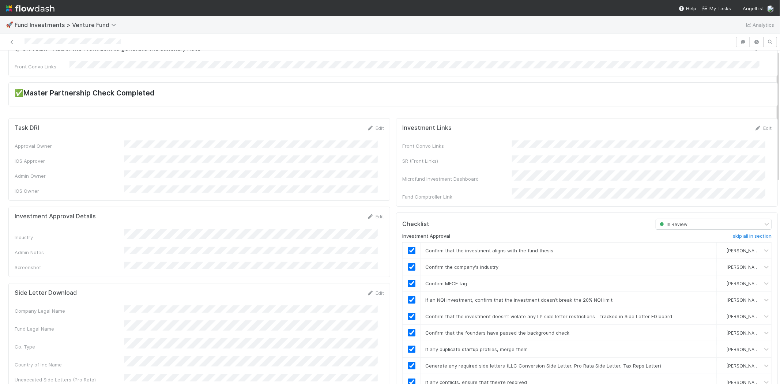
scroll to position [0, 0]
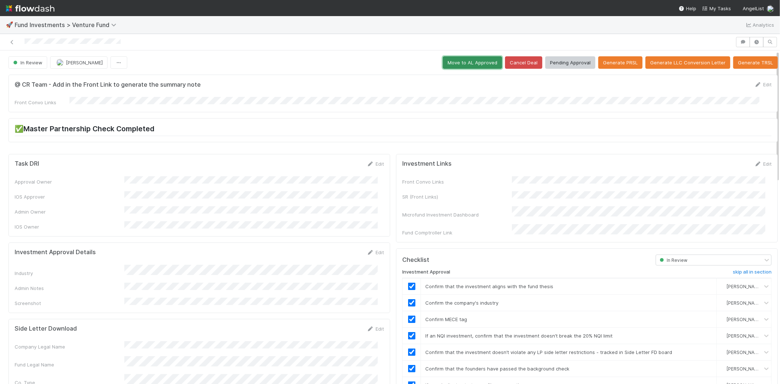
click at [458, 59] on button "Move to AL Approved" at bounding box center [472, 62] width 59 height 12
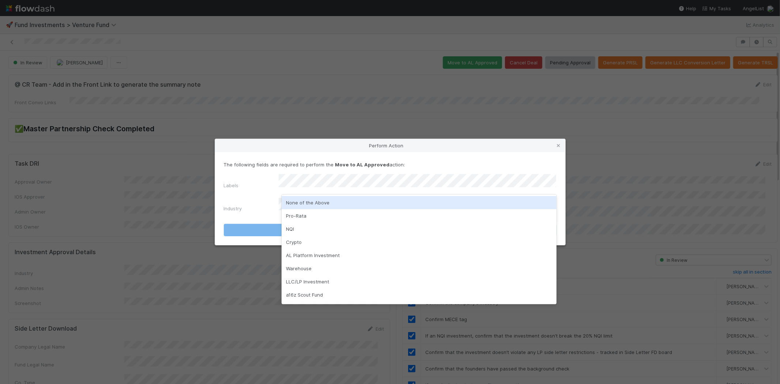
click at [301, 200] on div "None of the Above" at bounding box center [418, 202] width 275 height 13
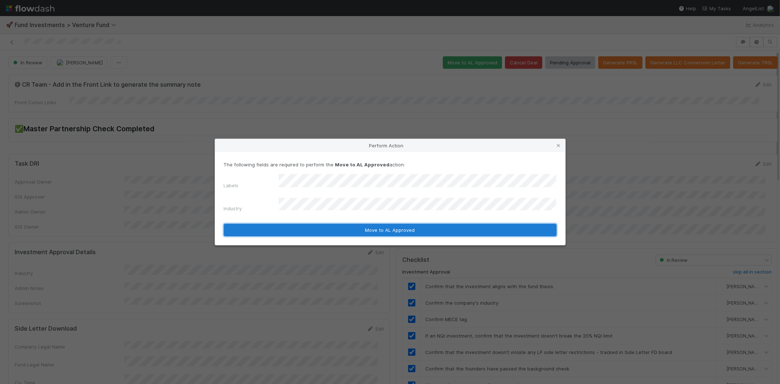
click at [284, 224] on button "Move to AL Approved" at bounding box center [390, 230] width 333 height 12
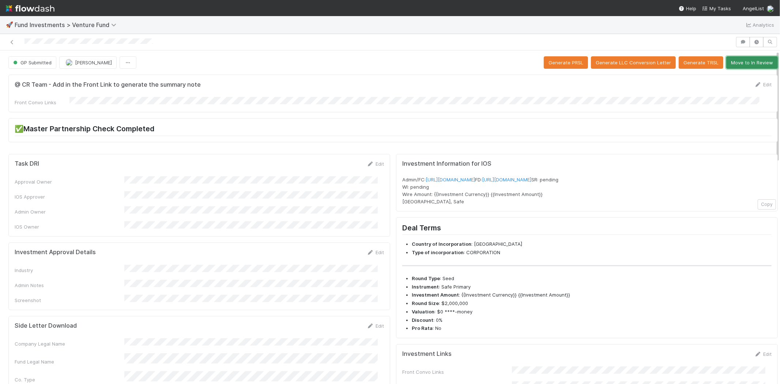
click at [746, 56] on button "Move to In Review" at bounding box center [752, 62] width 52 height 12
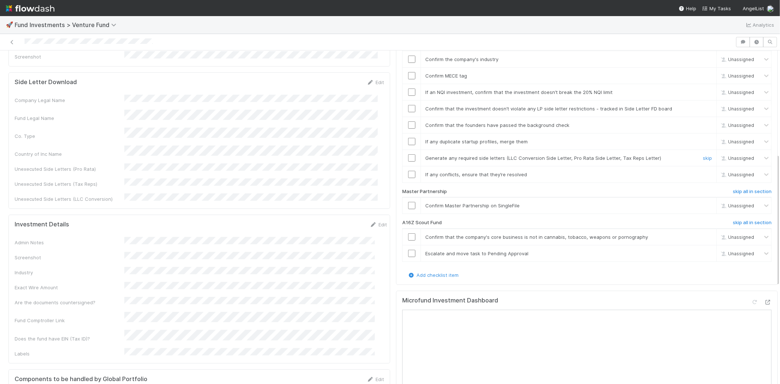
scroll to position [284, 0]
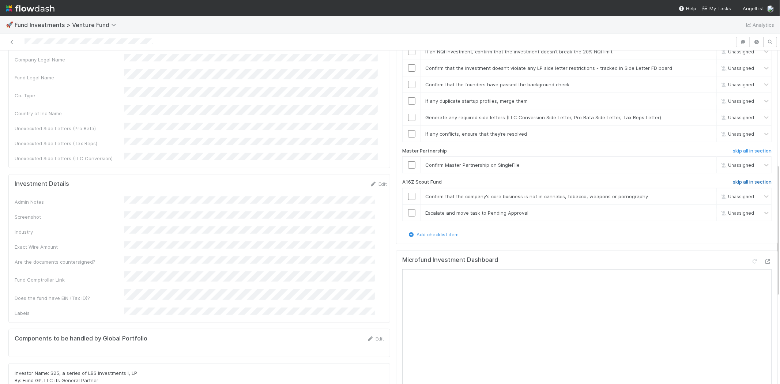
click at [736, 179] on h6 "skip all in section" at bounding box center [751, 182] width 39 height 6
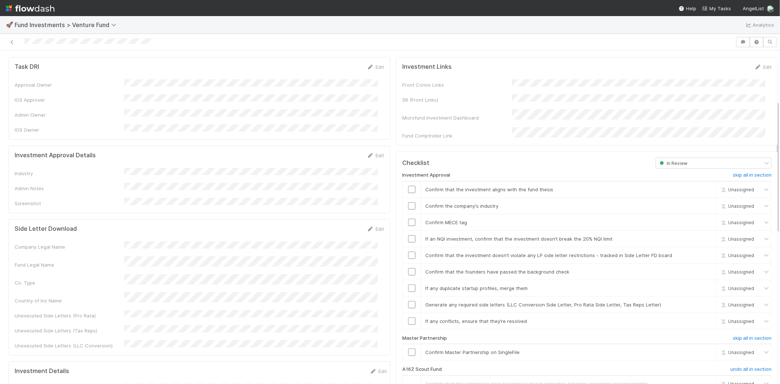
scroll to position [96, 0]
click at [368, 153] on link "Edit" at bounding box center [375, 156] width 17 height 6
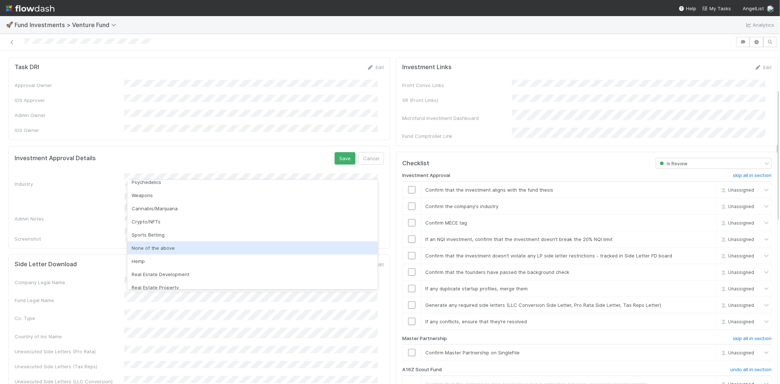
scroll to position [209, 0]
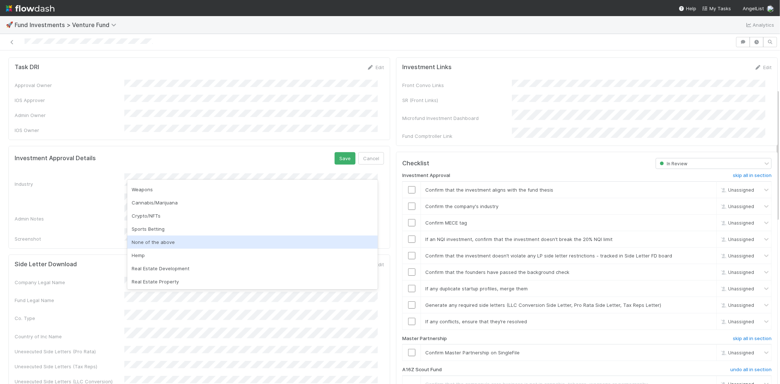
click at [185, 243] on div "None of the above" at bounding box center [252, 241] width 250 height 13
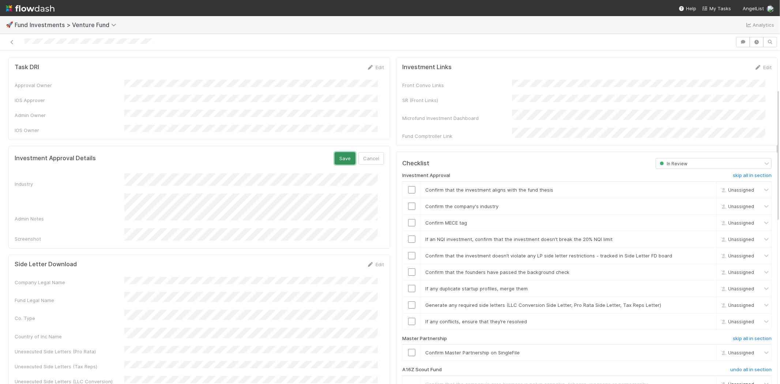
click at [338, 152] on button "Save" at bounding box center [344, 158] width 21 height 12
click at [408, 186] on input "checkbox" at bounding box center [411, 189] width 7 height 7
click at [408, 202] on input "checkbox" at bounding box center [411, 205] width 7 height 7
click at [408, 219] on input "checkbox" at bounding box center [411, 222] width 7 height 7
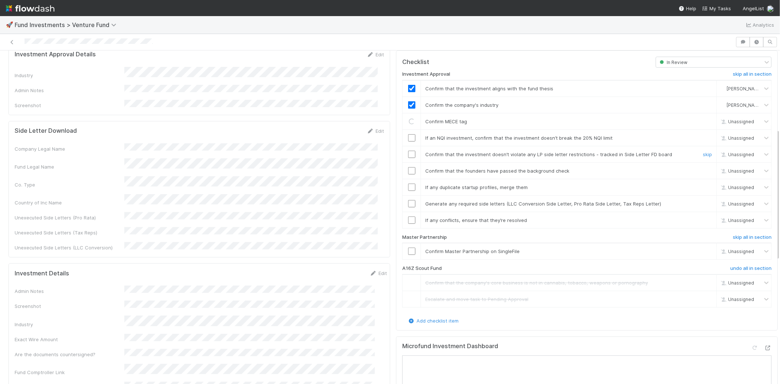
scroll to position [218, 0]
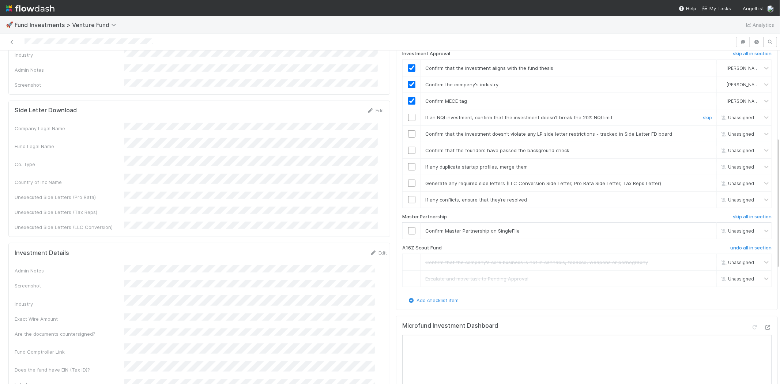
click at [408, 114] on input "checkbox" at bounding box center [411, 117] width 7 height 7
click at [408, 130] on input "checkbox" at bounding box center [411, 133] width 7 height 7
click at [408, 147] on input "checkbox" at bounding box center [411, 150] width 7 height 7
click at [408, 163] on input "checkbox" at bounding box center [411, 166] width 7 height 7
checkbox input "true"
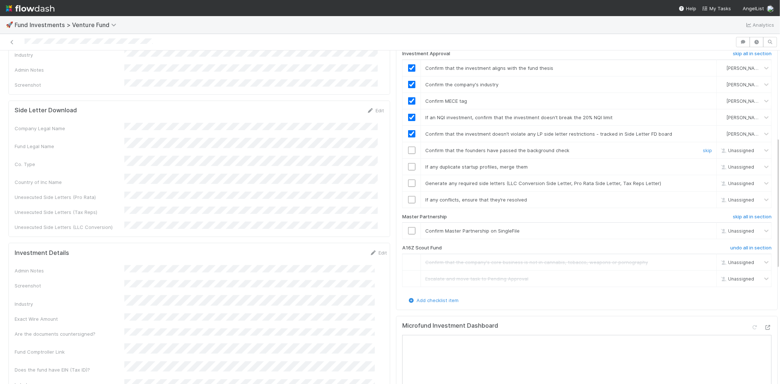
click at [408, 147] on input "checkbox" at bounding box center [411, 150] width 7 height 7
click at [408, 163] on input "checkbox" at bounding box center [411, 166] width 7 height 7
click at [408, 179] on input "checkbox" at bounding box center [411, 182] width 7 height 7
click at [408, 196] on input "checkbox" at bounding box center [411, 199] width 7 height 7
click at [408, 227] on input "checkbox" at bounding box center [411, 230] width 7 height 7
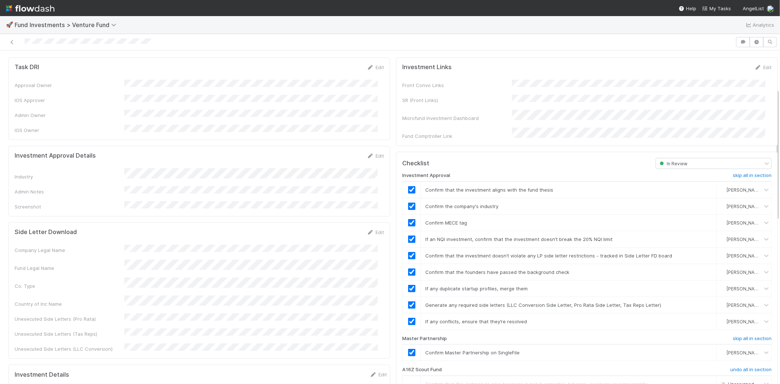
scroll to position [0, 0]
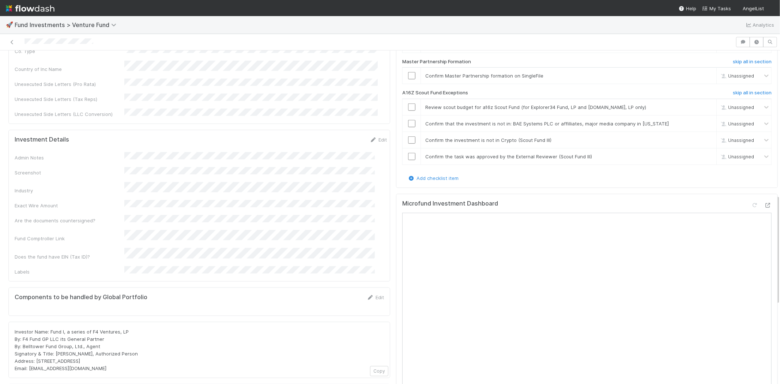
scroll to position [568, 0]
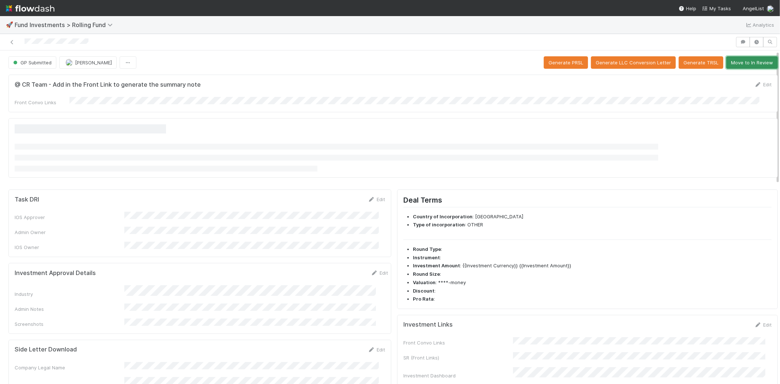
click at [733, 65] on button "Move to In Review" at bounding box center [752, 62] width 52 height 12
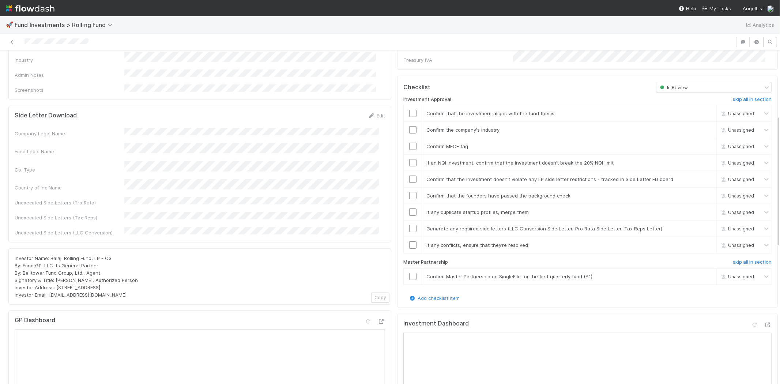
scroll to position [162, 0]
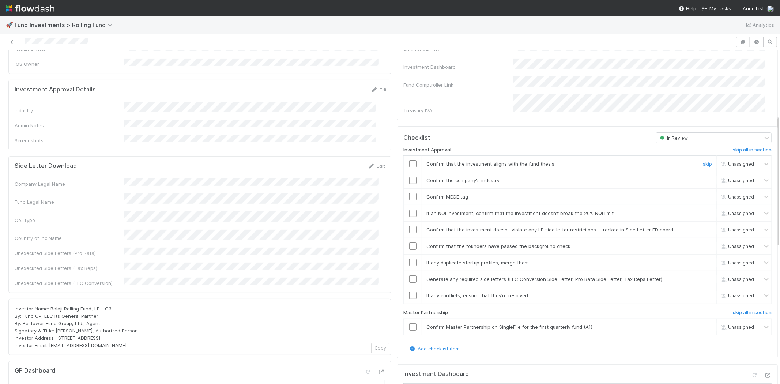
drag, startPoint x: 405, startPoint y: 154, endPoint x: 406, endPoint y: 162, distance: 7.7
click at [409, 160] on input "checkbox" at bounding box center [412, 163] width 7 height 7
click at [409, 177] on input "checkbox" at bounding box center [412, 180] width 7 height 7
click at [409, 193] on input "checkbox" at bounding box center [412, 196] width 7 height 7
click at [409, 209] on input "checkbox" at bounding box center [412, 212] width 7 height 7
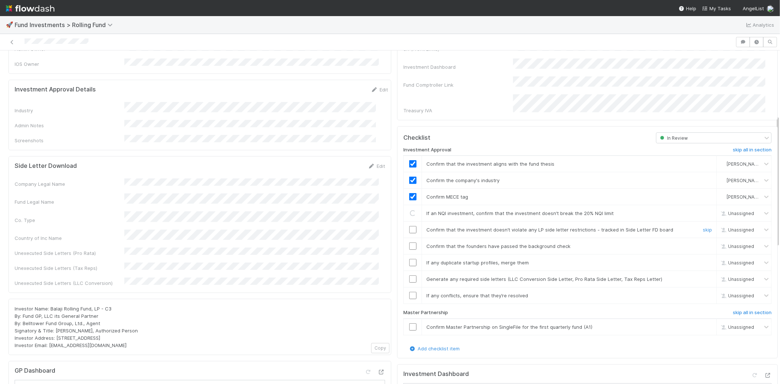
click at [409, 226] on input "checkbox" at bounding box center [412, 229] width 7 height 7
click at [409, 242] on input "checkbox" at bounding box center [412, 245] width 7 height 7
click at [409, 259] on input "checkbox" at bounding box center [412, 262] width 7 height 7
click at [409, 275] on input "checkbox" at bounding box center [412, 278] width 7 height 7
click at [409, 292] on input "checkbox" at bounding box center [412, 295] width 7 height 7
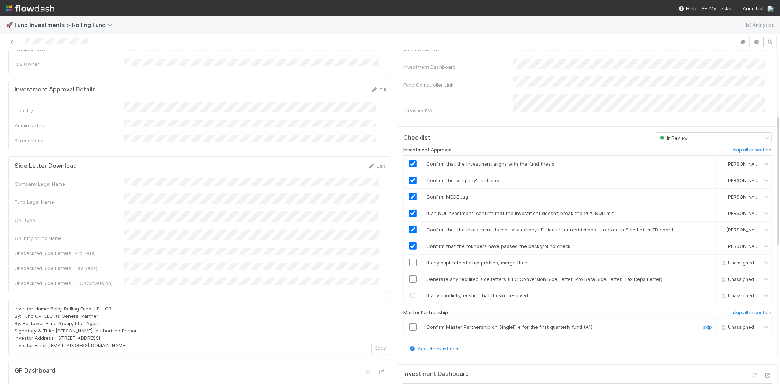
click at [409, 323] on input "checkbox" at bounding box center [412, 326] width 7 height 7
checkbox input "true"
click at [409, 292] on input "checkbox" at bounding box center [412, 295] width 7 height 7
click at [409, 323] on input "checkbox" at bounding box center [412, 326] width 7 height 7
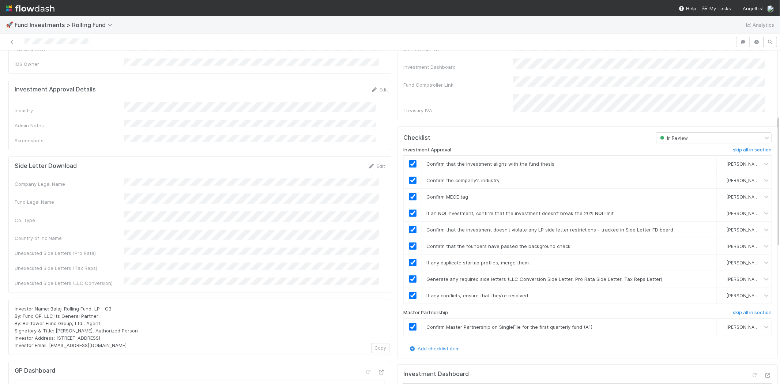
click at [172, 103] on div "Industry" at bounding box center [201, 108] width 373 height 12
copy div
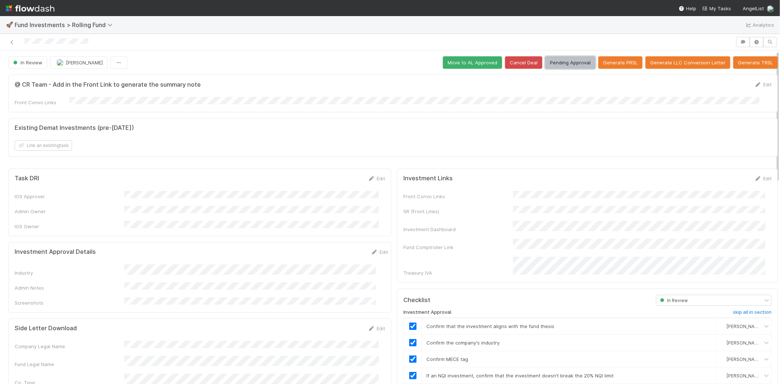
click at [566, 58] on button "Pending Approval" at bounding box center [570, 62] width 50 height 12
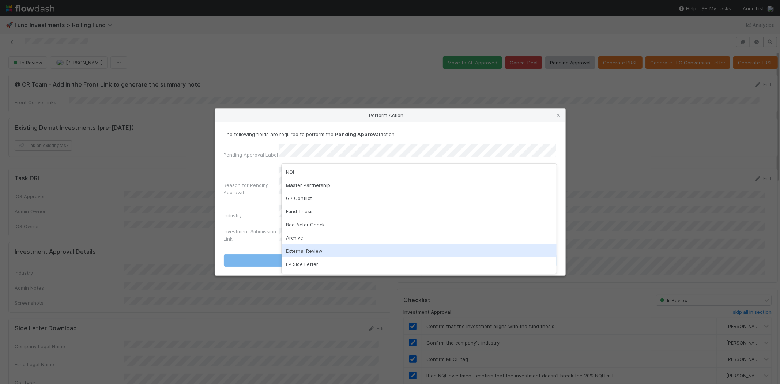
scroll to position [38, 0]
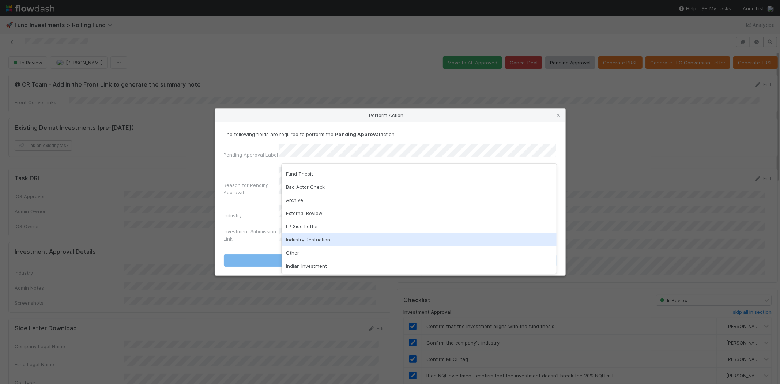
click at [333, 236] on div "Industry Restriction" at bounding box center [418, 239] width 275 height 13
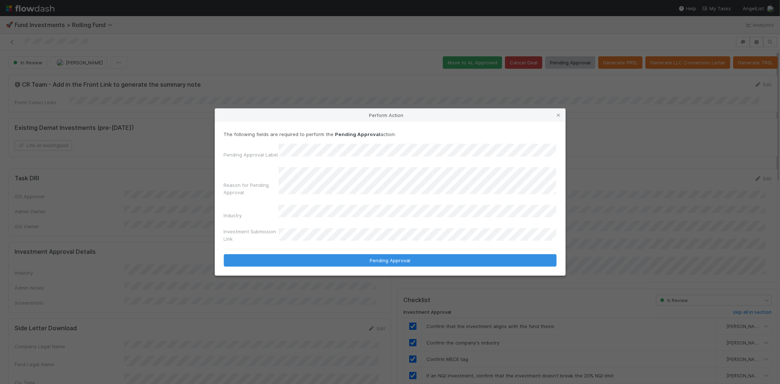
click at [224, 254] on button "Pending Approval" at bounding box center [390, 260] width 333 height 12
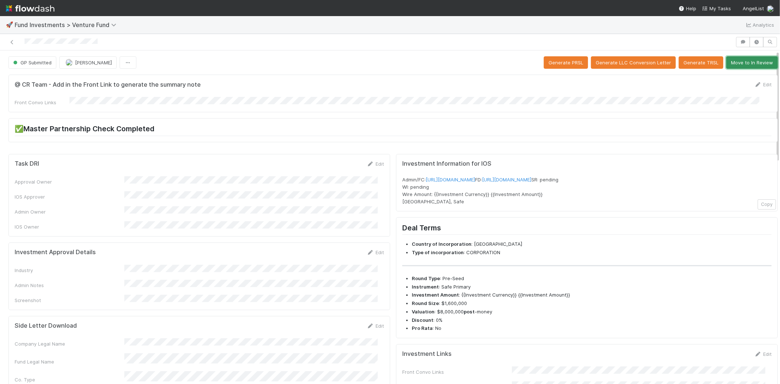
click at [733, 64] on button "Move to In Review" at bounding box center [752, 62] width 52 height 12
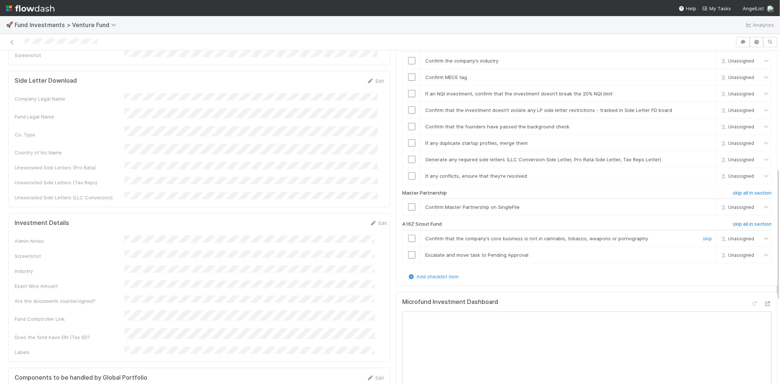
scroll to position [325, 0]
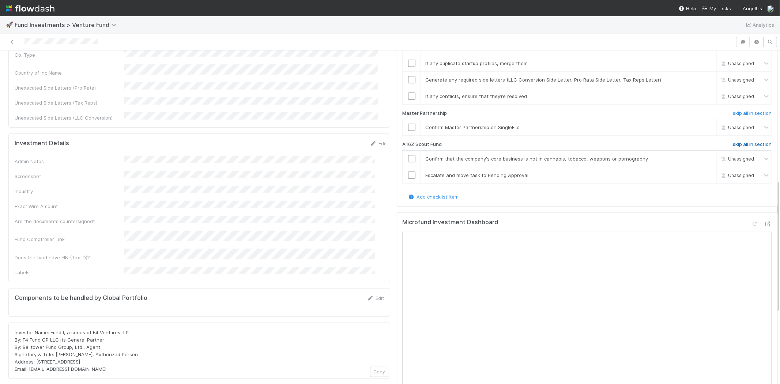
click at [732, 141] on h6 "skip all in section" at bounding box center [751, 144] width 39 height 6
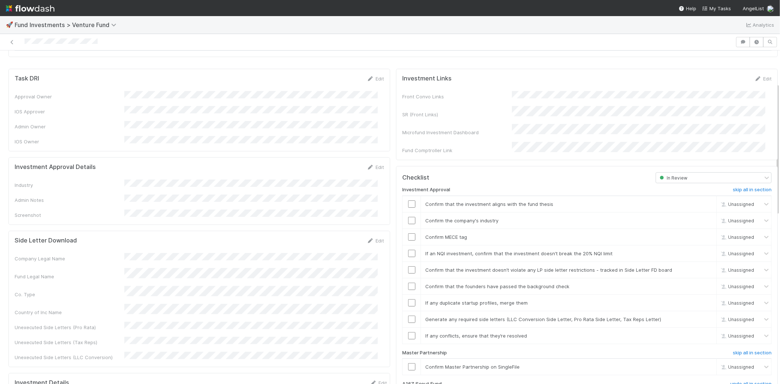
scroll to position [81, 0]
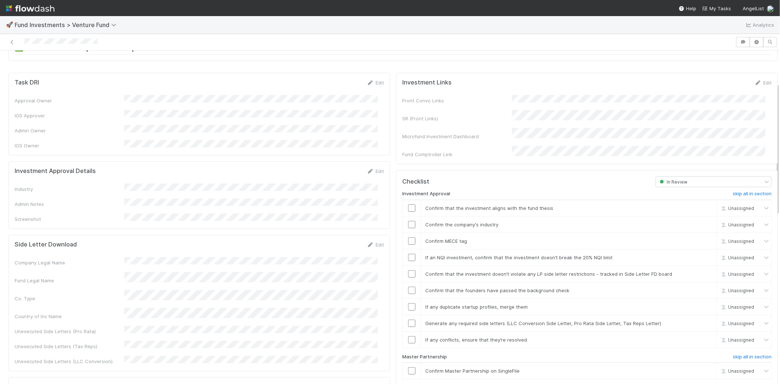
drag, startPoint x: 376, startPoint y: 162, endPoint x: 340, endPoint y: 171, distance: 36.6
click at [376, 168] on link "Edit" at bounding box center [375, 171] width 17 height 6
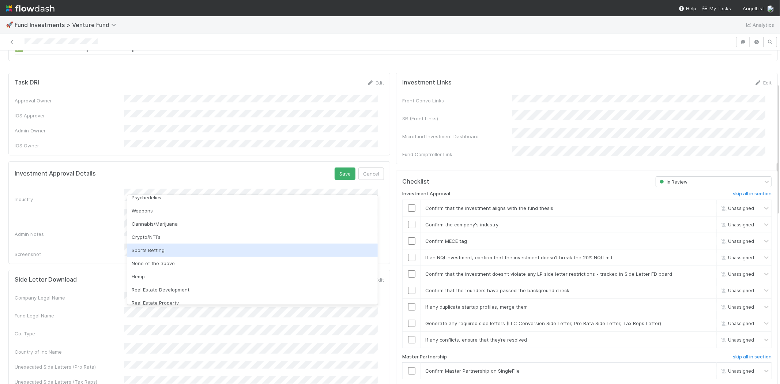
scroll to position [209, 0]
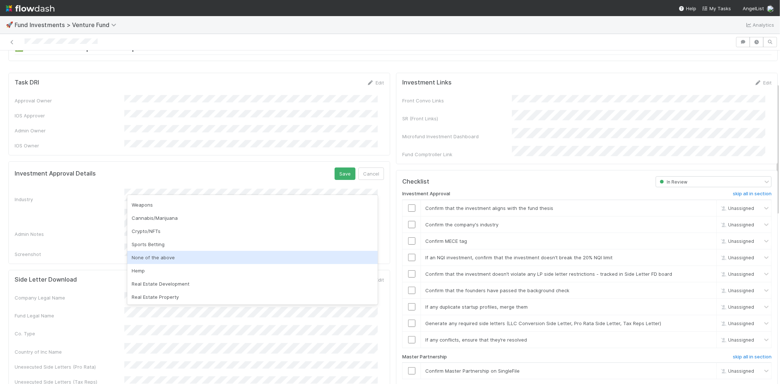
click at [175, 256] on div "None of the above" at bounding box center [252, 257] width 250 height 13
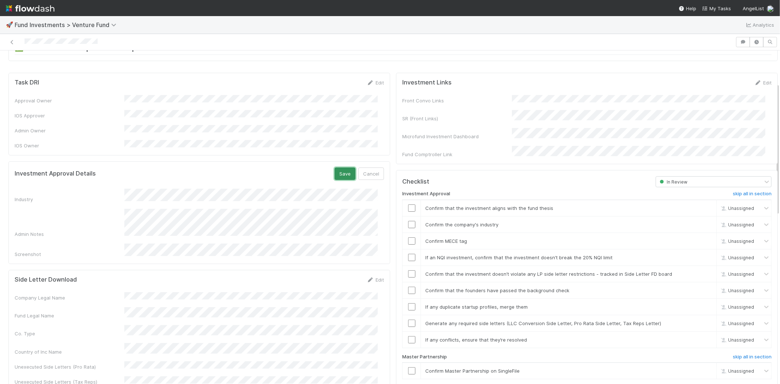
click at [335, 169] on button "Save" at bounding box center [344, 173] width 21 height 12
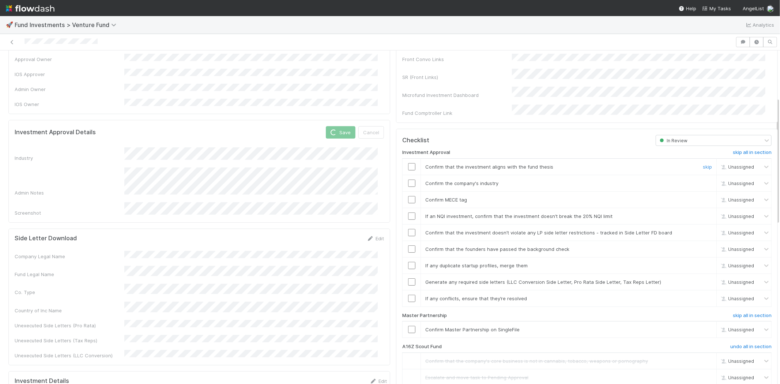
scroll to position [162, 0]
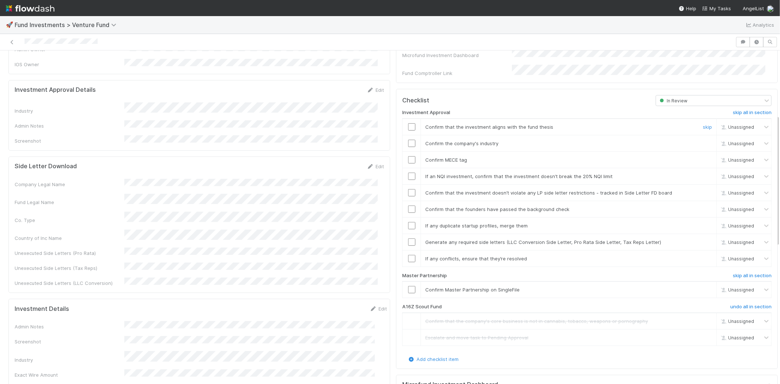
click at [408, 123] on input "checkbox" at bounding box center [411, 126] width 7 height 7
click at [408, 140] on input "checkbox" at bounding box center [411, 143] width 7 height 7
click at [408, 156] on input "checkbox" at bounding box center [411, 159] width 7 height 7
click at [408, 172] on input "checkbox" at bounding box center [411, 175] width 7 height 7
click at [408, 189] on input "checkbox" at bounding box center [411, 192] width 7 height 7
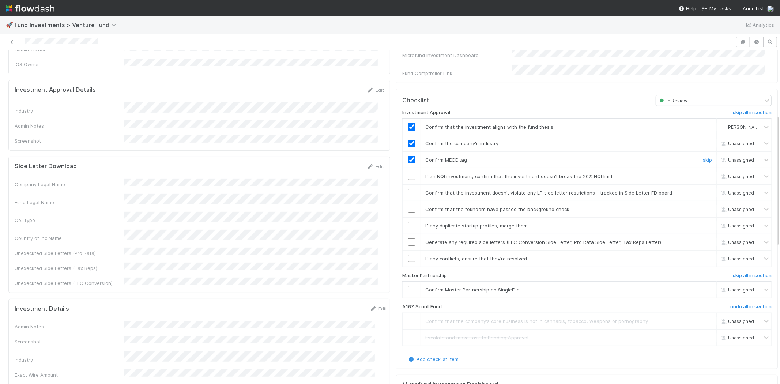
checkbox input "true"
click at [408, 172] on input "checkbox" at bounding box center [411, 175] width 7 height 7
click at [408, 189] on input "checkbox" at bounding box center [411, 192] width 7 height 7
click at [408, 205] on input "checkbox" at bounding box center [411, 208] width 7 height 7
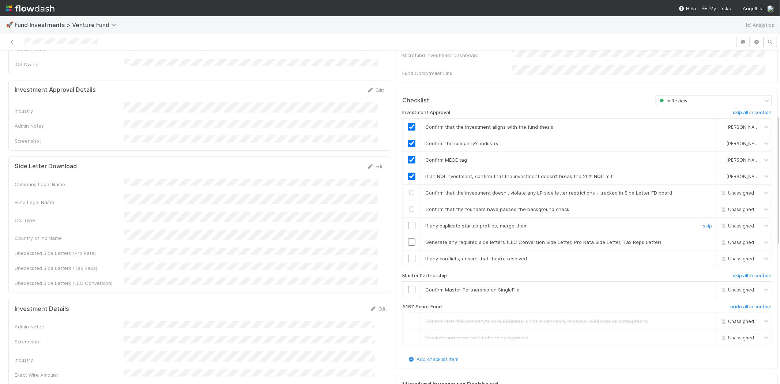
click at [408, 222] on input "checkbox" at bounding box center [411, 225] width 7 height 7
click at [408, 238] on input "checkbox" at bounding box center [411, 241] width 7 height 7
click at [408, 255] on input "checkbox" at bounding box center [411, 258] width 7 height 7
click at [408, 286] on input "checkbox" at bounding box center [411, 289] width 7 height 7
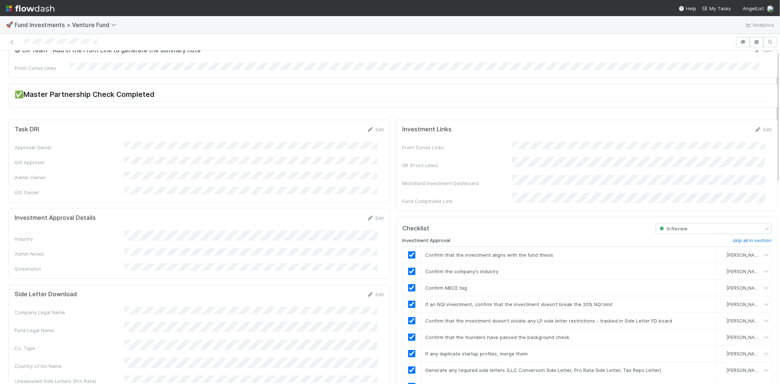
scroll to position [0, 0]
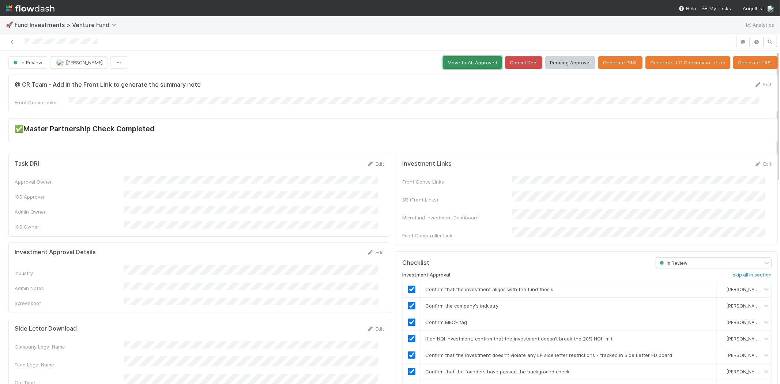
click at [466, 57] on button "Move to AL Approved" at bounding box center [472, 62] width 59 height 12
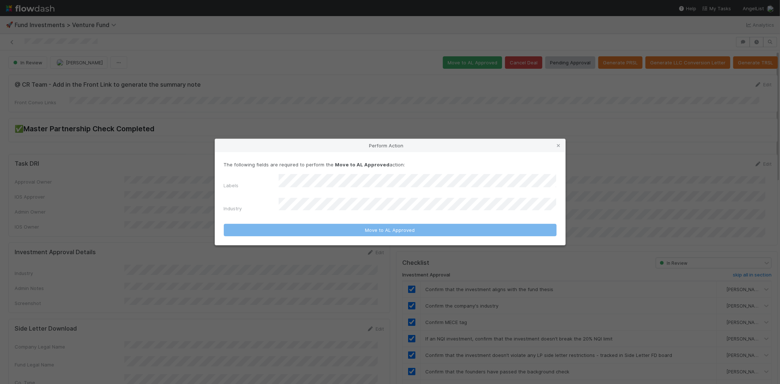
click at [298, 191] on div "Labels Industry" at bounding box center [390, 194] width 333 height 41
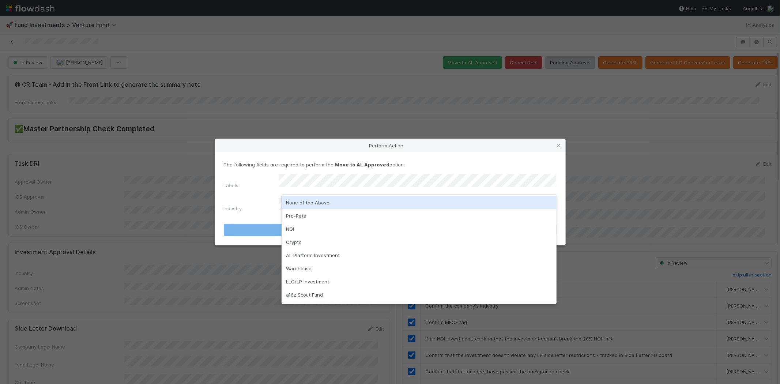
click at [301, 200] on div "None of the Above" at bounding box center [418, 202] width 275 height 13
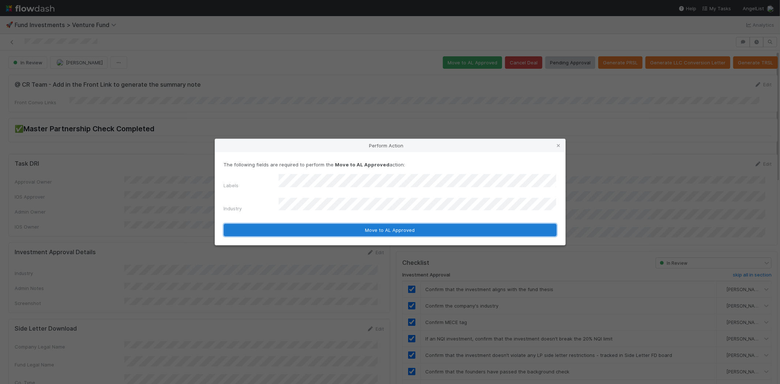
click at [301, 224] on button "Move to AL Approved" at bounding box center [390, 230] width 333 height 12
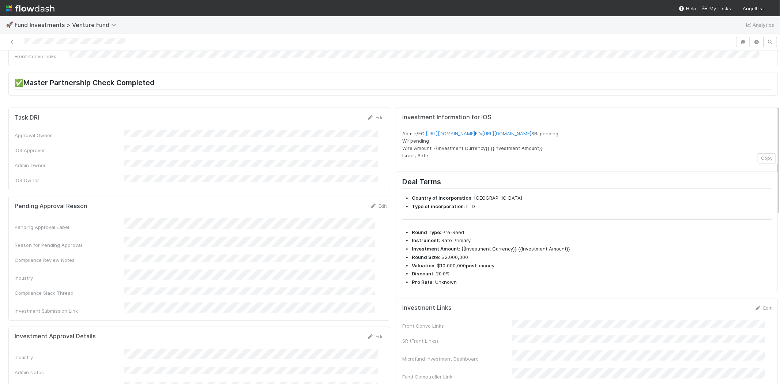
scroll to position [81, 0]
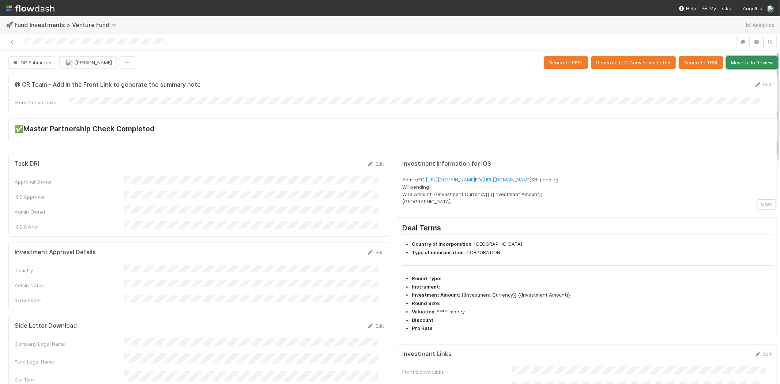
click at [741, 58] on button "Move to In Review" at bounding box center [752, 62] width 52 height 12
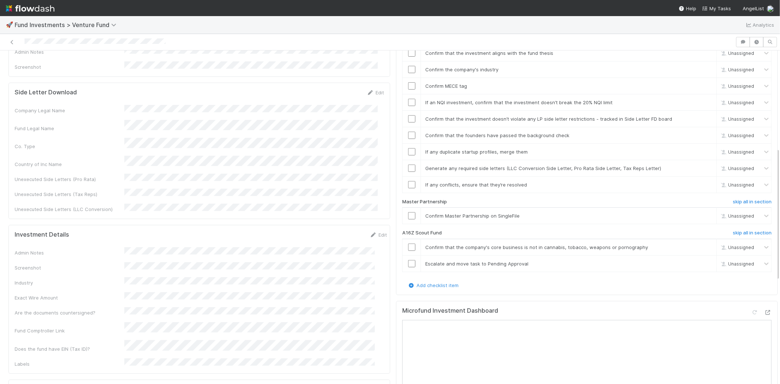
scroll to position [243, 0]
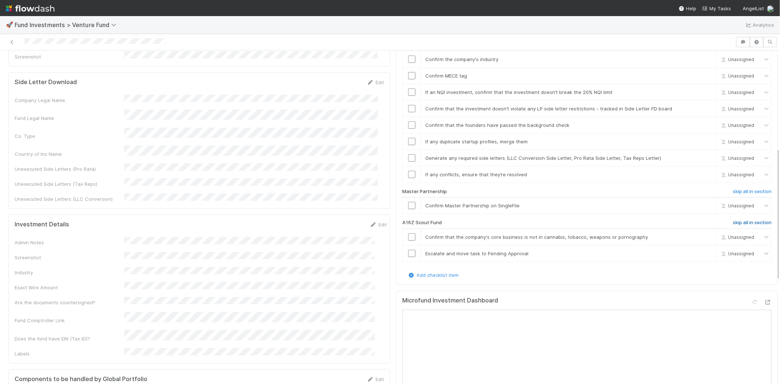
click at [732, 220] on h6 "skip all in section" at bounding box center [751, 223] width 39 height 6
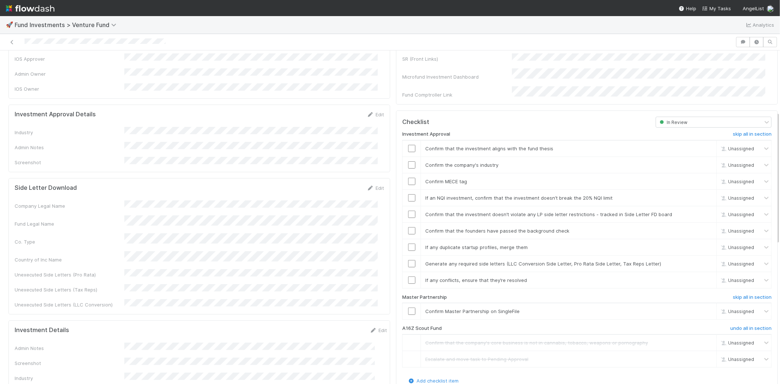
scroll to position [137, 0]
click at [368, 112] on link "Edit" at bounding box center [375, 115] width 17 height 6
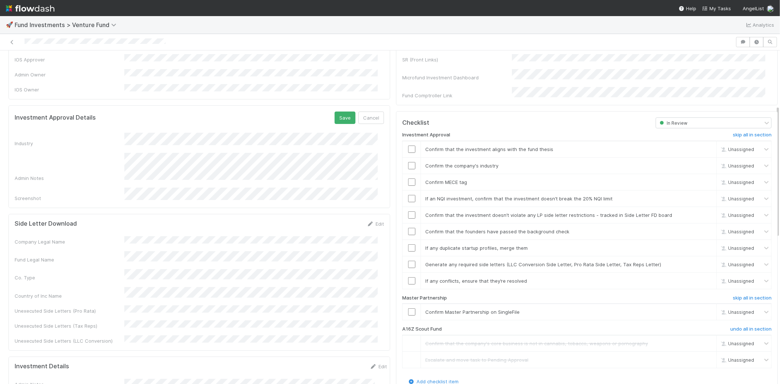
click at [235, 122] on form "Investment Approval Details Save Cancel Industry Admin Notes Screenshot" at bounding box center [199, 156] width 369 height 90
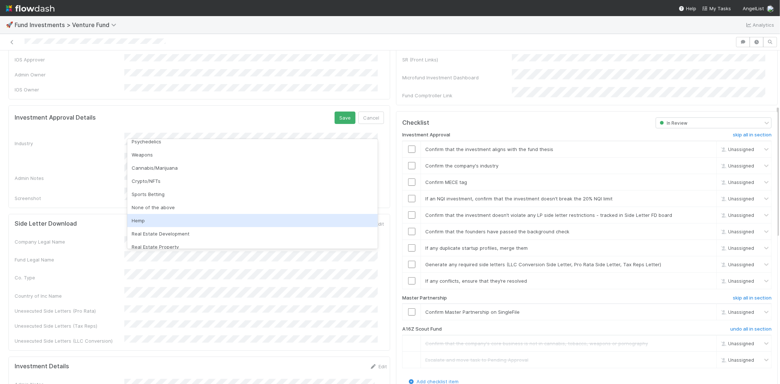
scroll to position [209, 0]
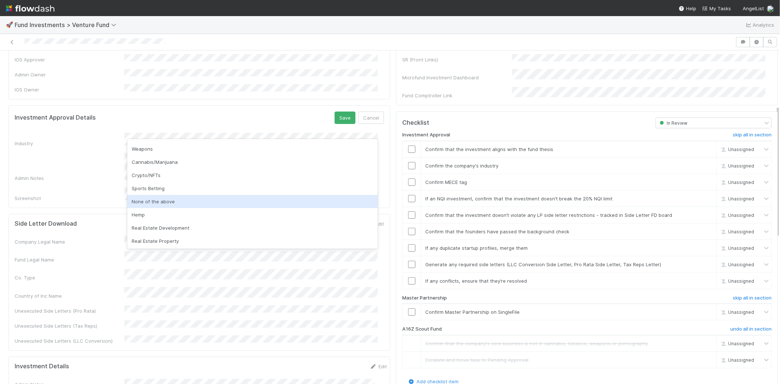
click at [193, 205] on div "None of the above" at bounding box center [252, 201] width 250 height 13
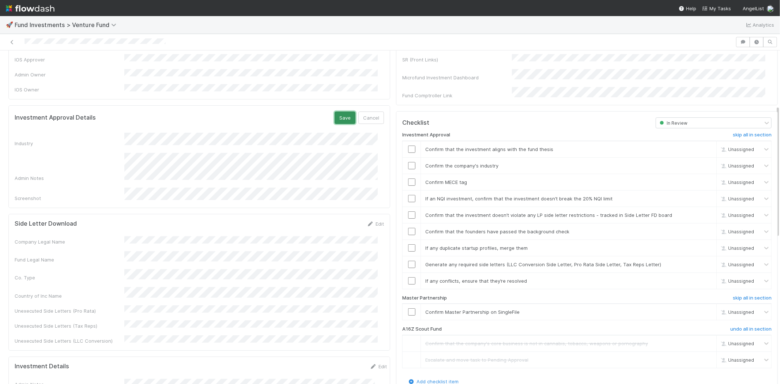
click at [334, 111] on button "Save" at bounding box center [344, 117] width 21 height 12
click at [408, 145] on input "checkbox" at bounding box center [411, 148] width 7 height 7
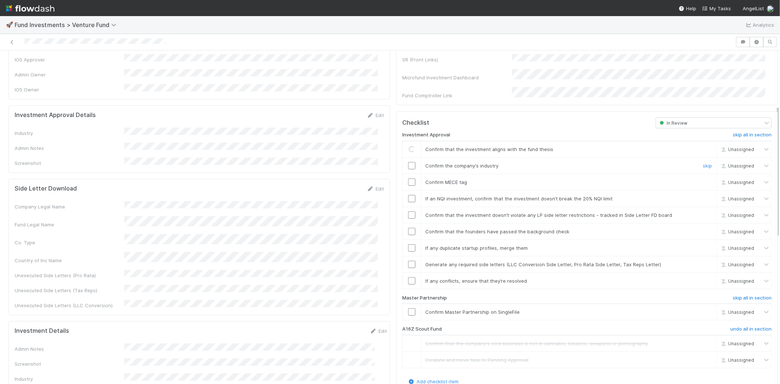
click at [408, 162] on input "checkbox" at bounding box center [411, 165] width 7 height 7
click at [406, 177] on td at bounding box center [411, 182] width 18 height 16
click at [408, 178] on input "checkbox" at bounding box center [411, 181] width 7 height 7
click at [408, 145] on input "checkbox" at bounding box center [411, 148] width 7 height 7
click at [408, 195] on input "checkbox" at bounding box center [411, 198] width 7 height 7
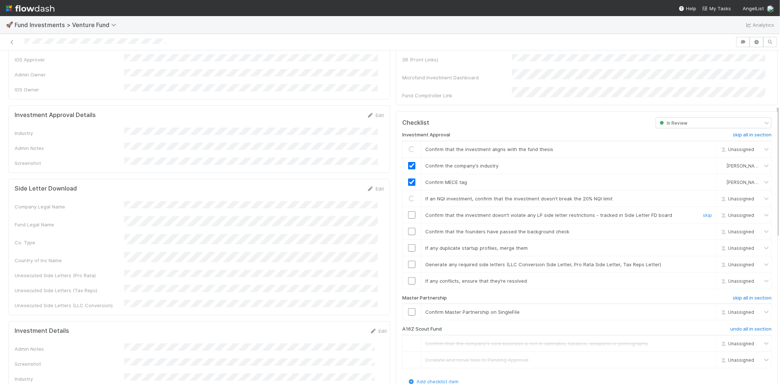
click at [408, 211] on input "checkbox" at bounding box center [411, 214] width 7 height 7
click at [408, 228] on input "checkbox" at bounding box center [411, 231] width 7 height 7
click at [408, 244] on input "checkbox" at bounding box center [411, 247] width 7 height 7
click at [408, 261] on input "checkbox" at bounding box center [411, 264] width 7 height 7
click at [408, 277] on input "checkbox" at bounding box center [411, 280] width 7 height 7
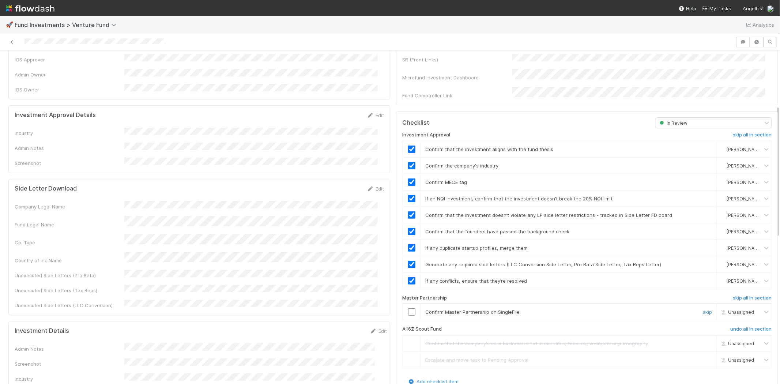
click at [408, 308] on input "checkbox" at bounding box center [411, 311] width 7 height 7
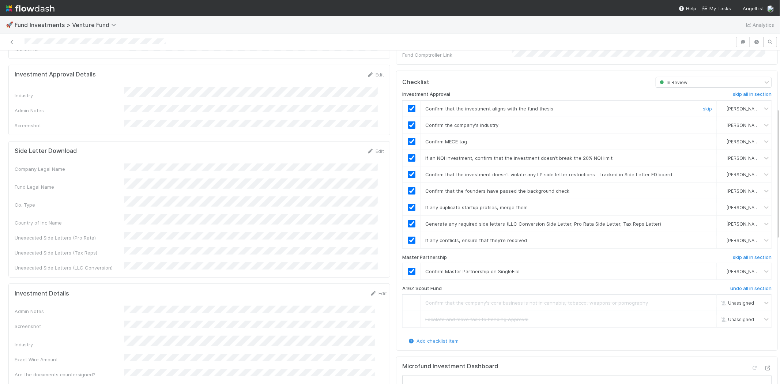
scroll to position [0, 0]
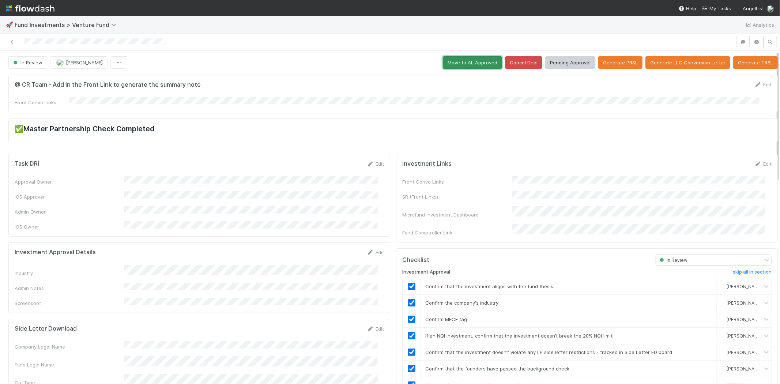
click at [463, 61] on button "Move to AL Approved" at bounding box center [472, 62] width 59 height 12
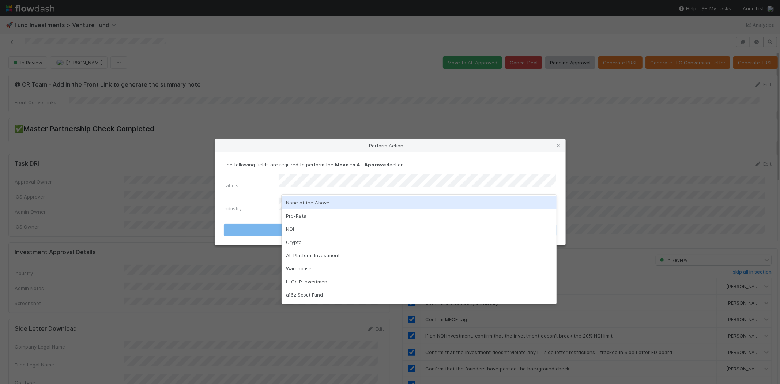
click at [304, 205] on div "None of the Above" at bounding box center [418, 202] width 275 height 13
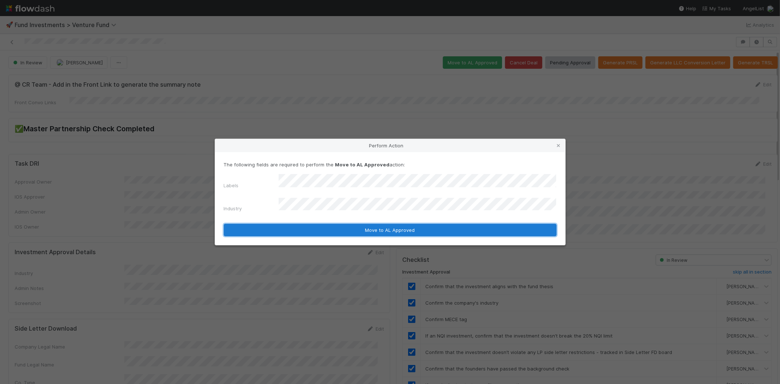
click at [302, 224] on button "Move to AL Approved" at bounding box center [390, 230] width 333 height 12
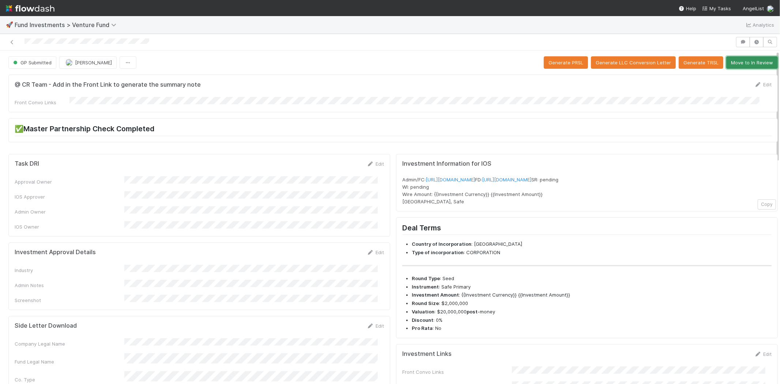
click at [739, 61] on button "Move to In Review" at bounding box center [752, 62] width 52 height 12
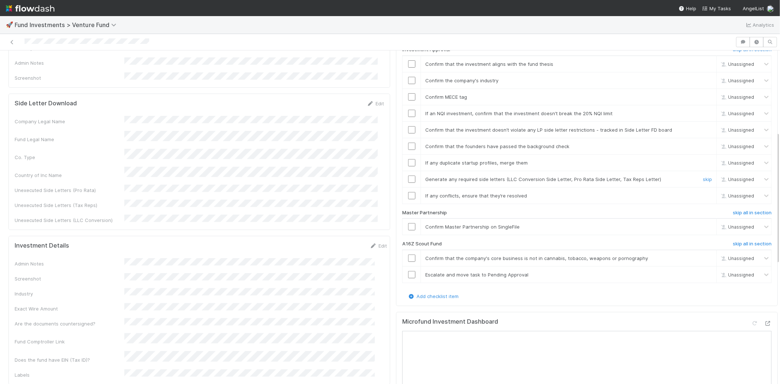
scroll to position [243, 0]
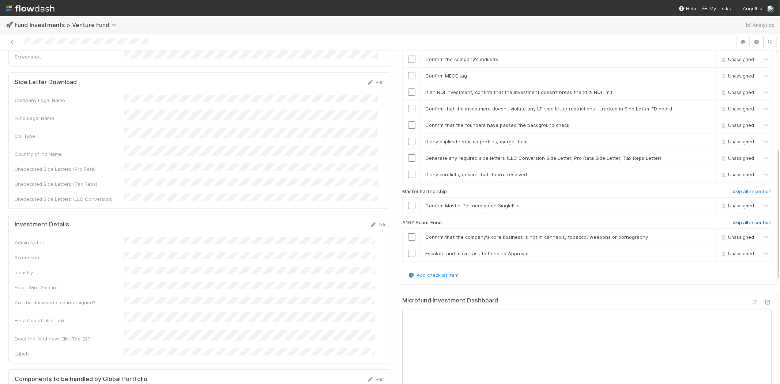
click at [733, 220] on h6 "skip all in section" at bounding box center [751, 223] width 39 height 6
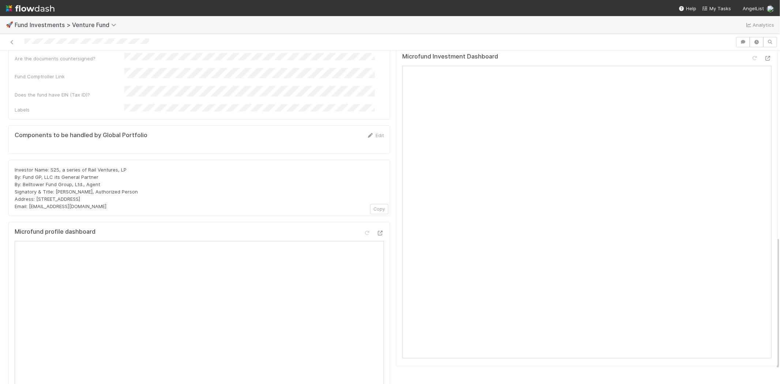
scroll to position [447, 0]
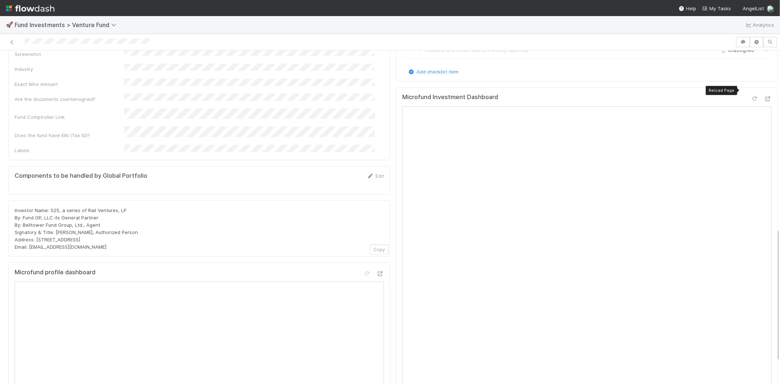
click at [751, 96] on icon at bounding box center [754, 98] width 7 height 5
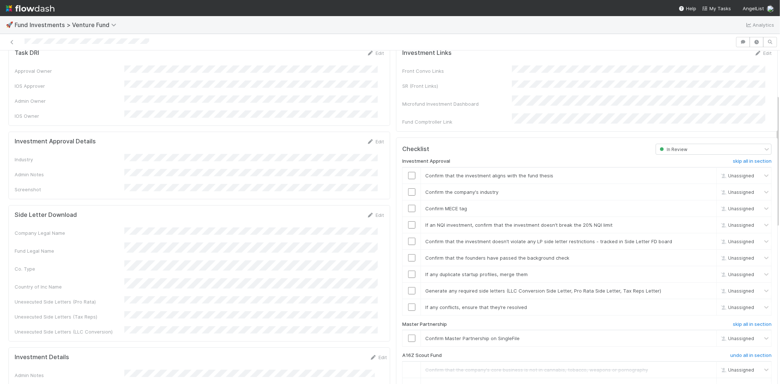
scroll to position [96, 0]
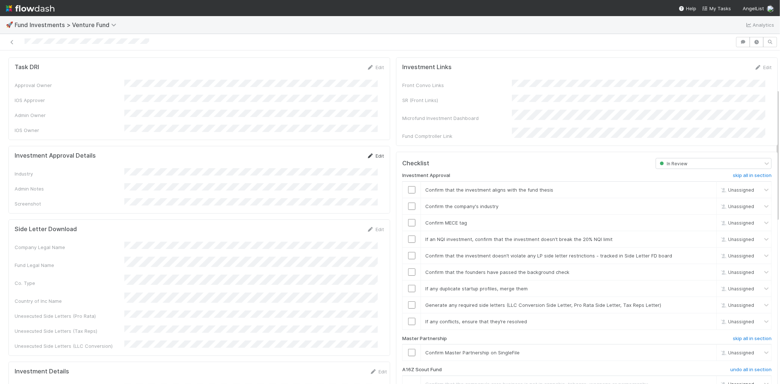
click at [367, 153] on icon at bounding box center [370, 155] width 7 height 5
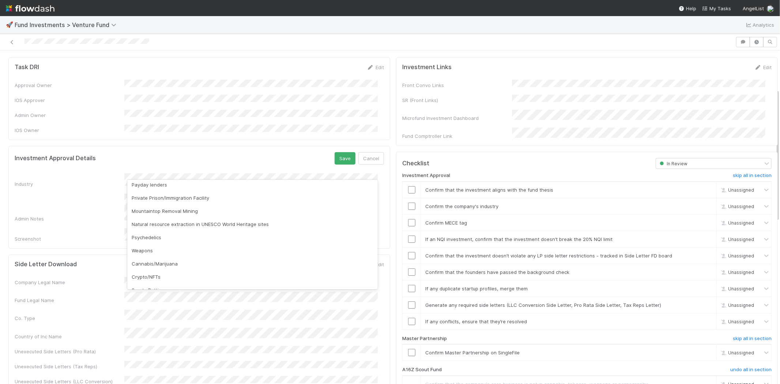
scroll to position [209, 0]
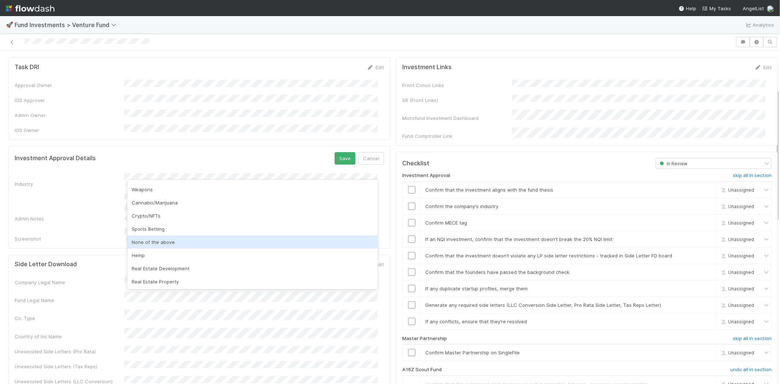
click at [164, 236] on div "None of the above" at bounding box center [252, 241] width 250 height 13
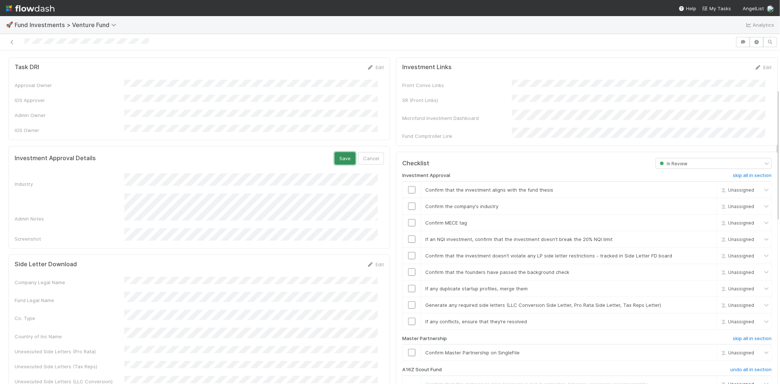
click at [336, 152] on button "Save" at bounding box center [344, 158] width 21 height 12
click at [408, 186] on input "checkbox" at bounding box center [411, 189] width 7 height 7
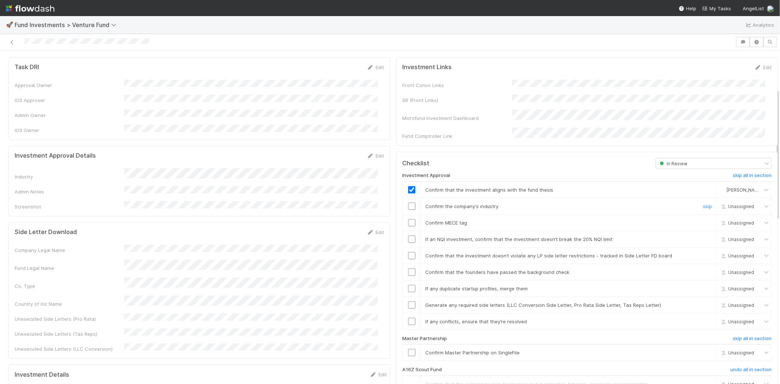
click at [408, 202] on input "checkbox" at bounding box center [411, 205] width 7 height 7
click at [408, 219] on input "checkbox" at bounding box center [411, 222] width 7 height 7
click at [408, 235] on input "checkbox" at bounding box center [411, 238] width 7 height 7
click at [408, 252] on input "checkbox" at bounding box center [411, 255] width 7 height 7
click at [408, 268] on input "checkbox" at bounding box center [411, 271] width 7 height 7
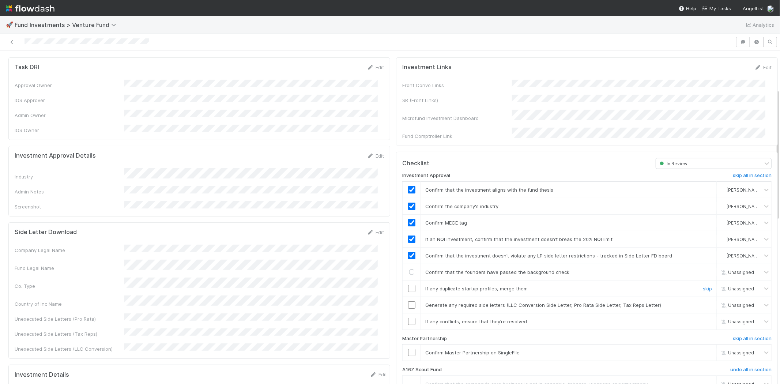
click at [408, 285] on input "checkbox" at bounding box center [411, 288] width 7 height 7
click at [408, 301] on input "checkbox" at bounding box center [411, 304] width 7 height 7
click at [408, 318] on input "checkbox" at bounding box center [411, 321] width 7 height 7
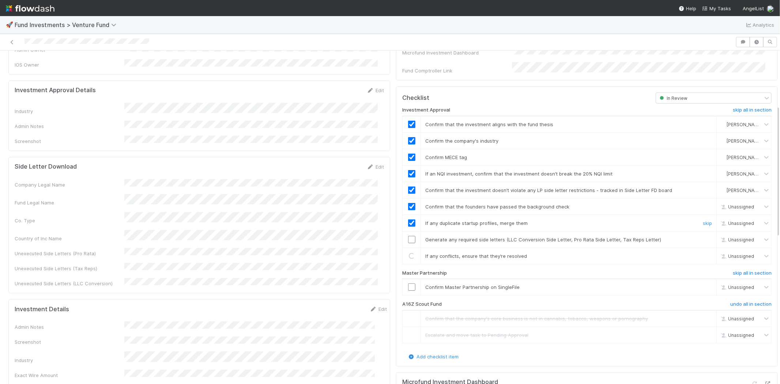
checkbox input "true"
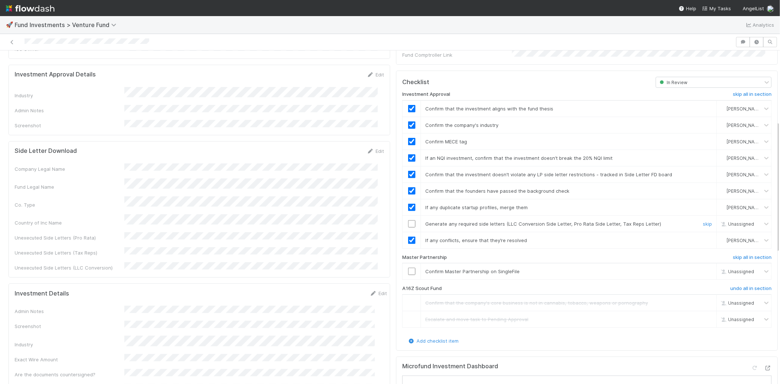
click at [408, 220] on input "checkbox" at bounding box center [411, 223] width 7 height 7
click at [408, 268] on input "checkbox" at bounding box center [411, 271] width 7 height 7
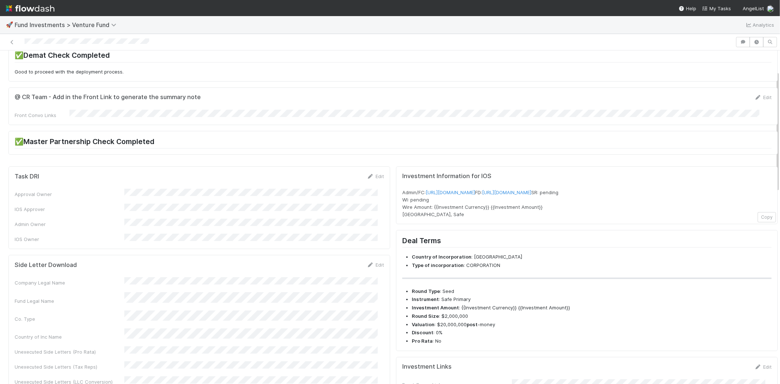
scroll to position [0, 0]
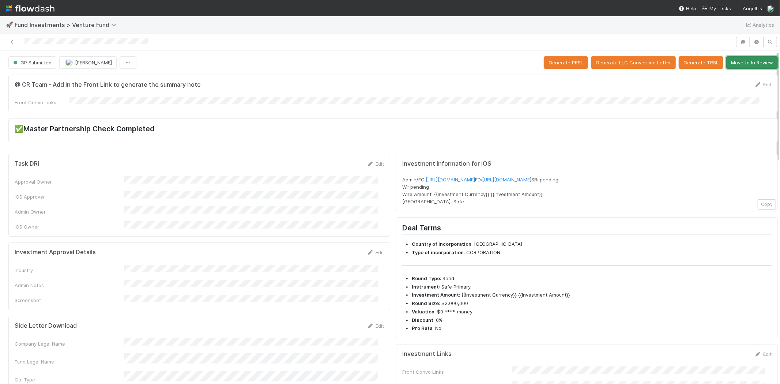
click at [754, 61] on button "Move to In Review" at bounding box center [752, 62] width 52 height 12
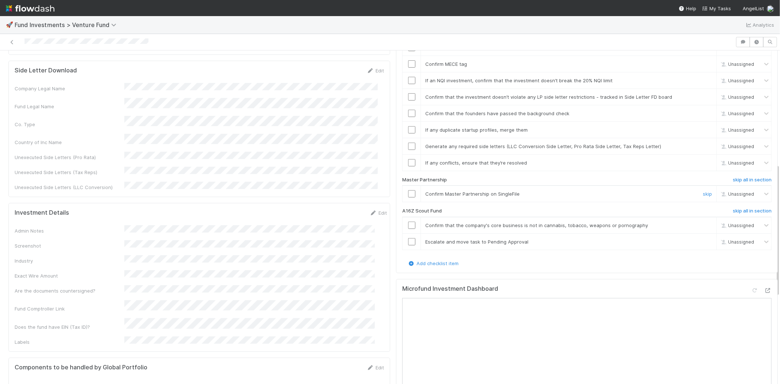
scroll to position [284, 0]
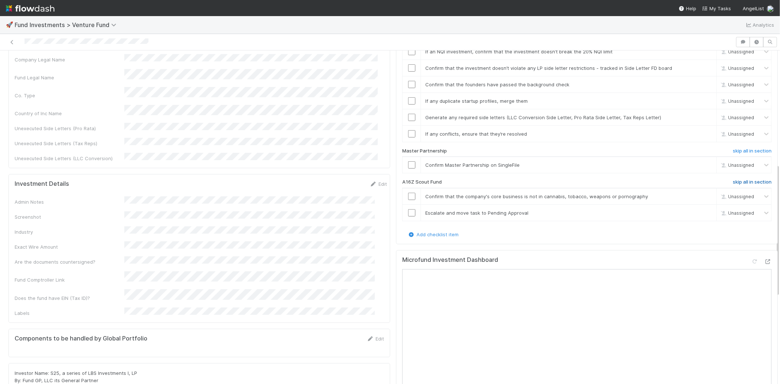
click at [737, 179] on h6 "skip all in section" at bounding box center [751, 182] width 39 height 6
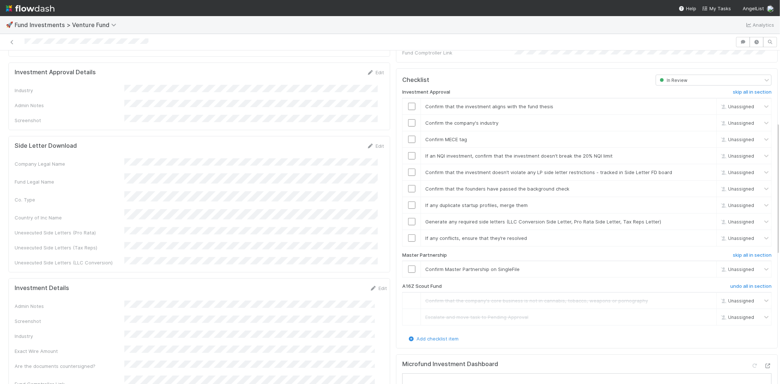
scroll to position [137, 0]
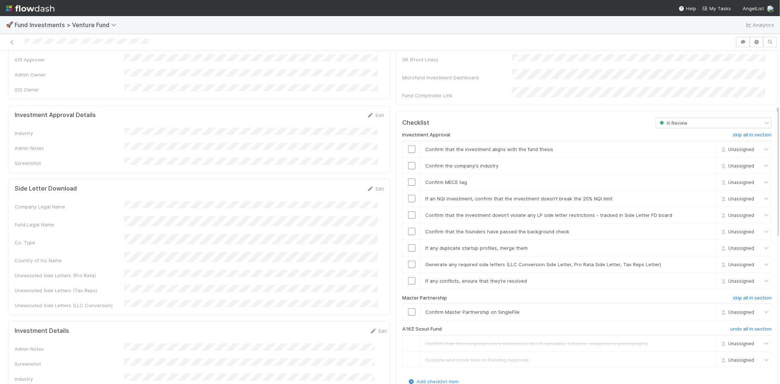
click at [359, 111] on div "Investment Approval Details Edit" at bounding box center [199, 114] width 369 height 7
click at [367, 111] on div "Edit" at bounding box center [375, 114] width 17 height 7
click at [367, 113] on icon at bounding box center [370, 115] width 7 height 5
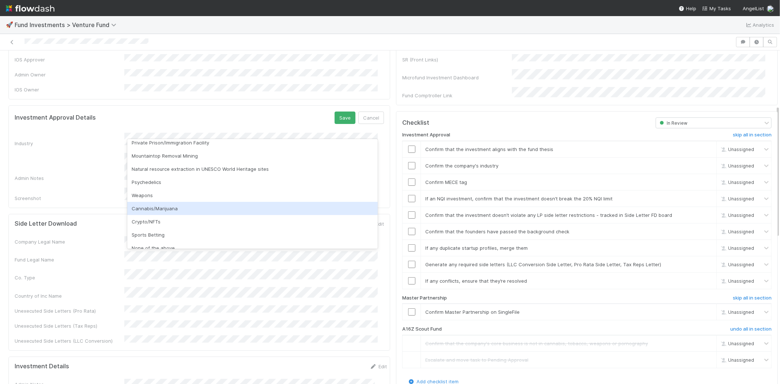
scroll to position [209, 0]
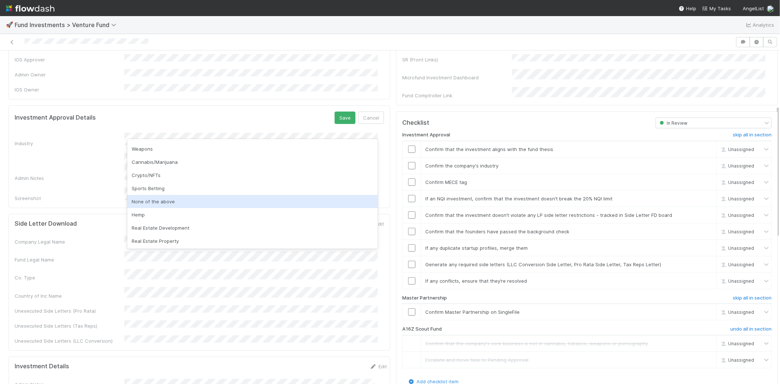
click at [175, 200] on div "None of the above" at bounding box center [252, 201] width 250 height 13
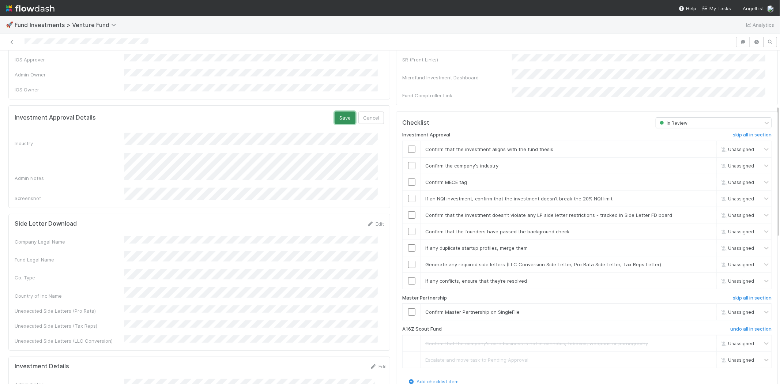
click at [334, 111] on button "Save" at bounding box center [344, 117] width 21 height 12
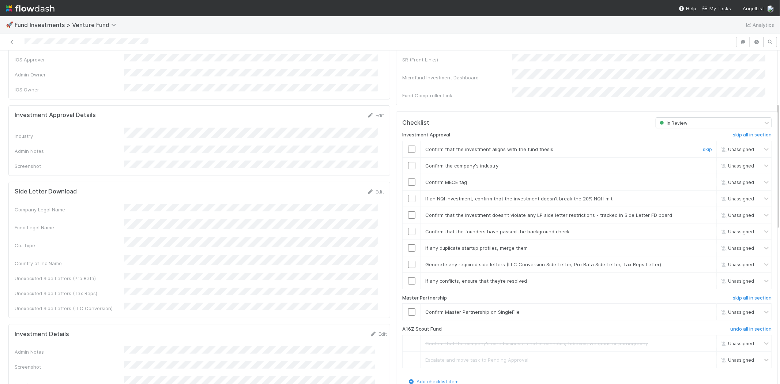
click at [408, 145] on input "checkbox" at bounding box center [411, 148] width 7 height 7
click at [408, 162] on input "checkbox" at bounding box center [411, 165] width 7 height 7
click at [405, 174] on td at bounding box center [411, 182] width 18 height 16
click at [408, 178] on input "checkbox" at bounding box center [411, 181] width 7 height 7
click at [408, 195] on input "checkbox" at bounding box center [411, 198] width 7 height 7
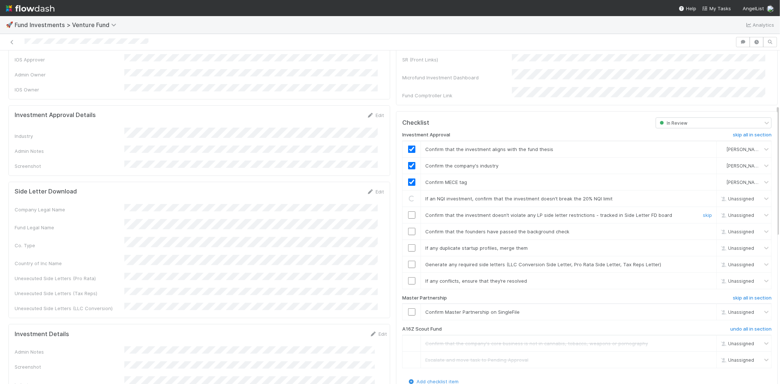
click at [402, 210] on td at bounding box center [411, 214] width 18 height 16
click at [408, 211] on input "checkbox" at bounding box center [411, 214] width 7 height 7
click at [408, 228] on input "checkbox" at bounding box center [411, 231] width 7 height 7
click at [408, 244] on input "checkbox" at bounding box center [411, 247] width 7 height 7
click at [408, 261] on input "checkbox" at bounding box center [411, 264] width 7 height 7
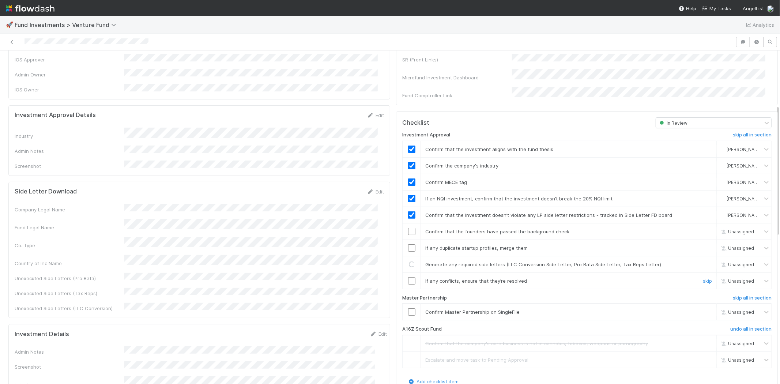
click at [403, 276] on td at bounding box center [411, 280] width 18 height 16
click at [408, 277] on input "checkbox" at bounding box center [411, 280] width 7 height 7
checkbox input "true"
click at [408, 261] on input "checkbox" at bounding box center [411, 264] width 7 height 7
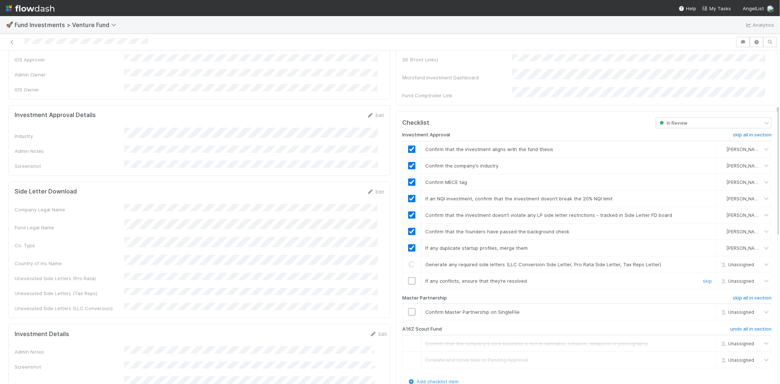
click at [408, 277] on input "checkbox" at bounding box center [411, 280] width 7 height 7
click at [408, 308] on input "checkbox" at bounding box center [411, 311] width 7 height 7
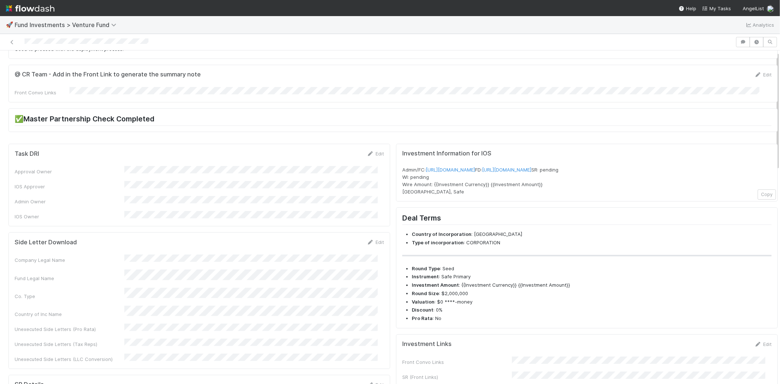
scroll to position [0, 0]
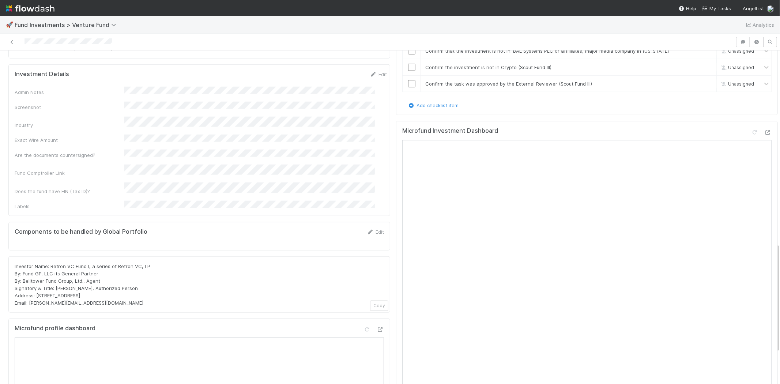
scroll to position [568, 0]
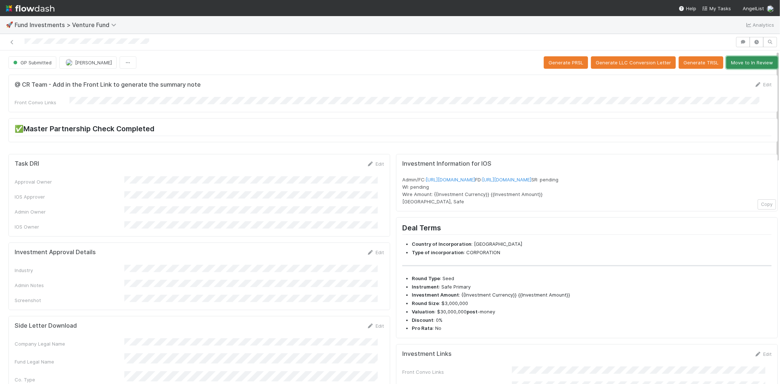
click at [730, 64] on button "Move to In Review" at bounding box center [752, 62] width 52 height 12
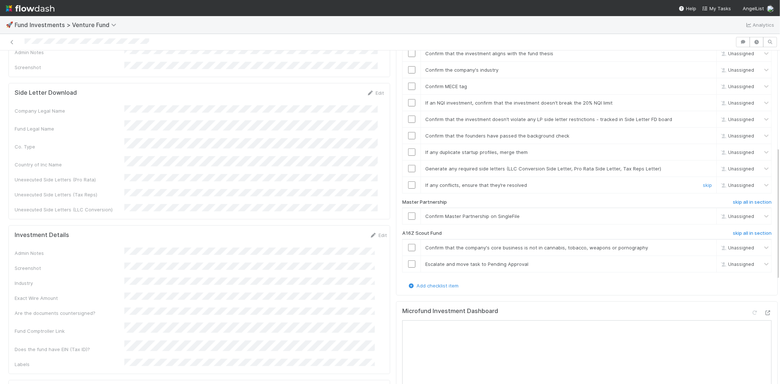
scroll to position [284, 0]
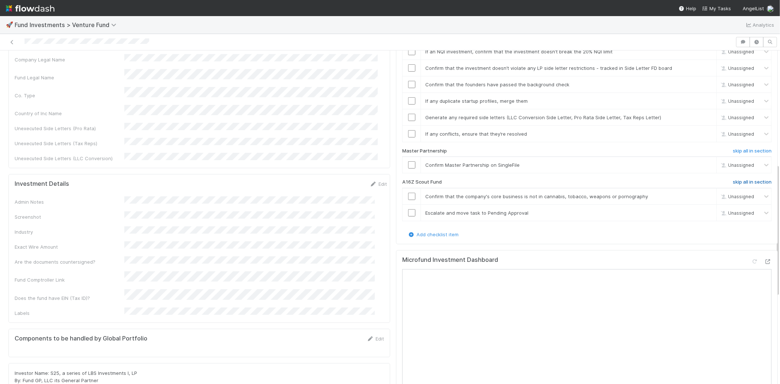
click at [743, 179] on h6 "skip all in section" at bounding box center [751, 182] width 39 height 6
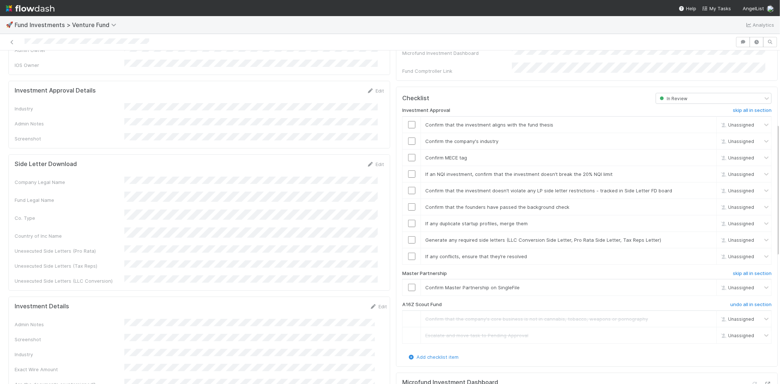
scroll to position [122, 0]
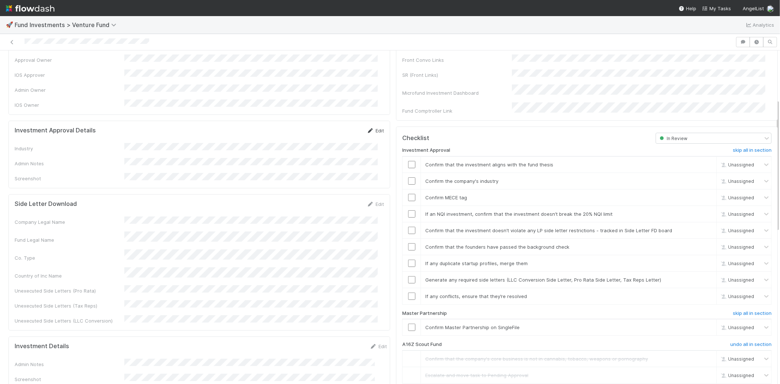
click at [368, 128] on link "Edit" at bounding box center [375, 131] width 17 height 6
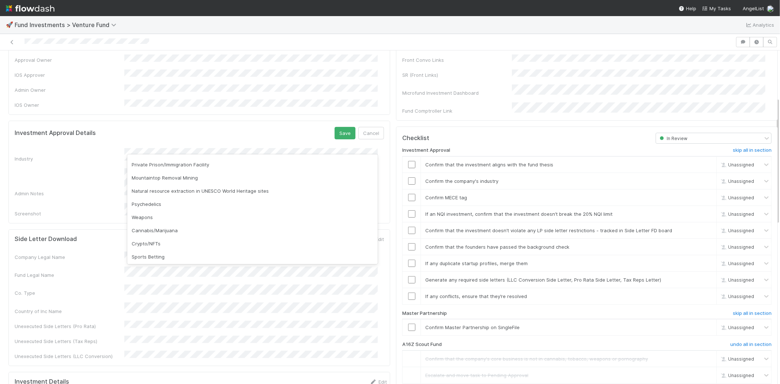
scroll to position [209, 0]
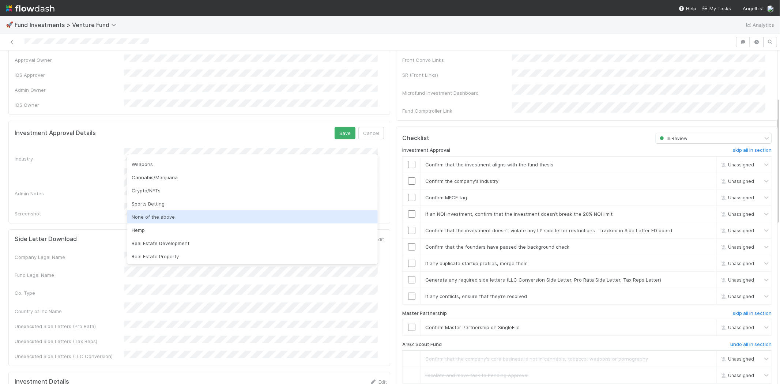
click at [183, 210] on div "None of the above" at bounding box center [252, 216] width 250 height 13
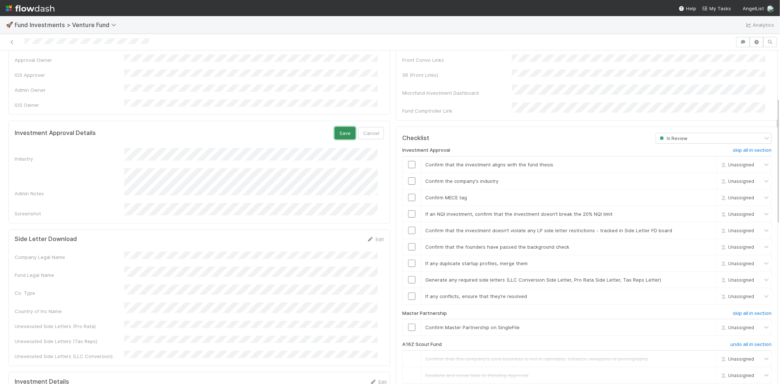
click at [334, 127] on button "Save" at bounding box center [344, 133] width 21 height 12
drag, startPoint x: 405, startPoint y: 155, endPoint x: 405, endPoint y: 162, distance: 6.2
click at [408, 161] on input "checkbox" at bounding box center [411, 164] width 7 height 7
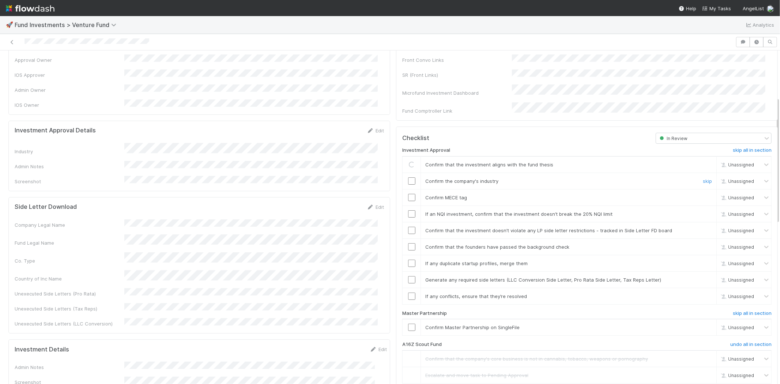
click at [408, 177] on input "checkbox" at bounding box center [411, 180] width 7 height 7
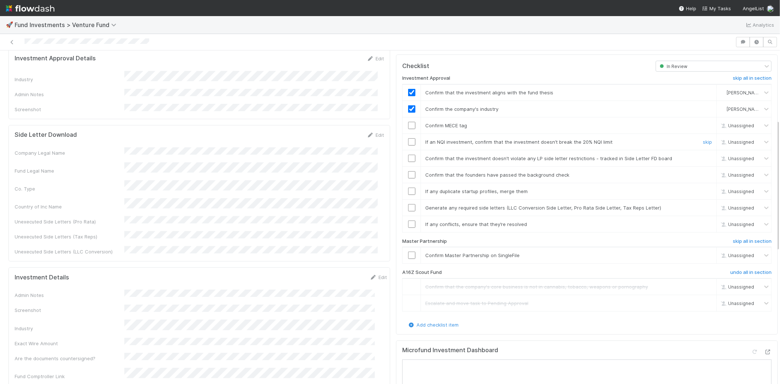
scroll to position [203, 0]
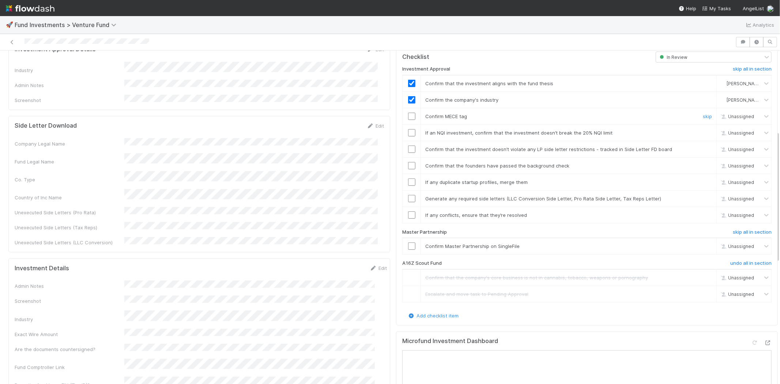
click at [408, 113] on input "checkbox" at bounding box center [411, 116] width 7 height 7
drag, startPoint x: 407, startPoint y: 122, endPoint x: 407, endPoint y: 145, distance: 22.7
click at [408, 129] on input "checkbox" at bounding box center [411, 132] width 7 height 7
click at [408, 145] on input "checkbox" at bounding box center [411, 148] width 7 height 7
click at [408, 162] on input "checkbox" at bounding box center [411, 165] width 7 height 7
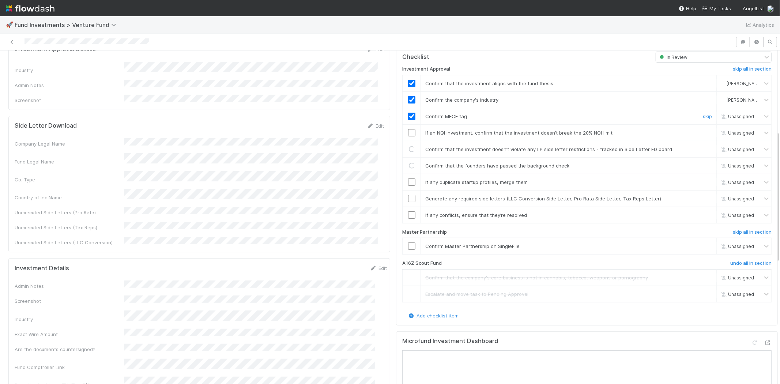
checkbox input "true"
click at [408, 129] on input "checkbox" at bounding box center [411, 132] width 7 height 7
click at [408, 145] on input "checkbox" at bounding box center [411, 148] width 7 height 7
drag, startPoint x: 407, startPoint y: 172, endPoint x: 406, endPoint y: 184, distance: 11.7
click at [408, 178] on input "checkbox" at bounding box center [411, 181] width 7 height 7
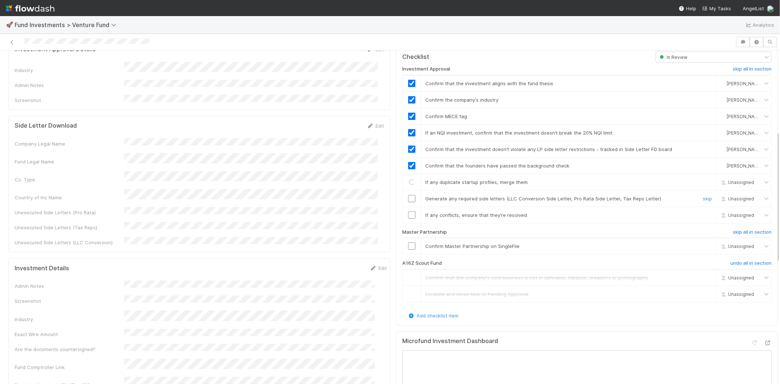
click at [408, 195] on input "checkbox" at bounding box center [411, 198] width 7 height 7
click at [408, 211] on input "checkbox" at bounding box center [411, 214] width 7 height 7
click at [408, 242] on input "checkbox" at bounding box center [411, 245] width 7 height 7
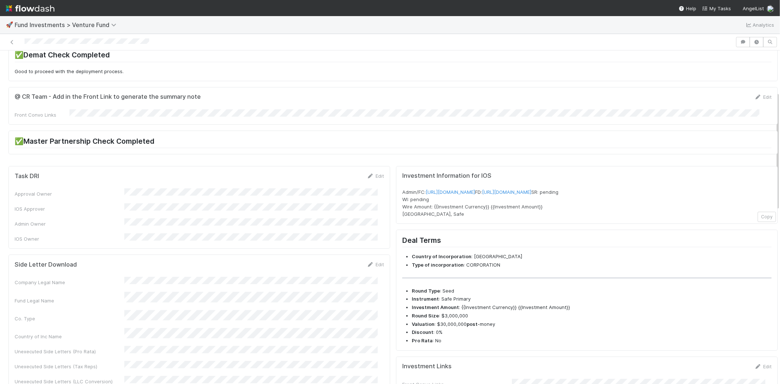
scroll to position [0, 0]
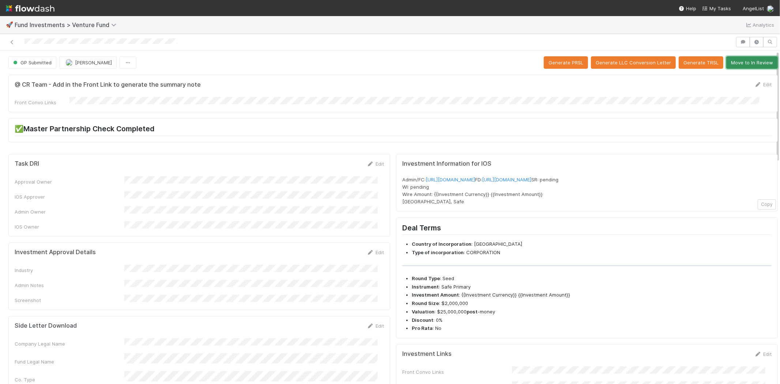
click at [736, 58] on button "Move to In Review" at bounding box center [752, 62] width 52 height 12
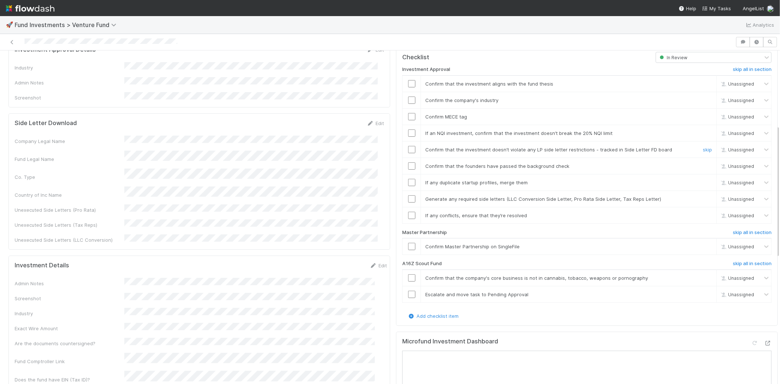
scroll to position [203, 0]
click at [741, 260] on h6 "skip all in section" at bounding box center [751, 263] width 39 height 6
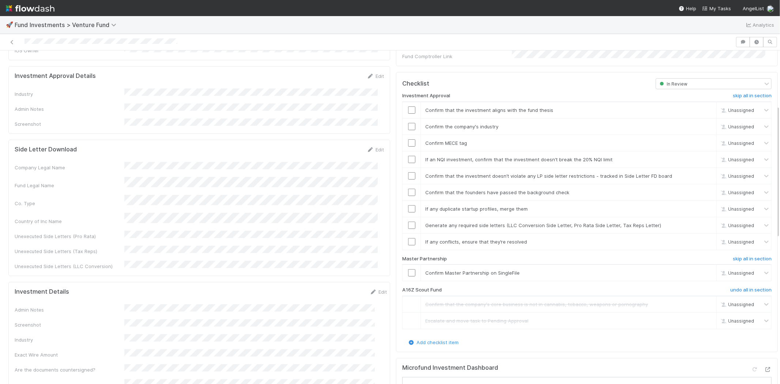
scroll to position [137, 0]
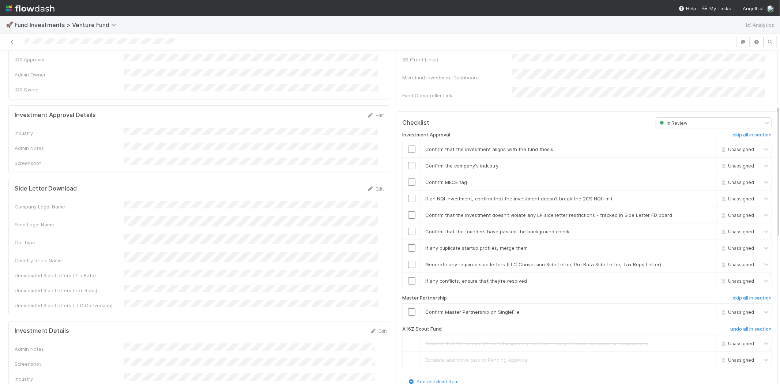
drag, startPoint x: 369, startPoint y: 101, endPoint x: 348, endPoint y: 115, distance: 25.0
click at [369, 105] on div "Investment Approval Details Edit Industry Admin Notes Screenshot" at bounding box center [199, 139] width 382 height 68
click at [370, 112] on link "Edit" at bounding box center [375, 115] width 17 height 6
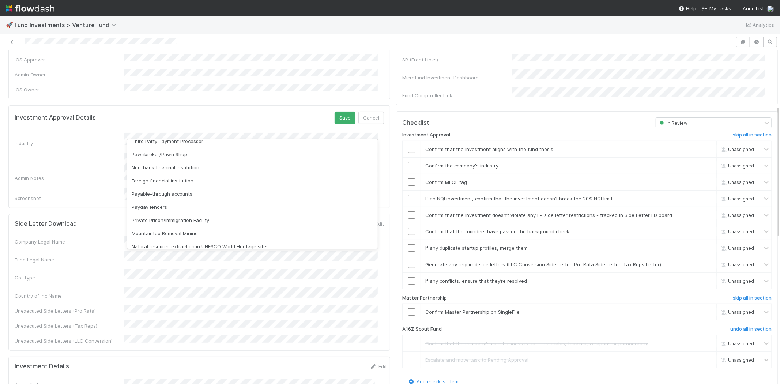
scroll to position [209, 0]
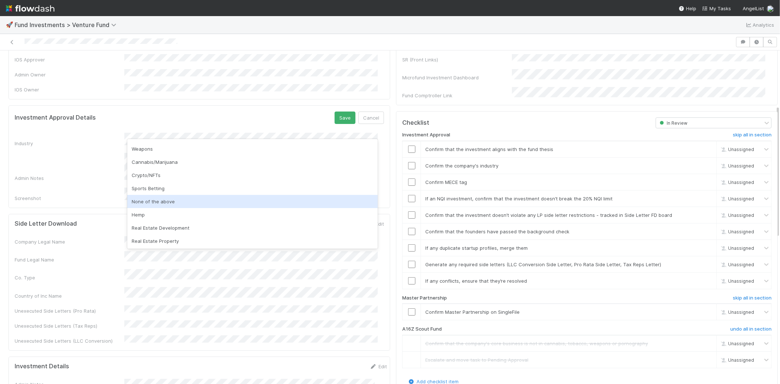
click at [183, 202] on div "None of the above" at bounding box center [252, 201] width 250 height 13
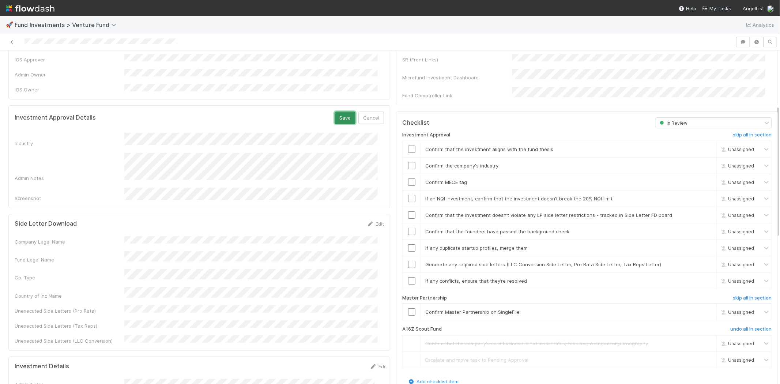
click at [334, 111] on button "Save" at bounding box center [344, 117] width 21 height 12
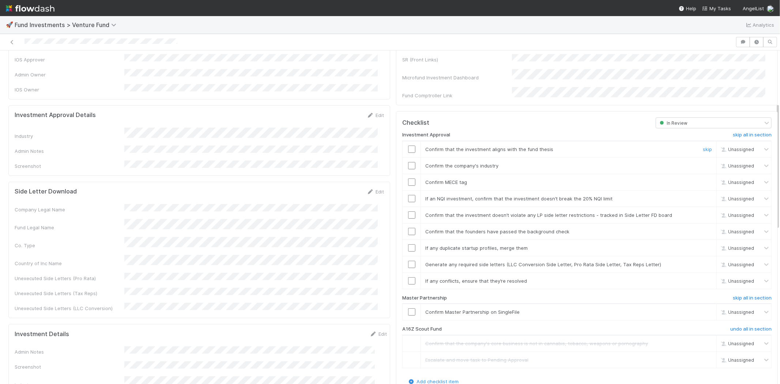
click at [408, 145] on input "checkbox" at bounding box center [411, 148] width 7 height 7
click at [408, 162] on input "checkbox" at bounding box center [411, 165] width 7 height 7
click at [408, 178] on input "checkbox" at bounding box center [411, 181] width 7 height 7
click at [408, 195] on input "checkbox" at bounding box center [411, 198] width 7 height 7
click at [408, 211] on input "checkbox" at bounding box center [411, 214] width 7 height 7
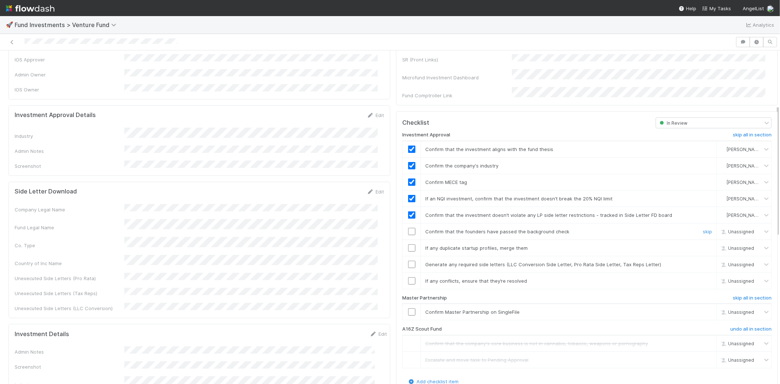
click at [408, 228] on input "checkbox" at bounding box center [411, 231] width 7 height 7
click at [408, 244] on input "checkbox" at bounding box center [411, 247] width 7 height 7
click at [408, 261] on input "checkbox" at bounding box center [411, 264] width 7 height 7
click at [408, 277] on input "checkbox" at bounding box center [411, 280] width 7 height 7
checkbox input "true"
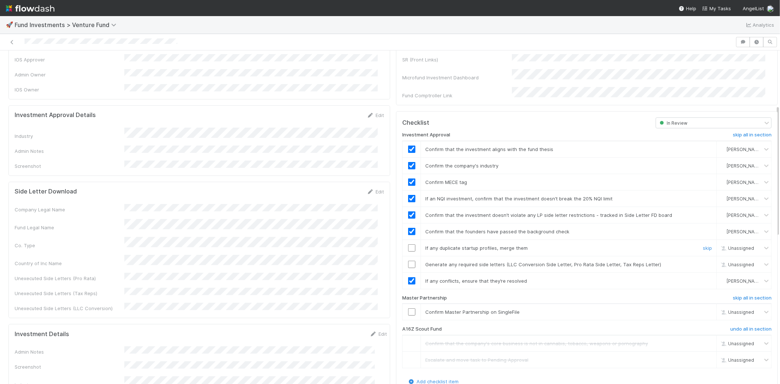
click at [408, 244] on input "checkbox" at bounding box center [411, 247] width 7 height 7
click at [408, 261] on input "checkbox" at bounding box center [411, 264] width 7 height 7
click at [408, 308] on input "checkbox" at bounding box center [411, 311] width 7 height 7
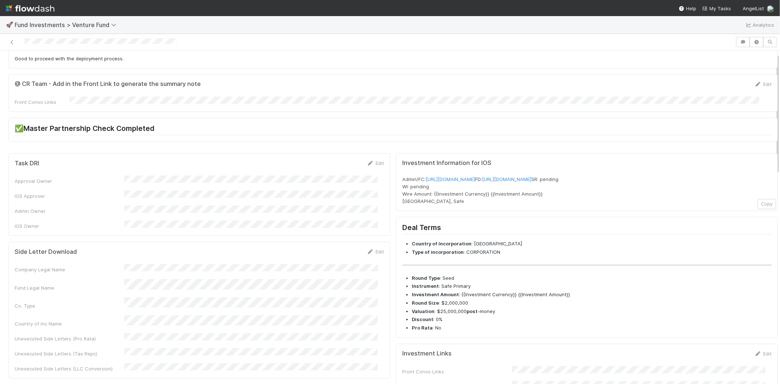
scroll to position [0, 0]
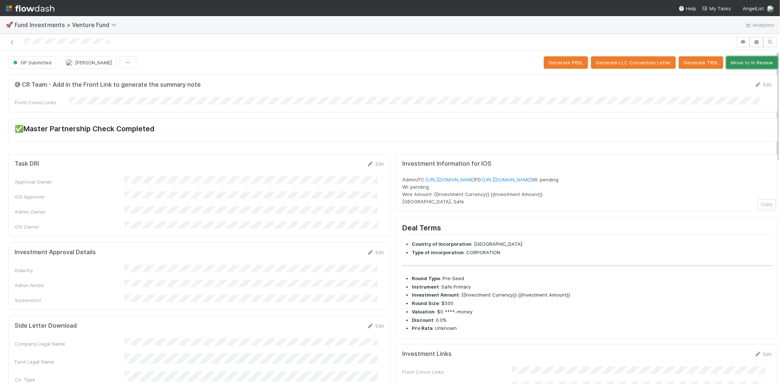
drag, startPoint x: 741, startPoint y: 67, endPoint x: 736, endPoint y: 67, distance: 5.1
click at [740, 66] on button "Move to In Review" at bounding box center [752, 62] width 52 height 12
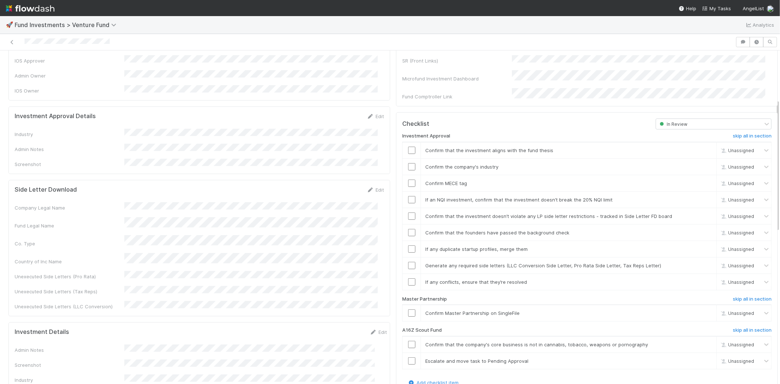
scroll to position [122, 0]
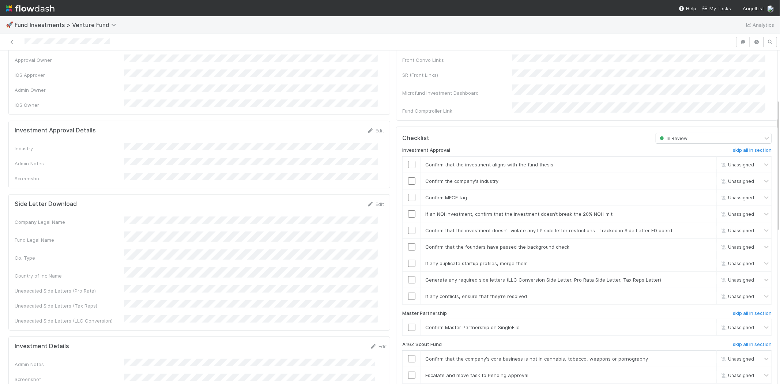
click at [371, 127] on form "Investment Approval Details Edit Industry Admin Notes Screenshot" at bounding box center [199, 154] width 369 height 55
click at [367, 128] on icon at bounding box center [370, 130] width 7 height 5
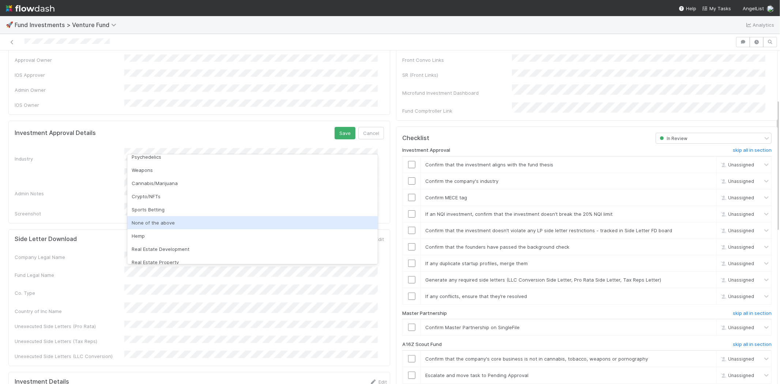
scroll to position [209, 0]
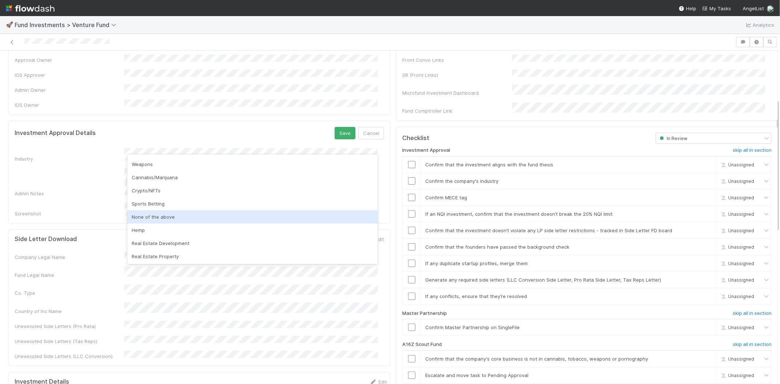
click at [187, 212] on div "None of the above" at bounding box center [252, 216] width 250 height 13
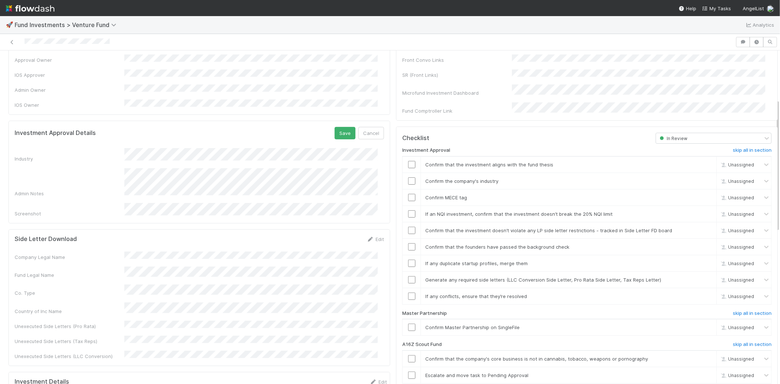
click at [326, 127] on div "Investment Approval Details Save Cancel" at bounding box center [199, 133] width 369 height 12
drag, startPoint x: 330, startPoint y: 124, endPoint x: 330, endPoint y: 130, distance: 5.5
click at [334, 127] on button "Save" at bounding box center [344, 133] width 21 height 12
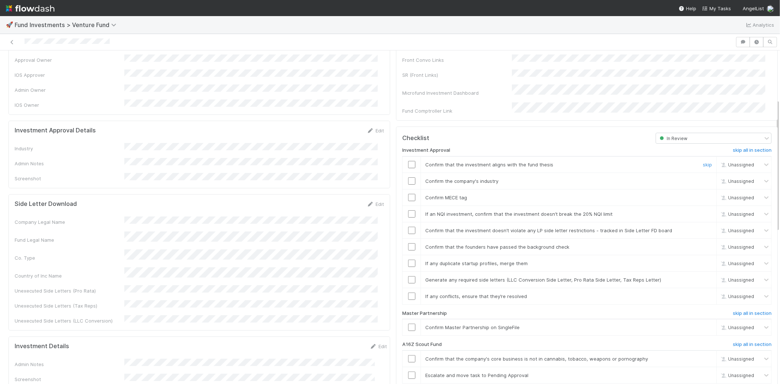
click at [408, 161] on input "checkbox" at bounding box center [411, 164] width 7 height 7
click at [408, 177] on input "checkbox" at bounding box center [411, 180] width 7 height 7
click at [405, 194] on td at bounding box center [411, 197] width 18 height 16
drag, startPoint x: 406, startPoint y: 189, endPoint x: 406, endPoint y: 195, distance: 6.6
click at [408, 194] on input "checkbox" at bounding box center [411, 197] width 7 height 7
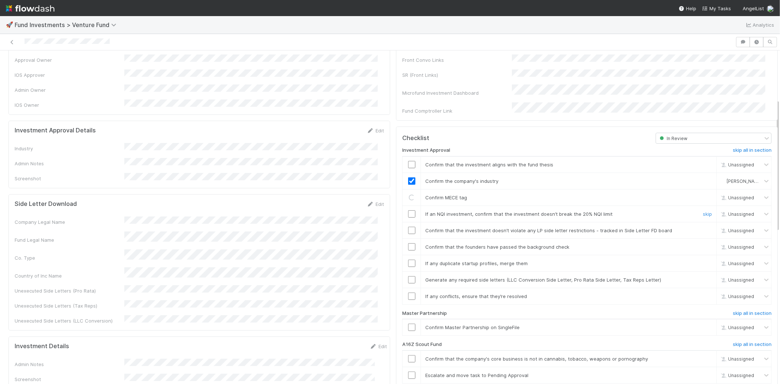
click at [408, 210] on input "checkbox" at bounding box center [411, 213] width 7 height 7
click at [408, 161] on input "checkbox" at bounding box center [411, 164] width 7 height 7
click at [408, 227] on input "checkbox" at bounding box center [411, 230] width 7 height 7
click at [408, 243] on input "checkbox" at bounding box center [411, 246] width 7 height 7
click at [408, 259] on input "checkbox" at bounding box center [411, 262] width 7 height 7
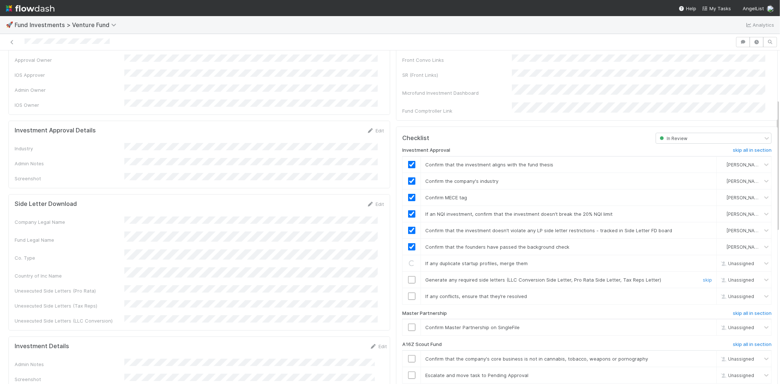
click at [405, 271] on td at bounding box center [411, 279] width 18 height 16
drag, startPoint x: 405, startPoint y: 272, endPoint x: 406, endPoint y: 281, distance: 9.6
click at [408, 276] on input "checkbox" at bounding box center [411, 279] width 7 height 7
click at [408, 292] on input "checkbox" at bounding box center [411, 295] width 7 height 7
click at [408, 323] on input "checkbox" at bounding box center [411, 326] width 7 height 7
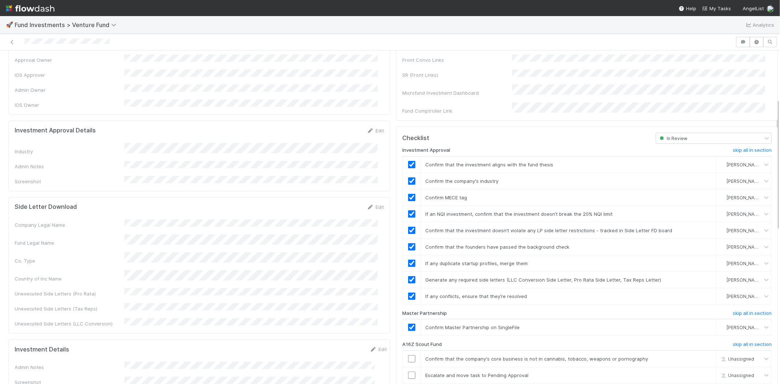
click at [126, 44] on div at bounding box center [367, 42] width 729 height 10
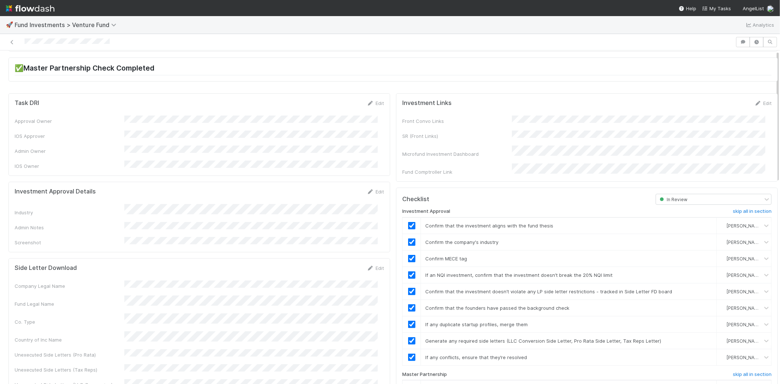
scroll to position [0, 0]
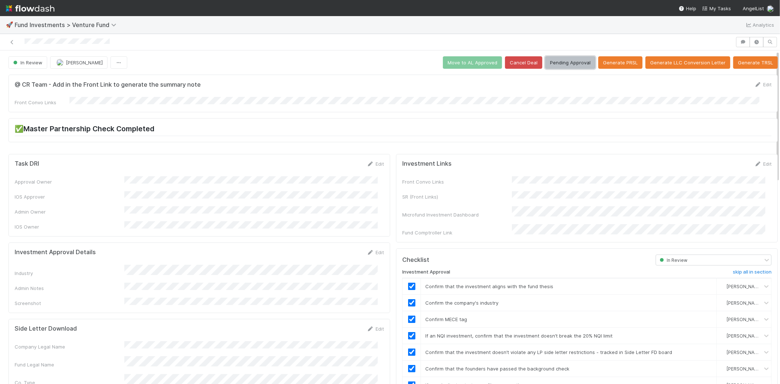
click at [568, 57] on button "Pending Approval" at bounding box center [570, 62] width 50 height 12
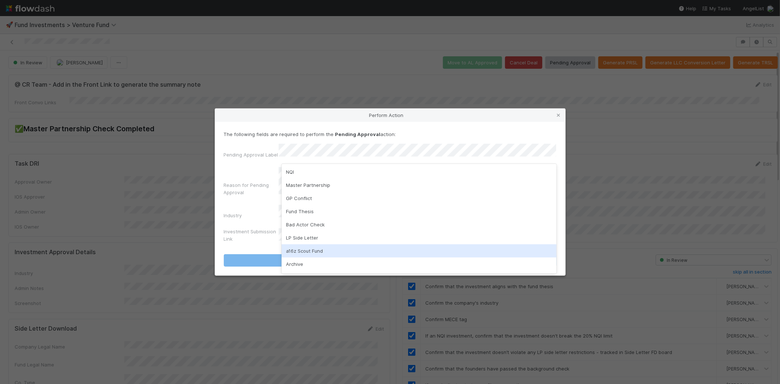
click at [305, 249] on div "a16z Scout Fund" at bounding box center [418, 250] width 275 height 13
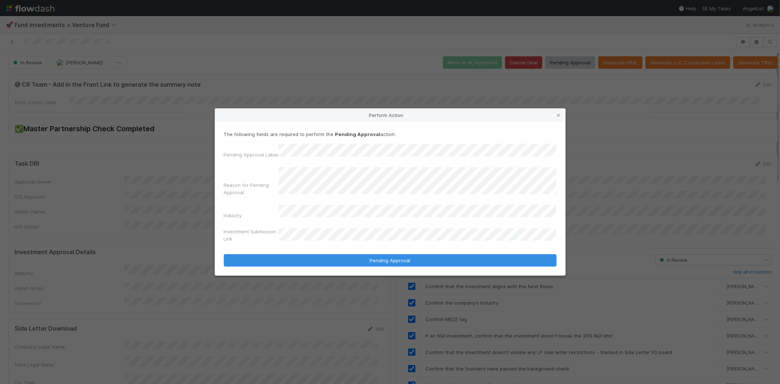
click at [224, 254] on button "Pending Approval" at bounding box center [390, 260] width 333 height 12
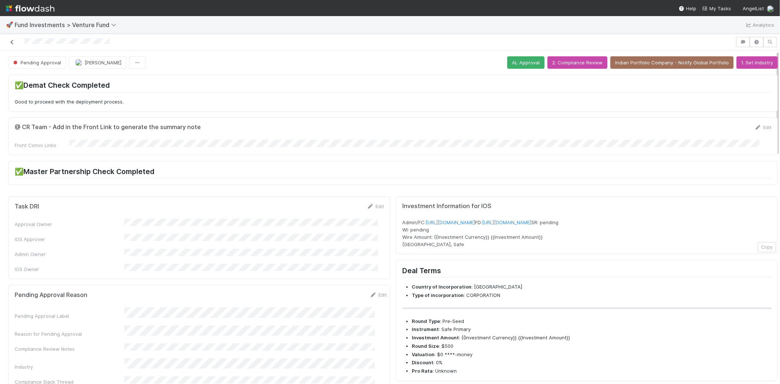
click at [10, 42] on icon at bounding box center [11, 42] width 7 height 5
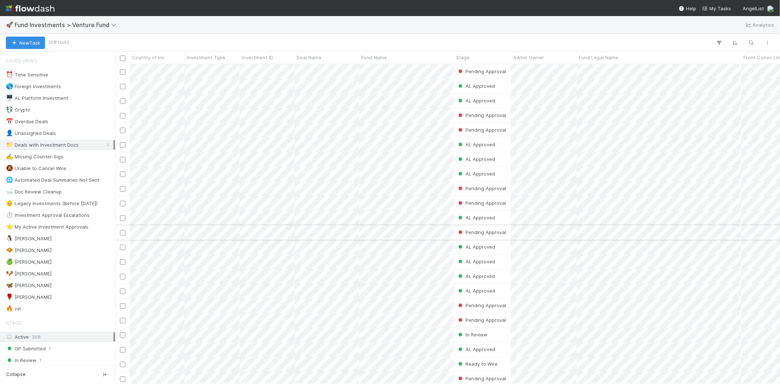
scroll to position [313, 658]
click at [103, 26] on span "Fund Investments > Venture Fund" at bounding box center [67, 24] width 105 height 7
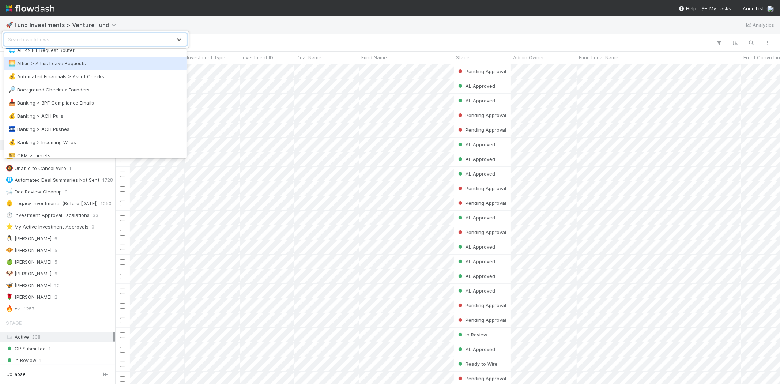
scroll to position [41, 0]
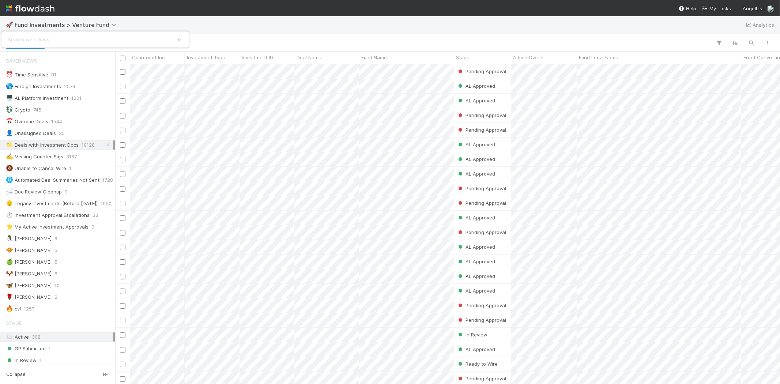
click at [245, 32] on div "Search workflows" at bounding box center [390, 192] width 780 height 384
click at [102, 24] on span "Fund Investments > Venture Fund" at bounding box center [67, 24] width 105 height 7
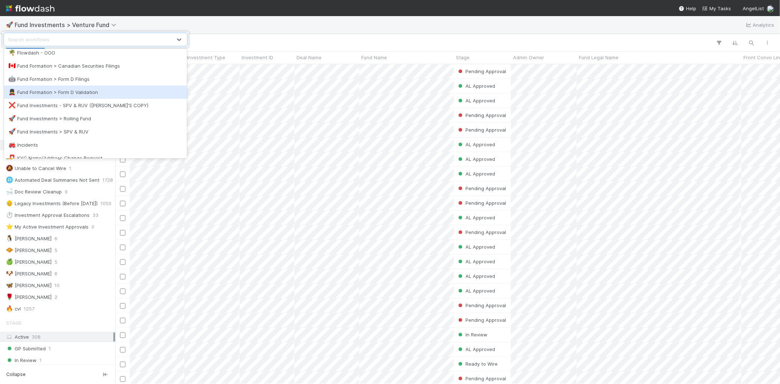
scroll to position [243, 0]
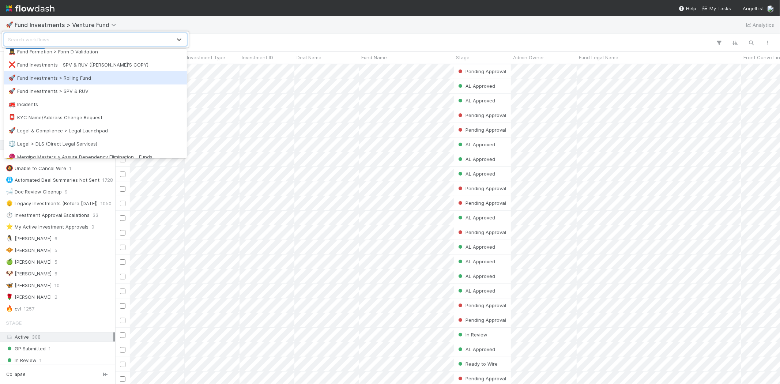
click at [81, 81] on div "🚀 Fund Investments > Rolling Fund" at bounding box center [95, 77] width 174 height 7
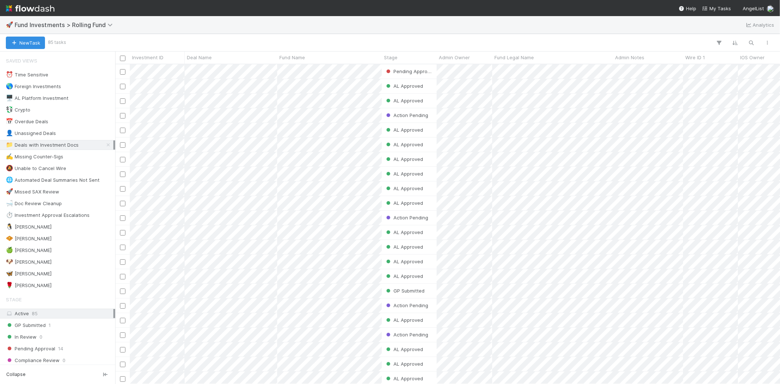
scroll to position [313, 658]
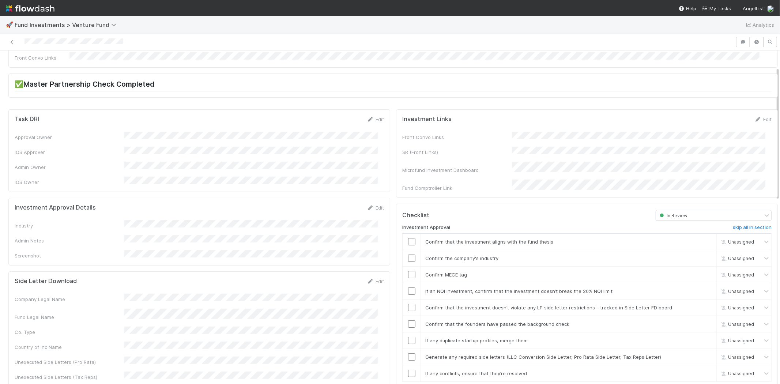
scroll to position [41, 0]
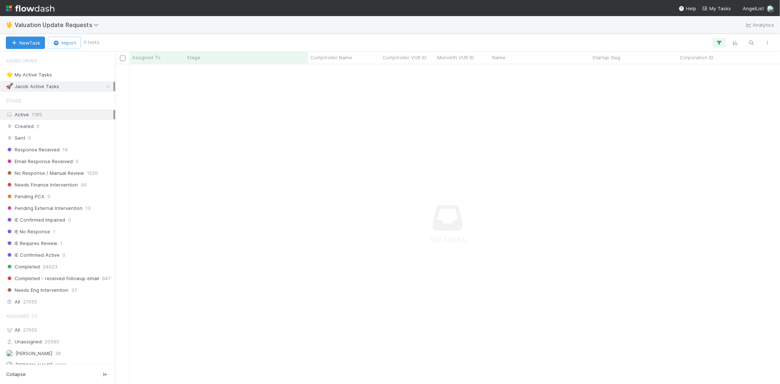
scroll to position [6, 6]
click at [720, 44] on icon "button" at bounding box center [718, 42] width 7 height 7
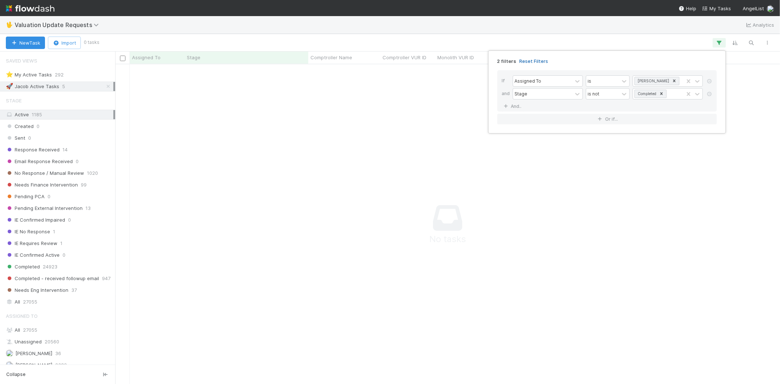
click at [530, 61] on link "Reset Filters" at bounding box center [533, 61] width 29 height 6
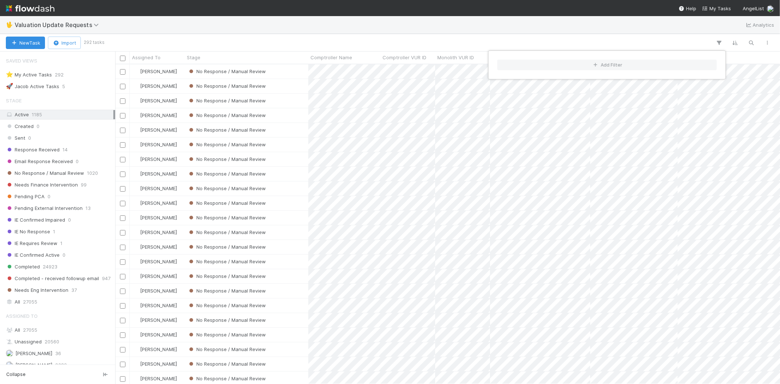
scroll to position [6, 6]
click at [268, 31] on div "Add Filter" at bounding box center [390, 192] width 780 height 384
click at [325, 41] on div "Add Filter" at bounding box center [390, 192] width 780 height 384
click at [51, 166] on span "No Response / Manual Review" at bounding box center [45, 167] width 78 height 9
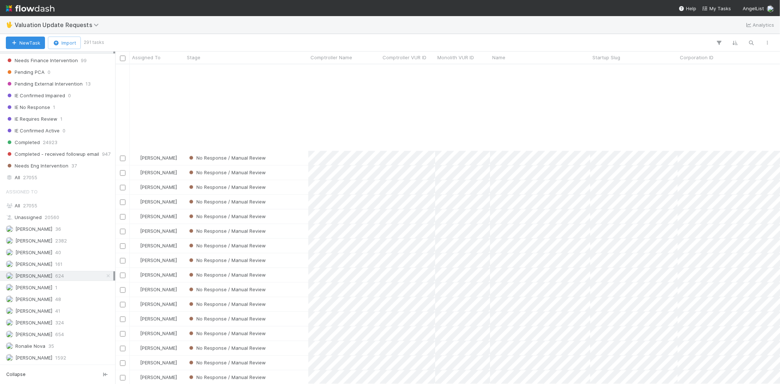
scroll to position [1462, 0]
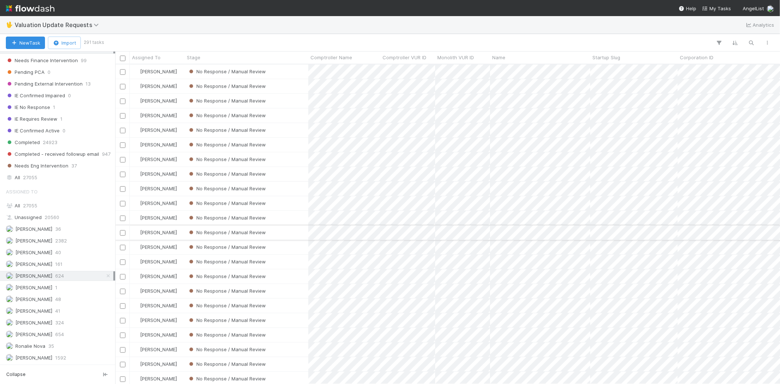
click at [276, 234] on div "No Response / Manual Review" at bounding box center [247, 232] width 124 height 14
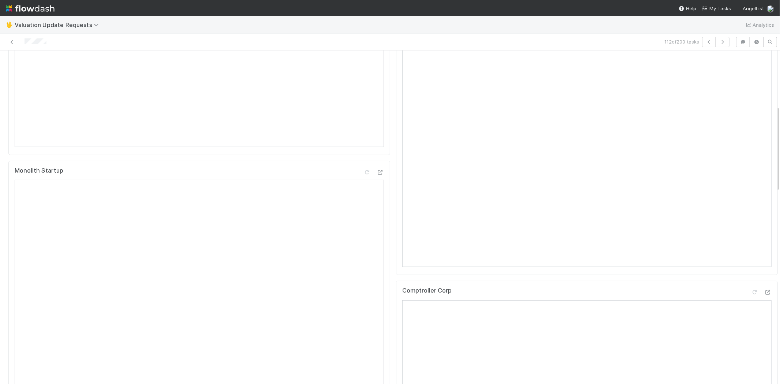
scroll to position [243, 0]
click at [764, 254] on icon at bounding box center [767, 251] width 7 height 5
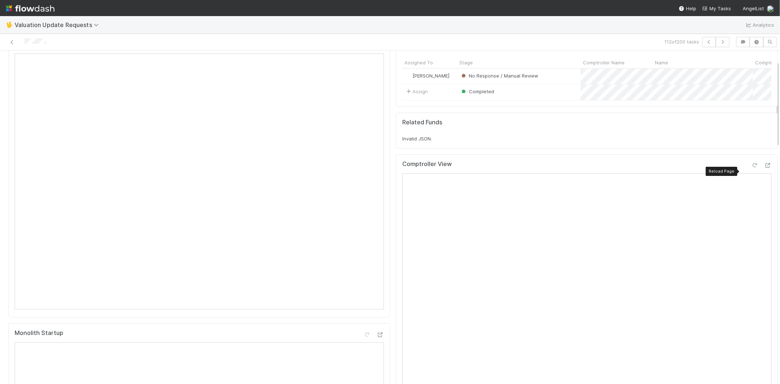
click at [751, 168] on icon at bounding box center [754, 165] width 7 height 5
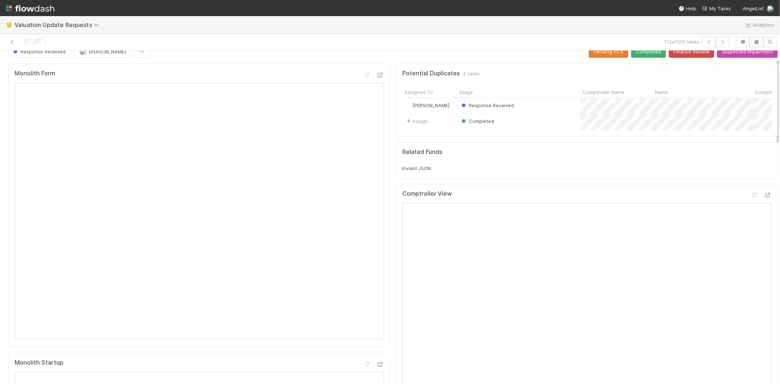
scroll to position [0, 0]
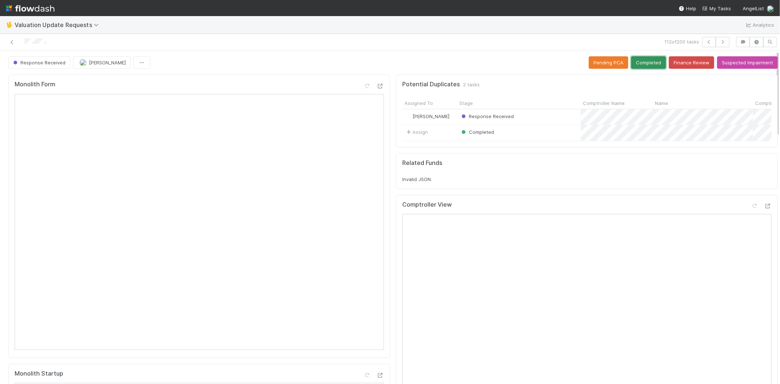
click at [633, 67] on button "Completed" at bounding box center [648, 62] width 35 height 12
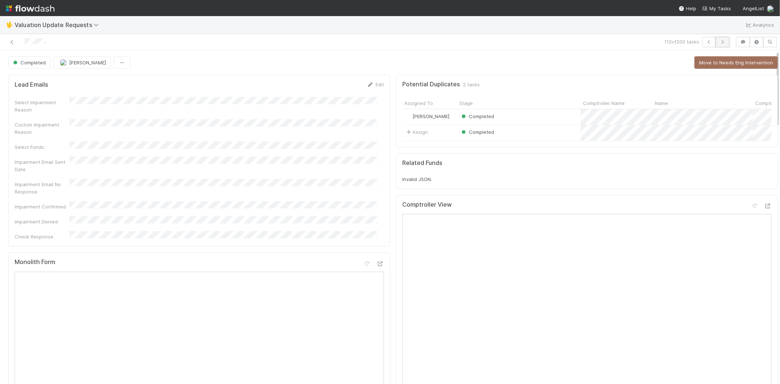
click at [718, 40] on icon "button" at bounding box center [721, 42] width 7 height 4
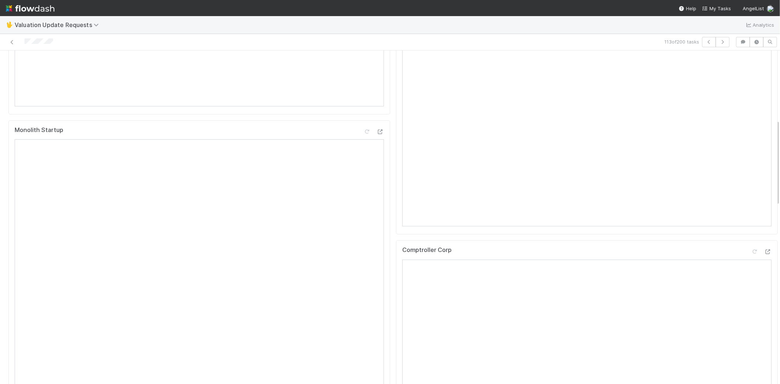
scroll to position [325, 0]
click at [764, 173] on icon at bounding box center [767, 170] width 7 height 5
click at [751, 87] on icon at bounding box center [754, 84] width 7 height 5
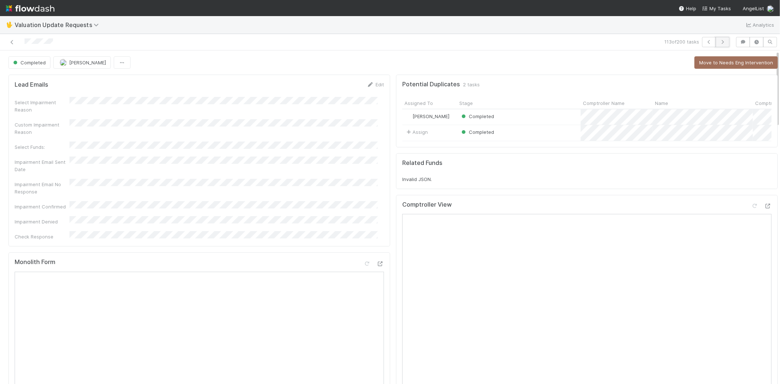
click at [718, 43] on icon "button" at bounding box center [721, 42] width 7 height 4
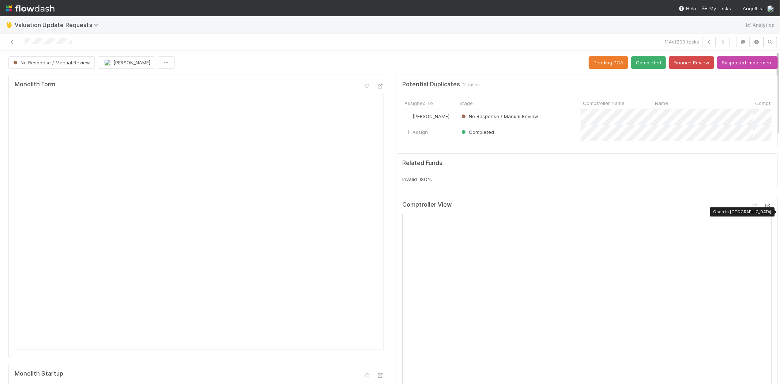
click at [764, 208] on icon at bounding box center [767, 206] width 7 height 5
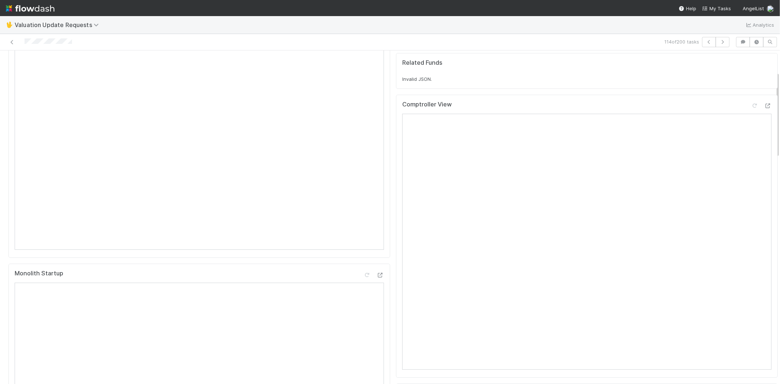
scroll to position [81, 0]
click at [751, 127] on icon at bounding box center [754, 124] width 7 height 5
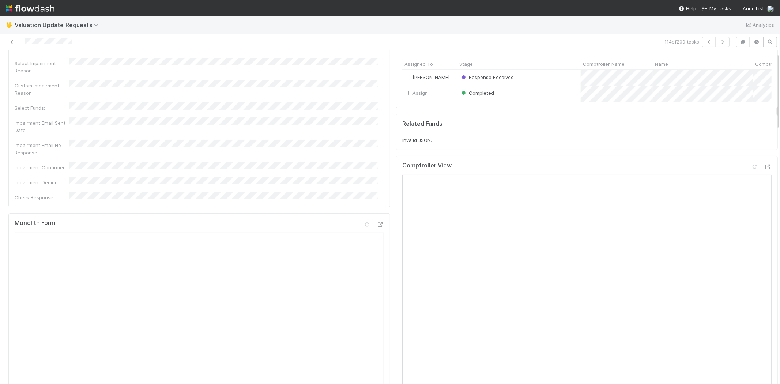
scroll to position [0, 0]
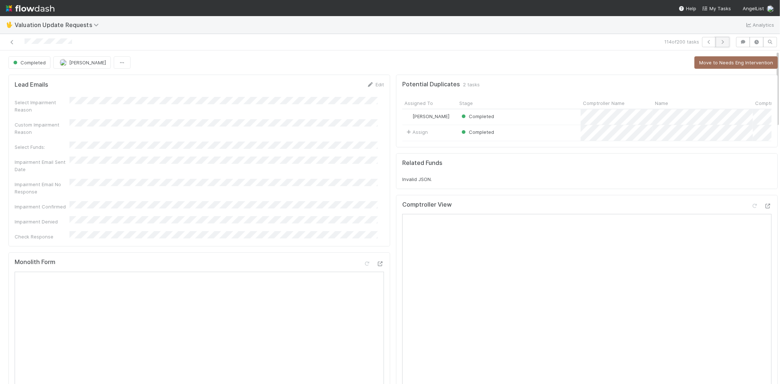
click at [719, 41] on icon "button" at bounding box center [721, 42] width 7 height 4
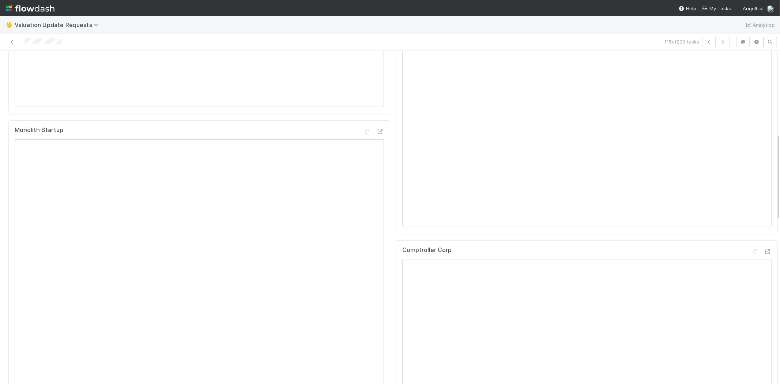
scroll to position [325, 0]
click at [764, 173] on icon at bounding box center [767, 170] width 7 height 5
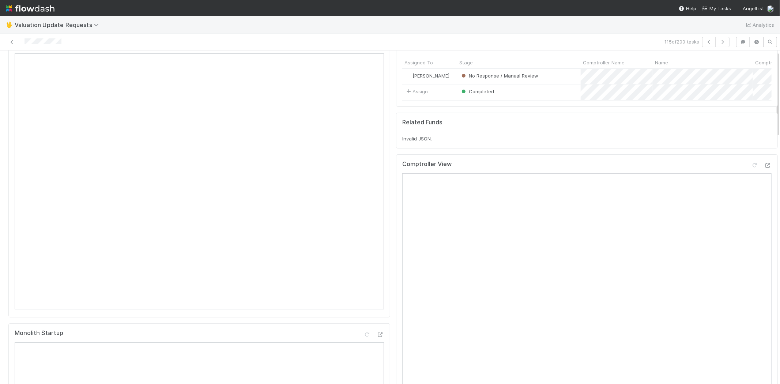
scroll to position [0, 0]
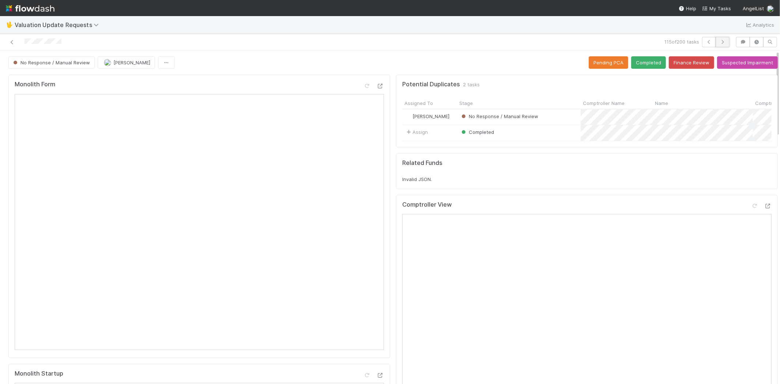
click at [718, 40] on icon "button" at bounding box center [721, 42] width 7 height 4
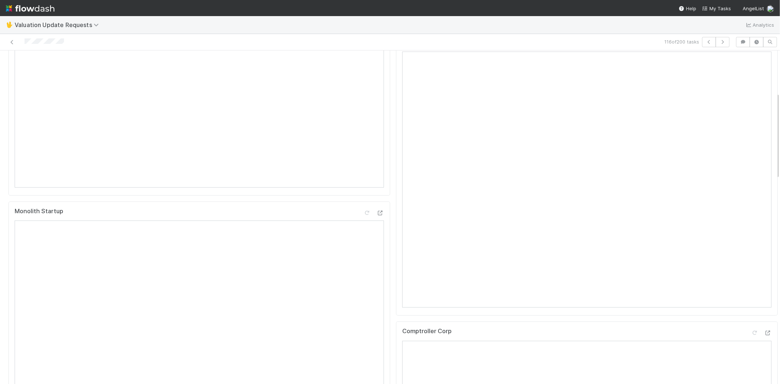
scroll to position [243, 0]
click at [764, 254] on icon at bounding box center [767, 251] width 7 height 5
click at [751, 87] on icon at bounding box center [754, 84] width 7 height 5
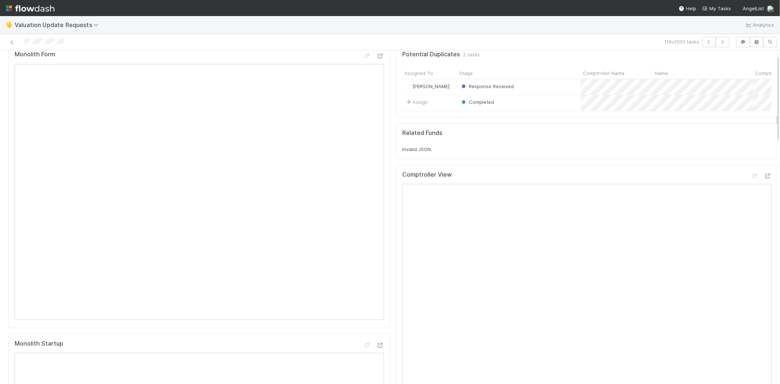
scroll to position [0, 0]
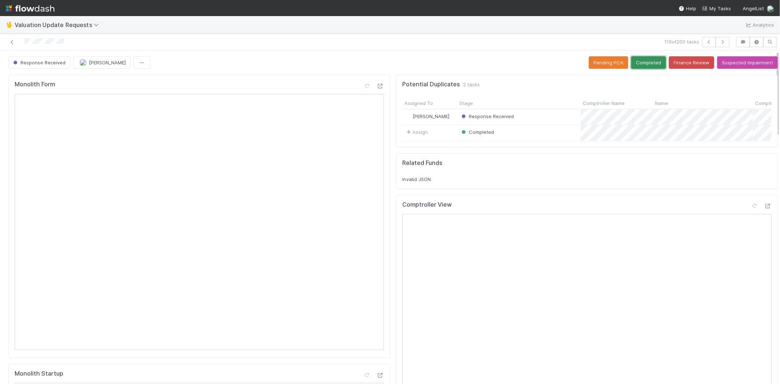
click at [637, 67] on button "Completed" at bounding box center [648, 62] width 35 height 12
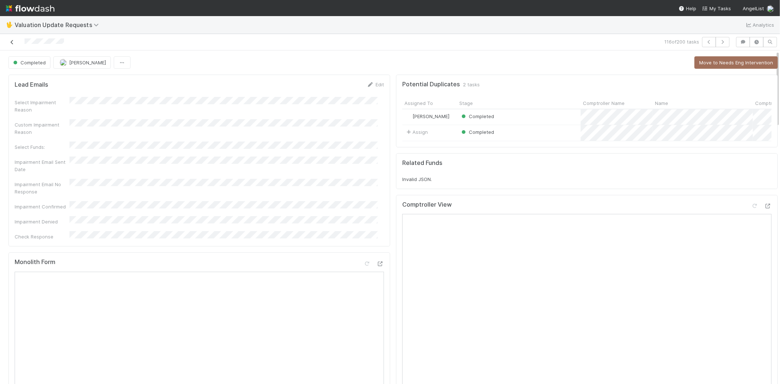
click at [12, 42] on icon at bounding box center [11, 42] width 7 height 5
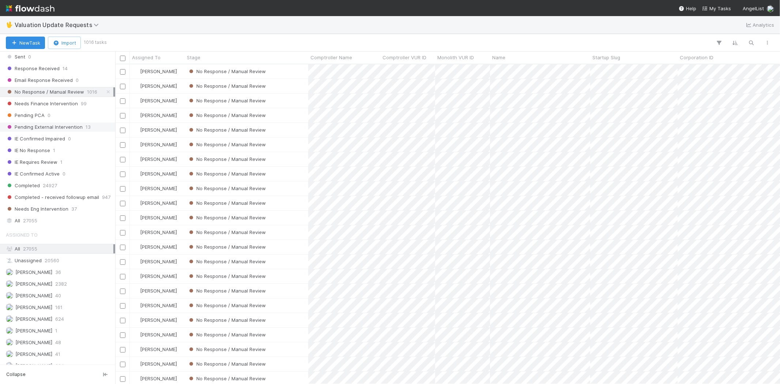
scroll to position [127, 0]
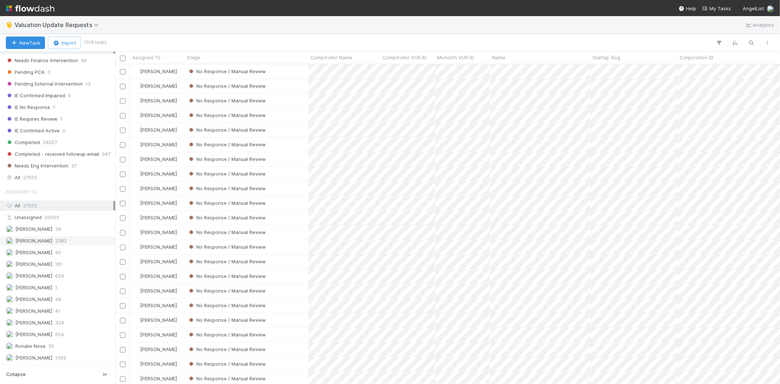
click at [75, 240] on div "Febbie Cervantes 2382" at bounding box center [59, 240] width 107 height 9
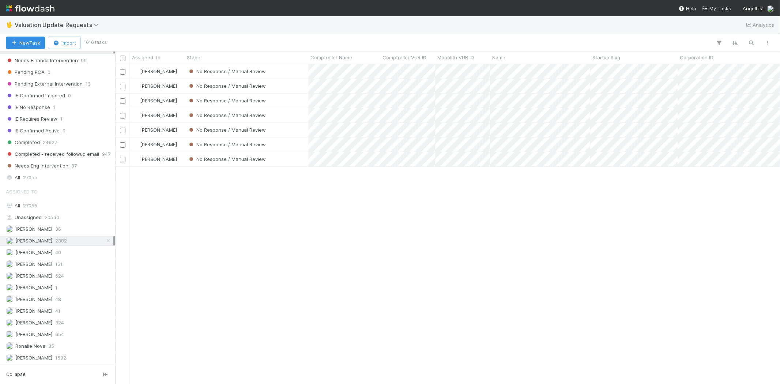
scroll to position [313, 658]
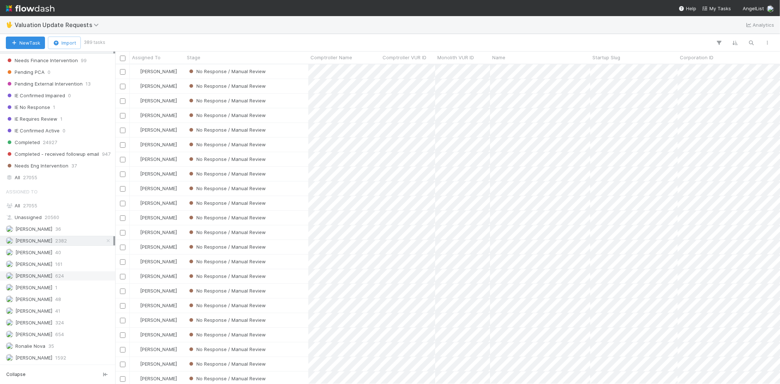
click at [64, 275] on span "624" at bounding box center [59, 275] width 9 height 9
click at [59, 330] on span "654" at bounding box center [59, 334] width 9 height 9
click at [64, 276] on span "624" at bounding box center [59, 275] width 9 height 9
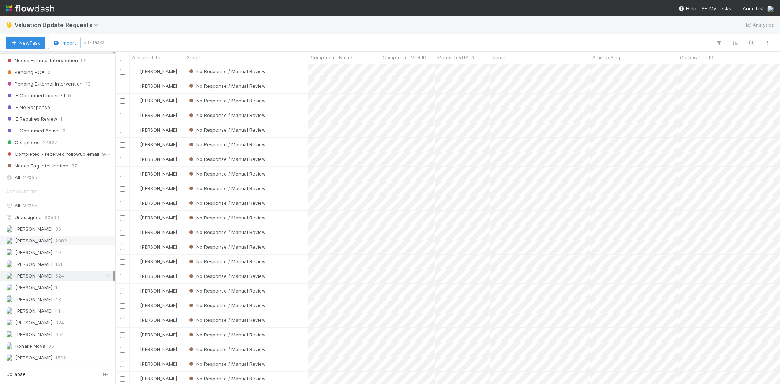
click at [71, 242] on div "Febbie Cervantes 2382" at bounding box center [59, 240] width 107 height 9
click at [70, 336] on div "Michael Capilitan 654" at bounding box center [59, 334] width 107 height 9
click at [52, 276] on span "[PERSON_NAME]" at bounding box center [33, 276] width 37 height 6
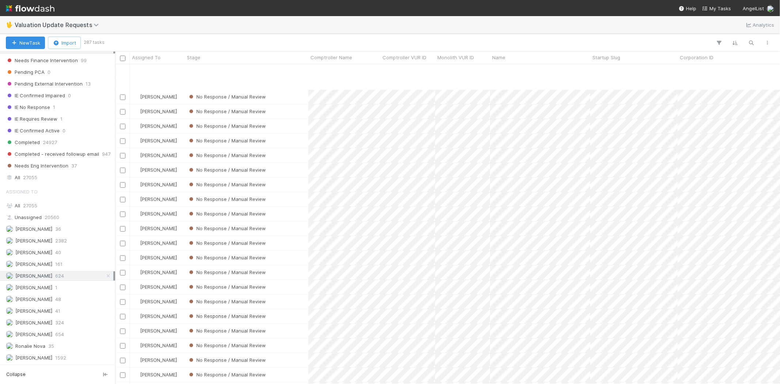
scroll to position [3882, 0]
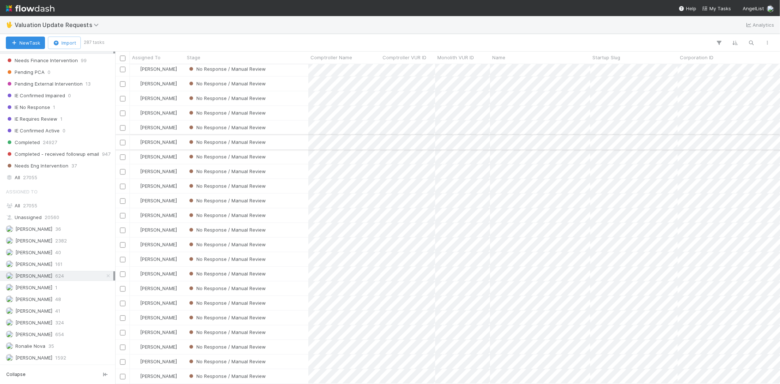
click at [283, 135] on div "No Response / Manual Review" at bounding box center [247, 142] width 124 height 14
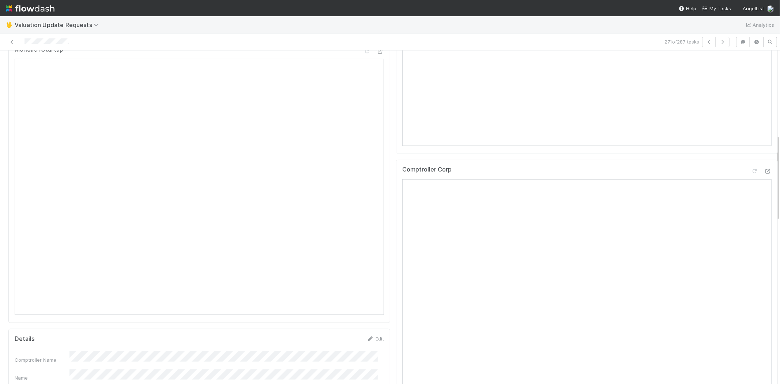
scroll to position [325, 0]
click at [764, 173] on icon at bounding box center [767, 170] width 7 height 5
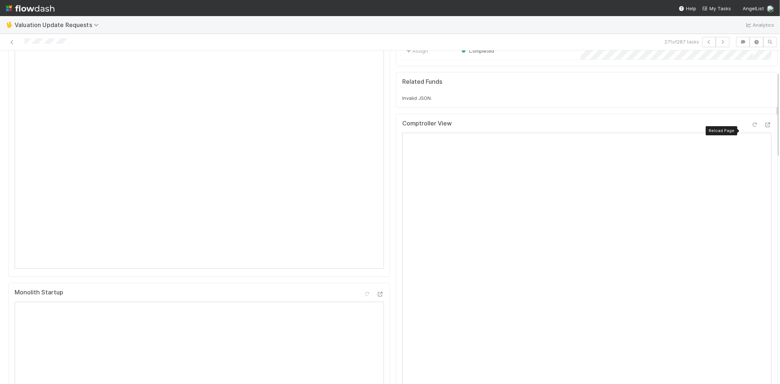
click at [751, 127] on icon at bounding box center [754, 124] width 7 height 5
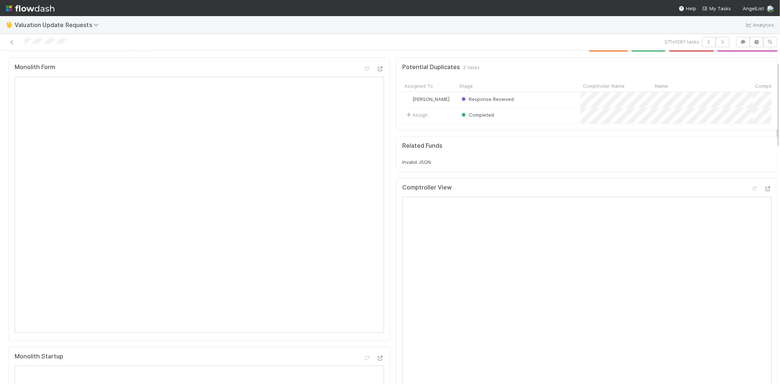
scroll to position [0, 0]
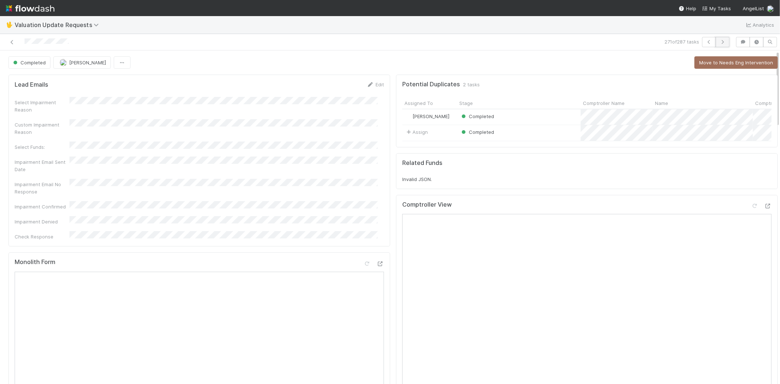
click at [718, 42] on icon "button" at bounding box center [721, 42] width 7 height 4
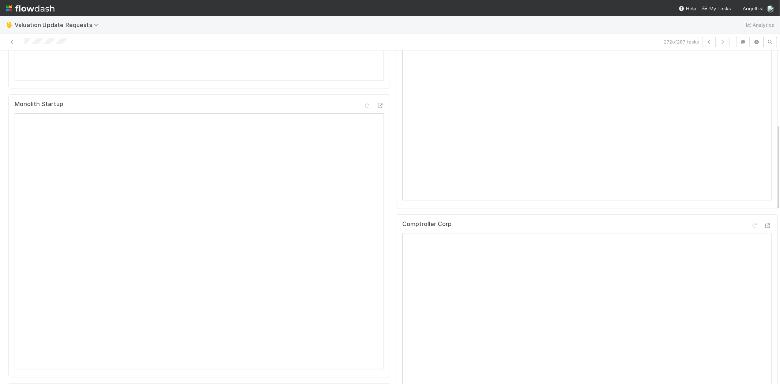
scroll to position [284, 0]
click at [764, 213] on icon at bounding box center [767, 211] width 7 height 5
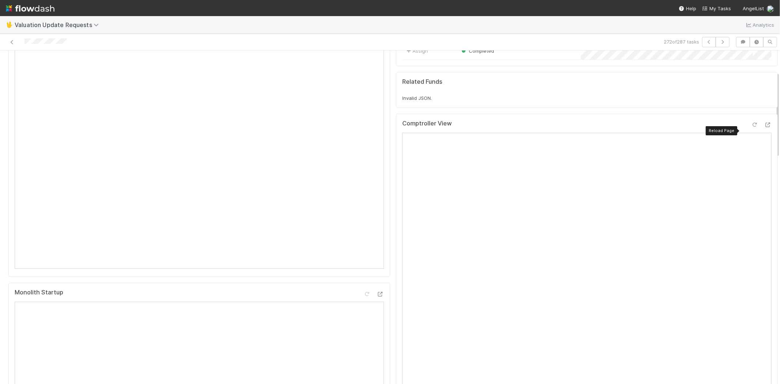
click at [751, 127] on icon at bounding box center [754, 124] width 7 height 5
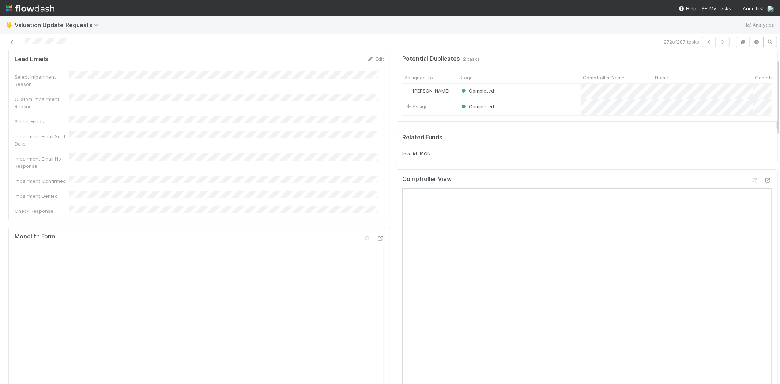
scroll to position [0, 0]
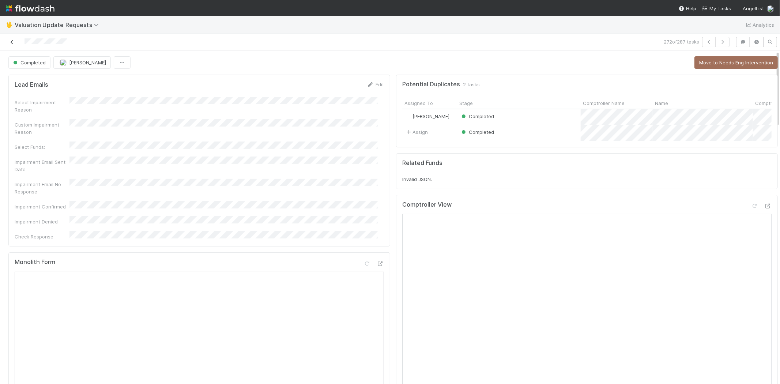
click at [12, 42] on icon at bounding box center [11, 42] width 7 height 5
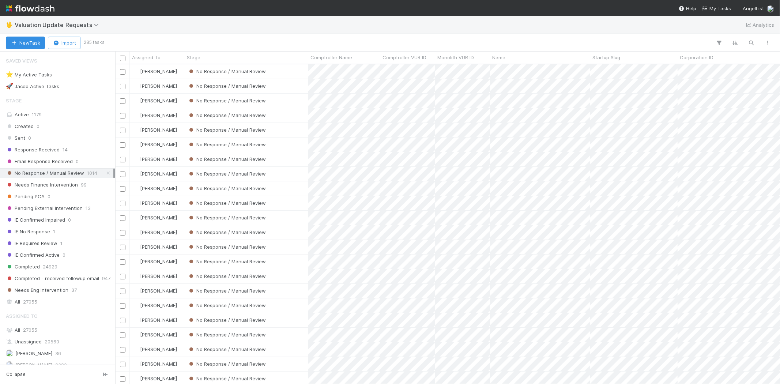
scroll to position [313, 658]
click at [65, 143] on div "Stage Active 1179 Created 0 Sent 0 Response Received 14 Email Response Received…" at bounding box center [57, 199] width 115 height 213
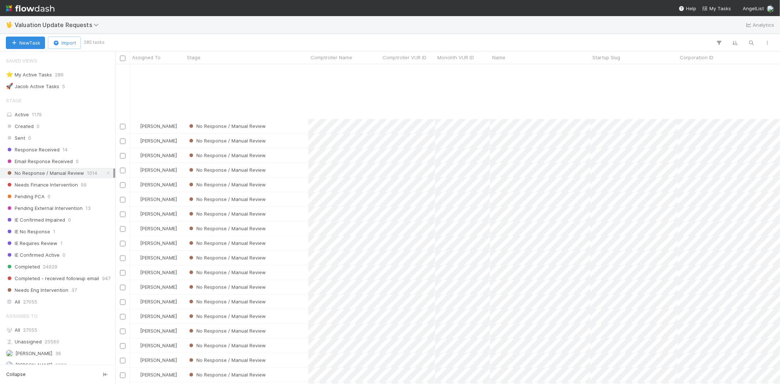
scroll to position [3341, 0]
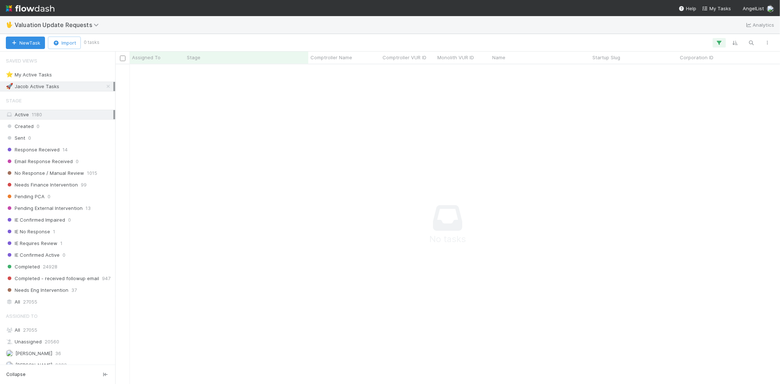
scroll to position [307, 652]
click at [721, 41] on icon "button" at bounding box center [718, 42] width 7 height 7
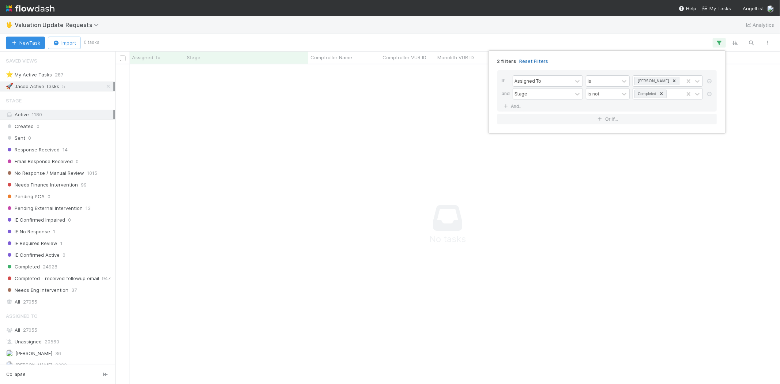
click at [524, 62] on link "Reset Filters" at bounding box center [533, 61] width 29 height 6
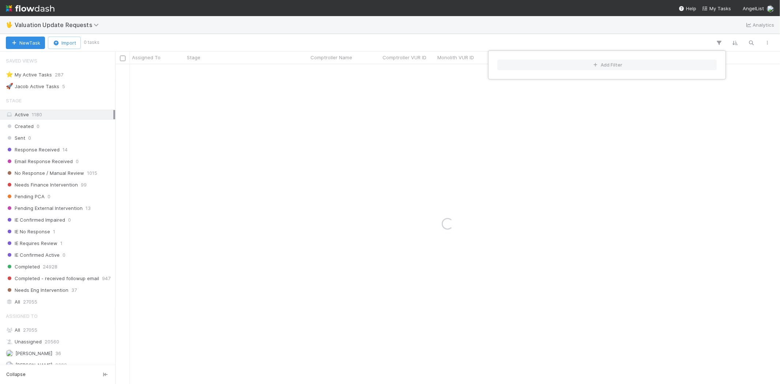
click at [366, 42] on div "Add Filter" at bounding box center [390, 192] width 780 height 384
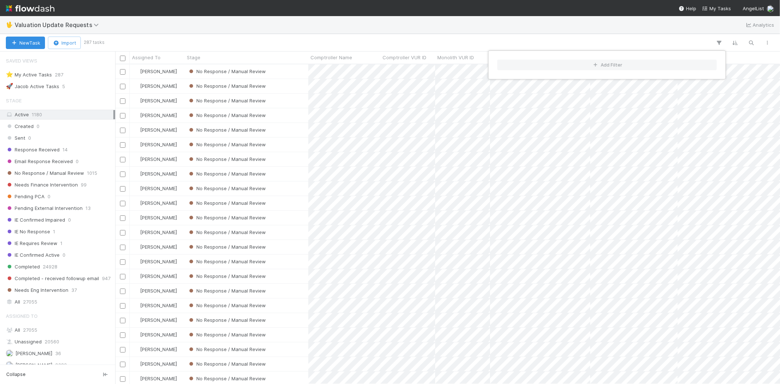
scroll to position [313, 658]
click at [340, 42] on div "Add Filter" at bounding box center [390, 192] width 780 height 384
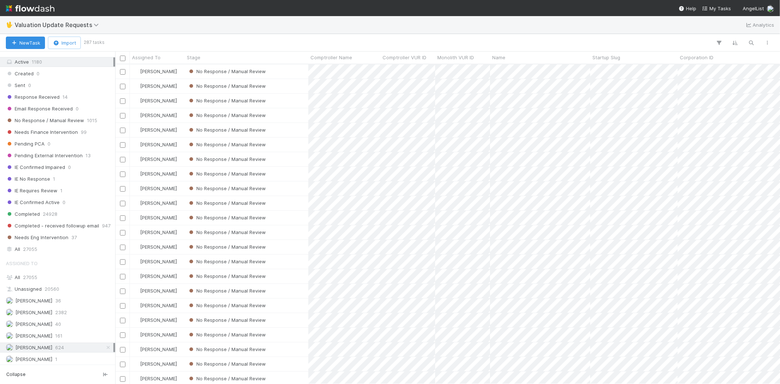
scroll to position [46, 0]
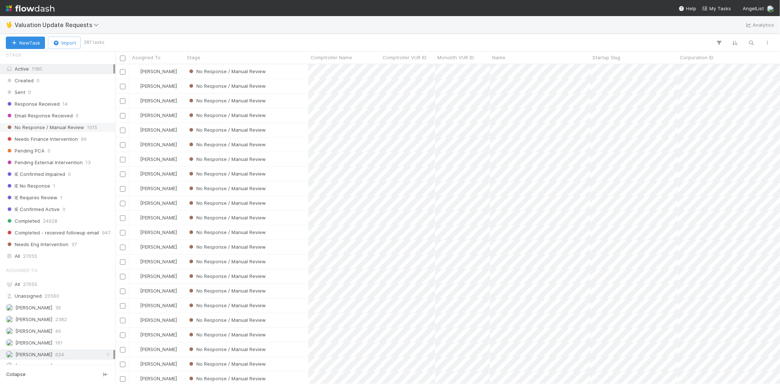
click at [48, 129] on span "No Response / Manual Review" at bounding box center [45, 127] width 78 height 9
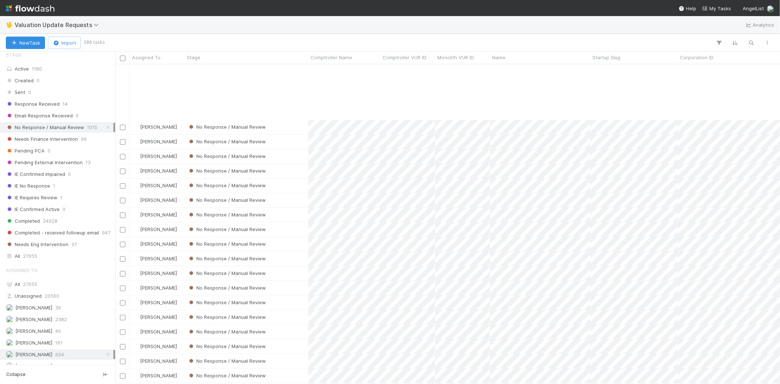
scroll to position [447, 0]
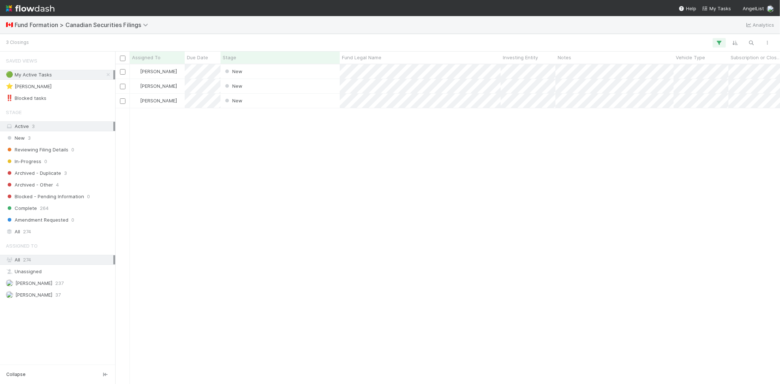
scroll to position [313, 658]
click at [351, 279] on div "[PERSON_NAME] New [DATE] 7:30:10 PM [DATE] 7:30:18 PM [PERSON_NAME] New [DATE] …" at bounding box center [447, 223] width 664 height 319
